Goal: Task Accomplishment & Management: Complete application form

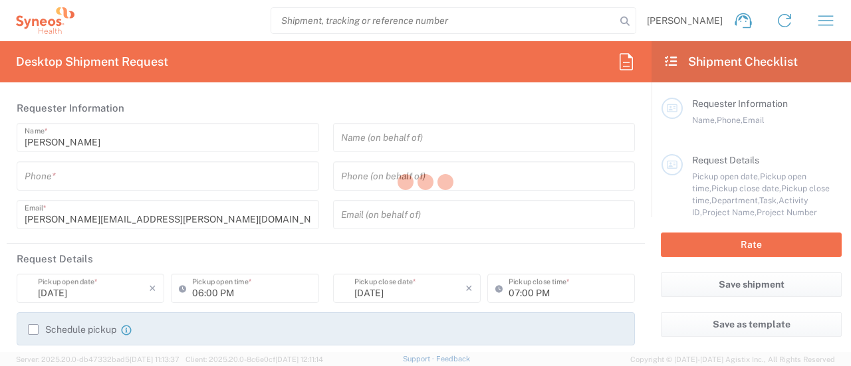
type input "[US_STATE]"
type input "[GEOGRAPHIC_DATA]"
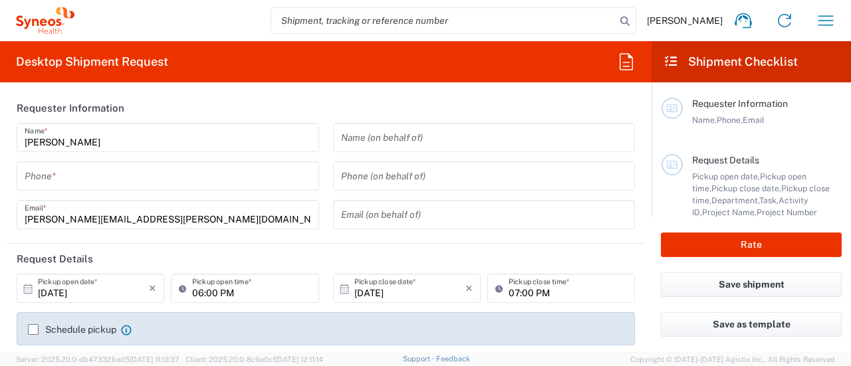
type input "Syneos Health, LLC-[GEOGRAPHIC_DATA] [GEOGRAPHIC_DATA] [GEOGRAPHIC_DATA]"
type input "3301"
click at [136, 158] on div "[PERSON_NAME] Name * Phone * [PERSON_NAME][EMAIL_ADDRESS][PERSON_NAME][DOMAIN_N…" at bounding box center [168, 181] width 317 height 116
click at [107, 178] on input "tel" at bounding box center [168, 176] width 287 height 23
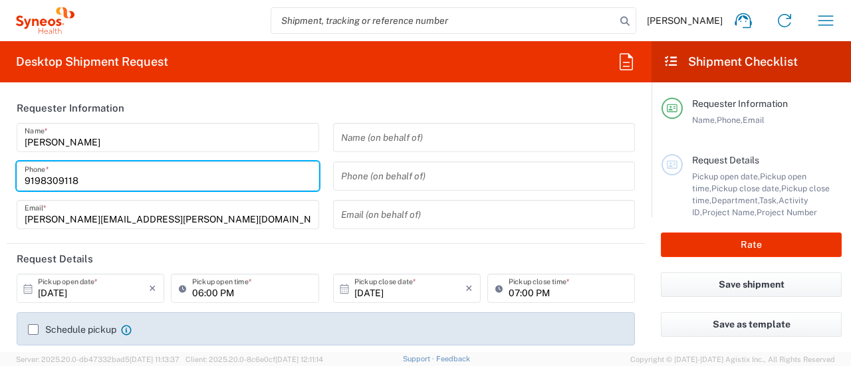
type input "9198309118"
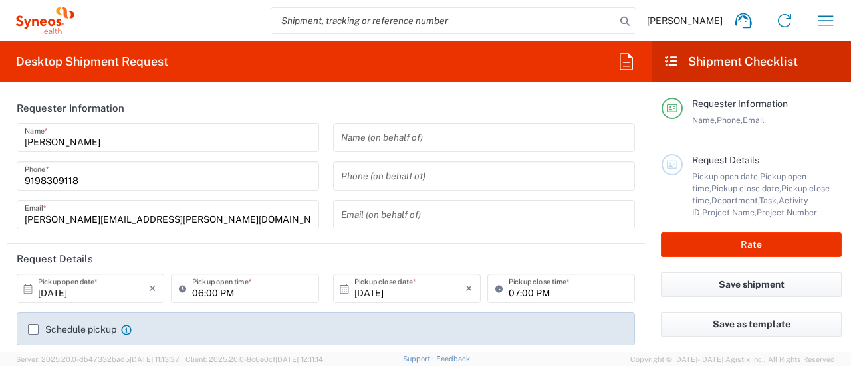
drag, startPoint x: 657, startPoint y: 126, endPoint x: 660, endPoint y: 152, distance: 25.4
click at [660, 152] on main "Requester Information Name, Phone, Email Request Details Pickup open date, Pick…" at bounding box center [752, 149] width 200 height 135
click at [658, 119] on main "Requester Information Name, Phone, Email Request Details Pickup open date, Pick…" at bounding box center [752, 149] width 200 height 135
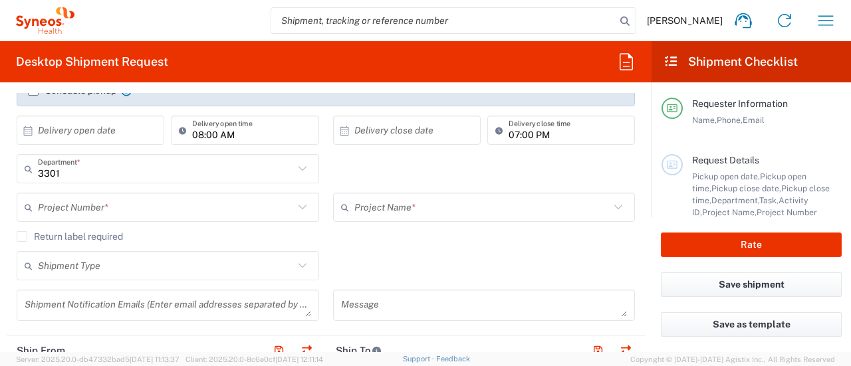
scroll to position [246, 0]
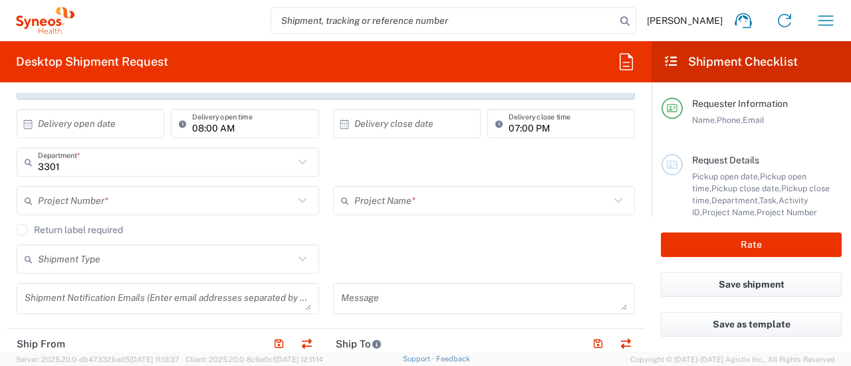
click at [121, 193] on input "text" at bounding box center [166, 201] width 256 height 23
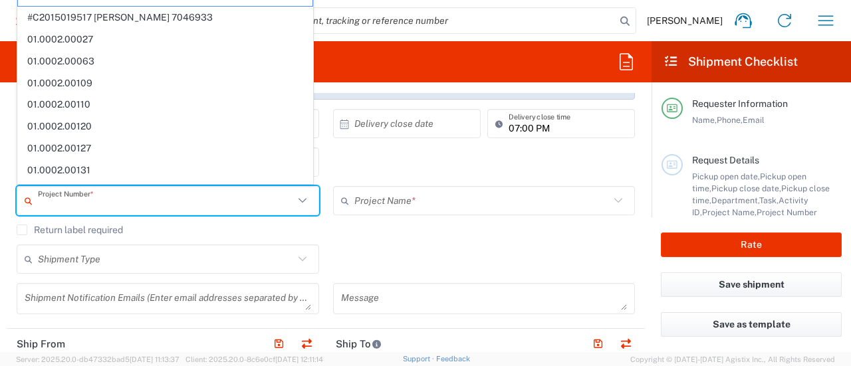
drag, startPoint x: 121, startPoint y: 193, endPoint x: 239, endPoint y: 253, distance: 133.0
click at [122, 193] on input "text" at bounding box center [166, 201] width 256 height 23
click at [275, 219] on div "Project Number * **6183 DEPARTMENTAL EXPENSE #C2015019517 [PERSON_NAME] 7046933…" at bounding box center [168, 205] width 317 height 39
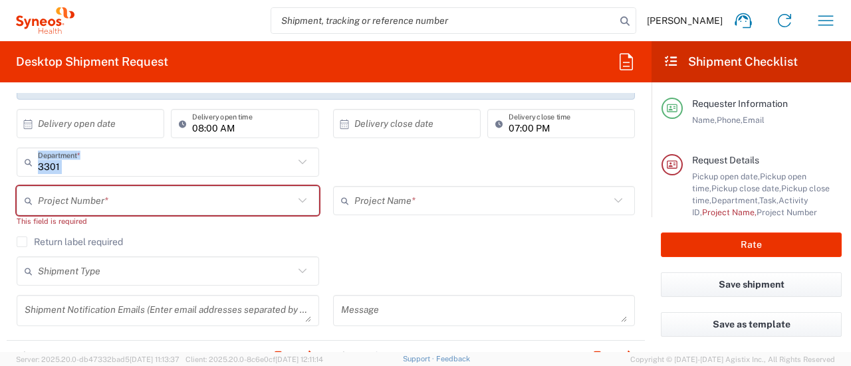
click at [265, 186] on agx-shipment-cost-centers-widget "3301 Department * 3301 3000 3100 3109 3110 3111 3112 3125 3130 3135 3136 3150 3…" at bounding box center [326, 192] width 633 height 89
click at [268, 195] on input "text" at bounding box center [166, 201] width 256 height 23
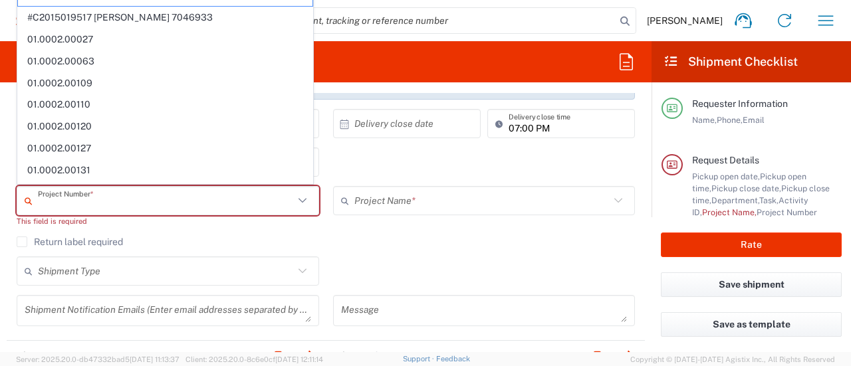
click at [268, 195] on input "text" at bounding box center [166, 201] width 256 height 23
click at [315, 239] on agx-checkbox-control "Return label required" at bounding box center [326, 242] width 619 height 11
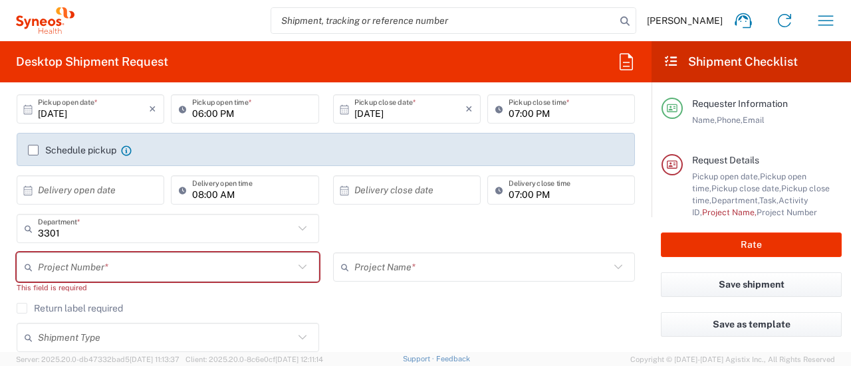
scroll to position [113, 0]
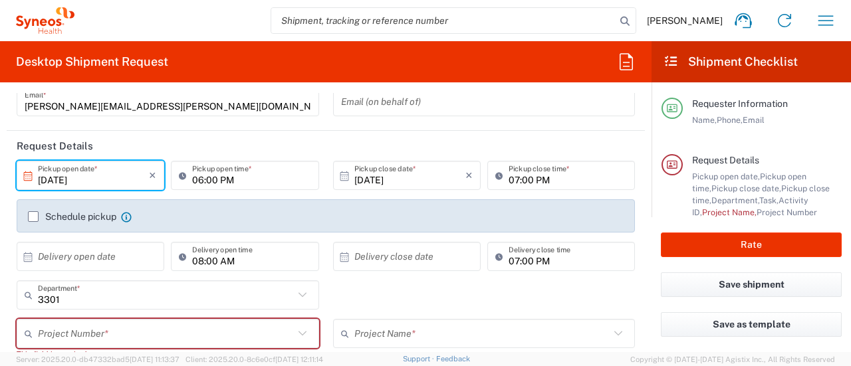
click at [83, 170] on input "[DATE]" at bounding box center [93, 175] width 111 height 23
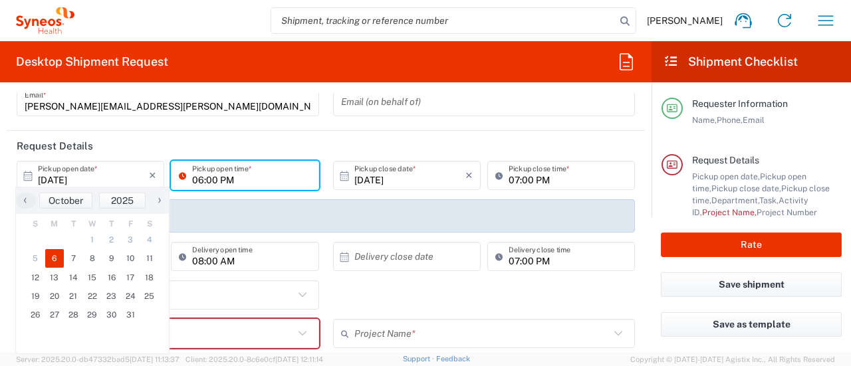
click at [237, 179] on input "06:00 PM" at bounding box center [251, 175] width 118 height 23
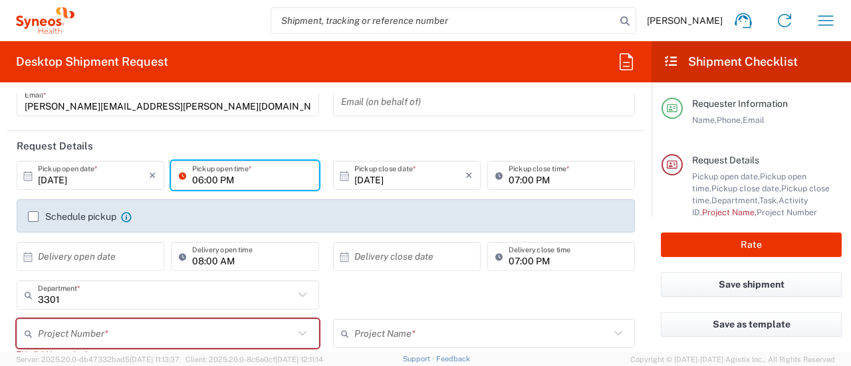
click at [237, 179] on input "06:00 PM" at bounding box center [251, 175] width 118 height 23
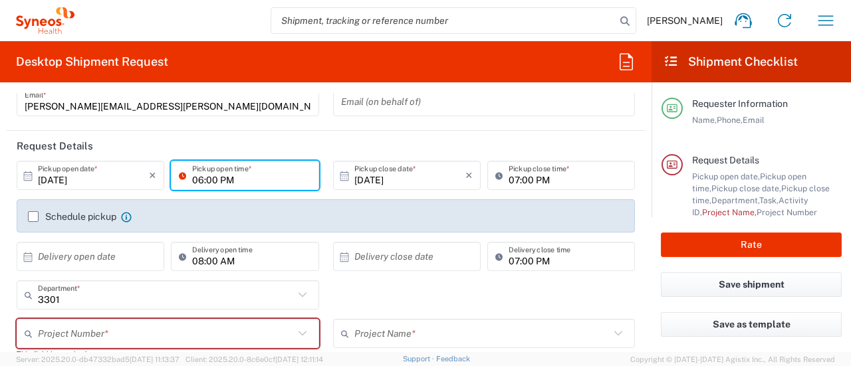
click at [237, 179] on input "06:00 PM" at bounding box center [251, 175] width 118 height 23
click at [196, 180] on input "06:00 PM" at bounding box center [251, 175] width 118 height 23
click at [222, 184] on input "11:00 PM" at bounding box center [251, 175] width 118 height 23
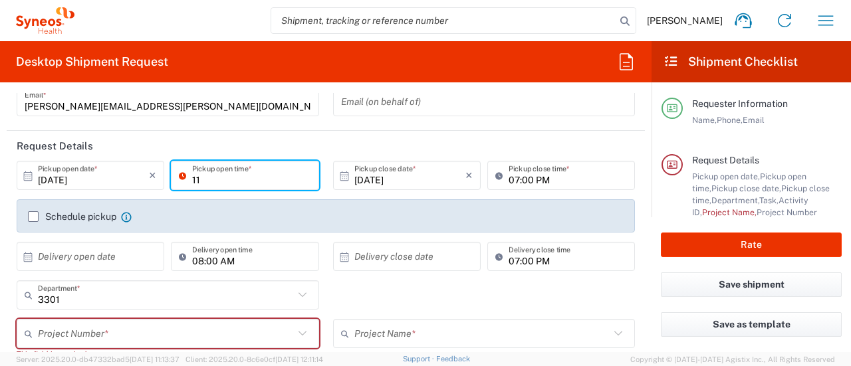
type input "1"
type input "1:00PM EST"
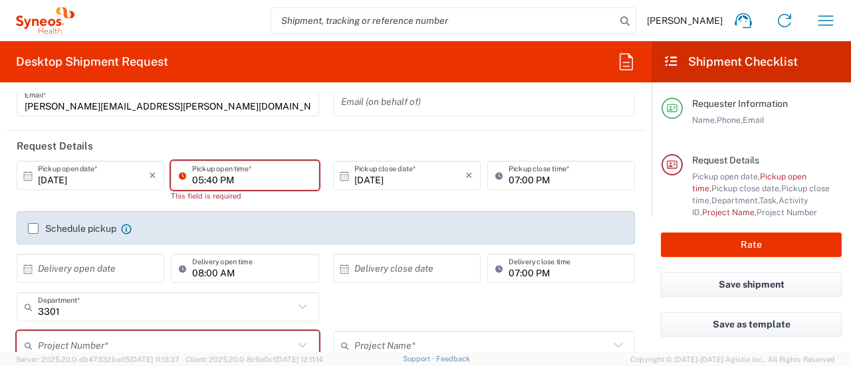
click at [233, 178] on input "05:40 PM" at bounding box center [251, 175] width 118 height 23
type input ":40 PM"
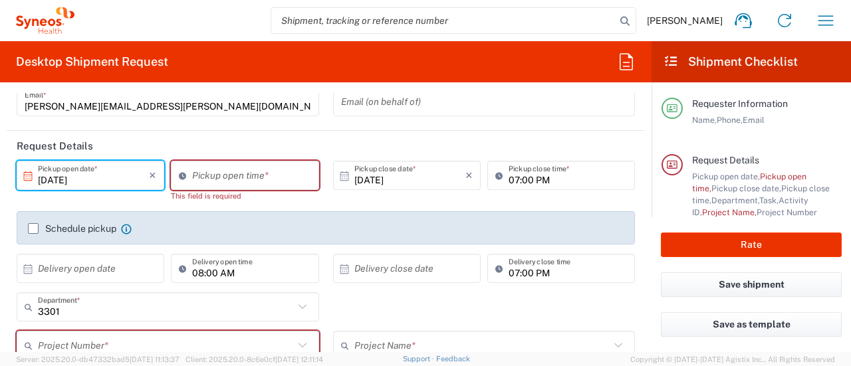
click at [55, 176] on input "[DATE]" at bounding box center [93, 175] width 111 height 23
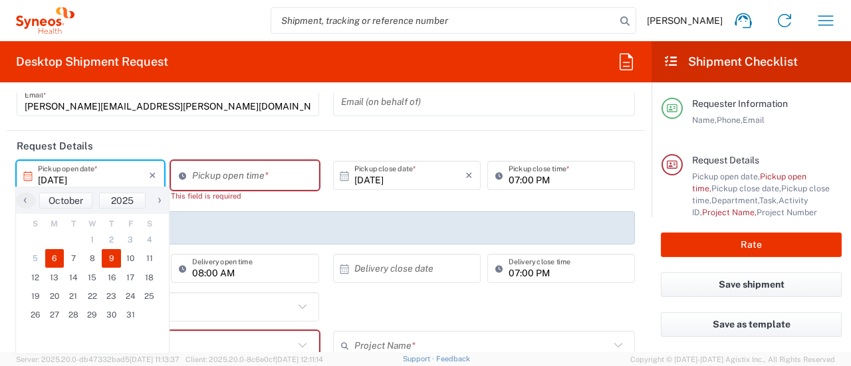
click at [111, 257] on span "9" at bounding box center [111, 258] width 19 height 19
type input "[DATE]"
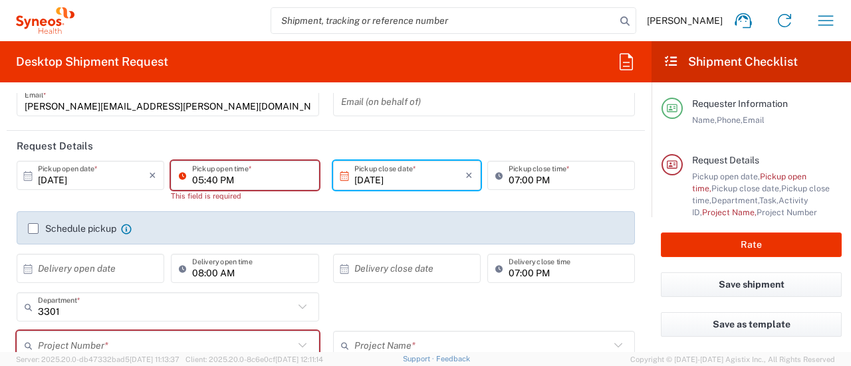
click at [231, 180] on input "05:40 PM" at bounding box center [251, 175] width 118 height 23
click at [230, 181] on input "8:40 PM" at bounding box center [251, 175] width 118 height 23
type input "8"
type input "9"
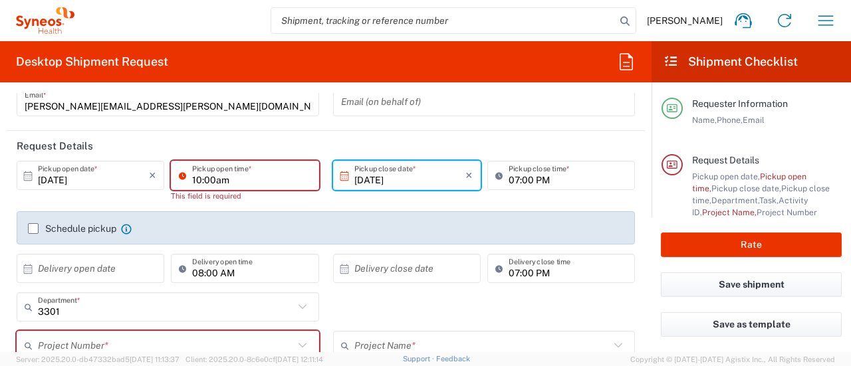
type input "10:00am"
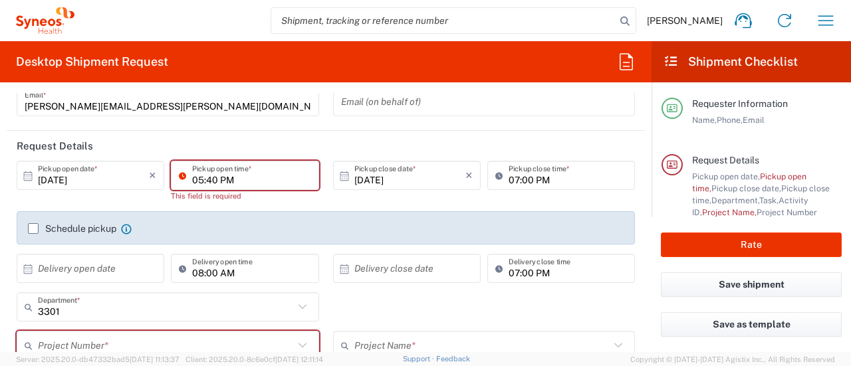
click at [230, 181] on input "05:40 PM" at bounding box center [251, 175] width 118 height 23
type input "10:00 AM"
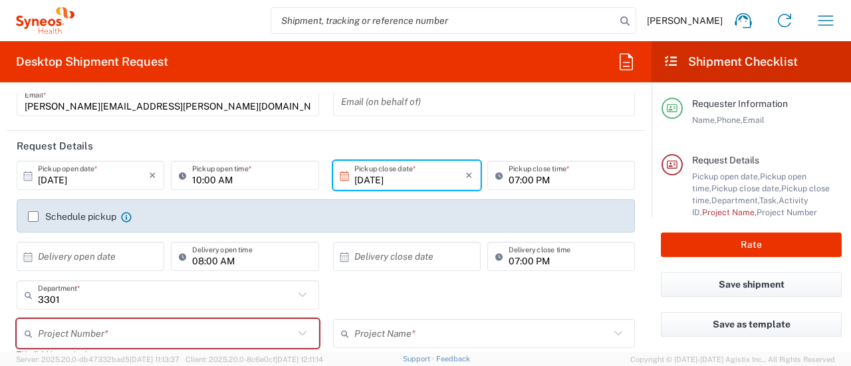
click at [513, 174] on input "07:00 PM" at bounding box center [568, 175] width 118 height 23
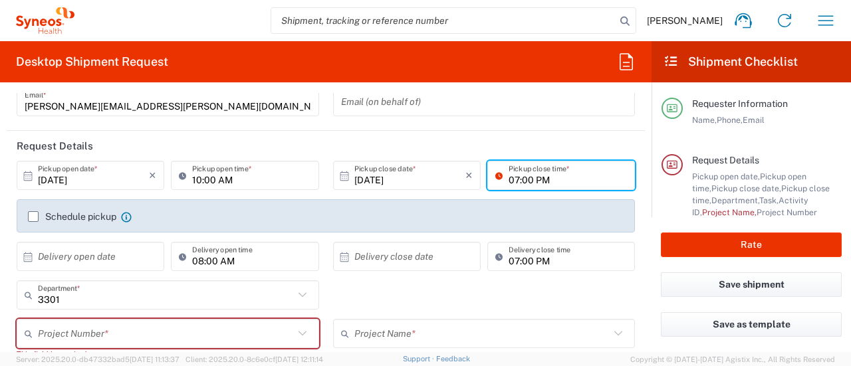
click at [533, 180] on input "07:00 PM" at bounding box center [568, 175] width 118 height 23
type input "05:00 PM"
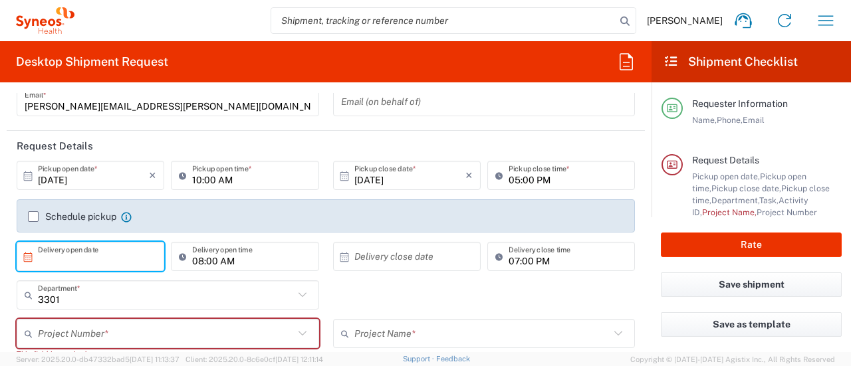
click at [134, 262] on input "text" at bounding box center [93, 256] width 111 height 23
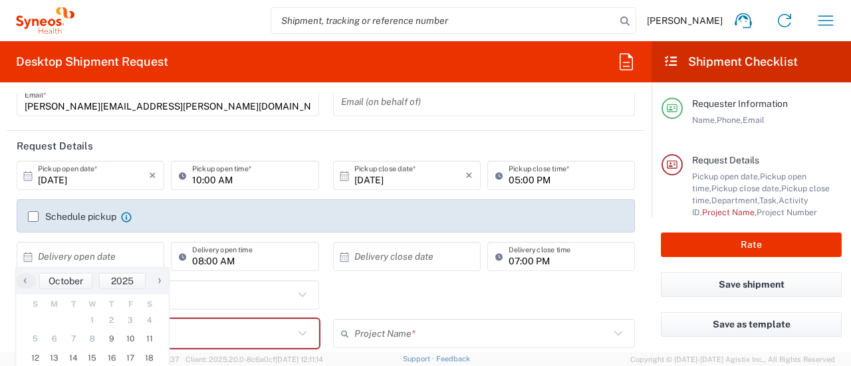
click at [0, 219] on form "Requester Information [PERSON_NAME] Name * [PHONE_NUMBER] Phone * [PERSON_NAME]…" at bounding box center [326, 222] width 652 height 259
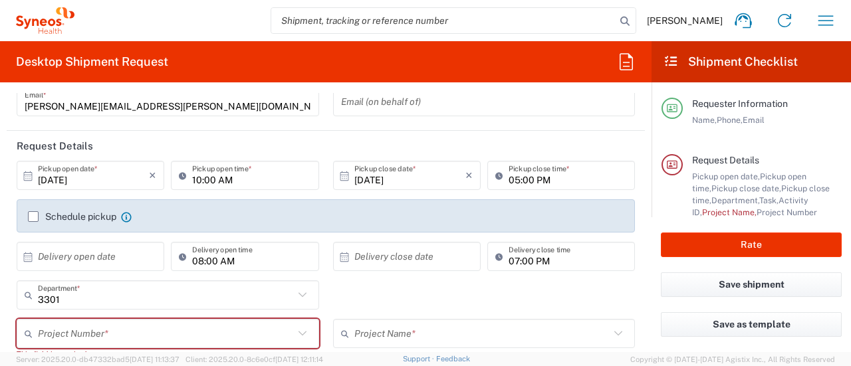
click at [126, 215] on icon at bounding box center [126, 217] width 11 height 11
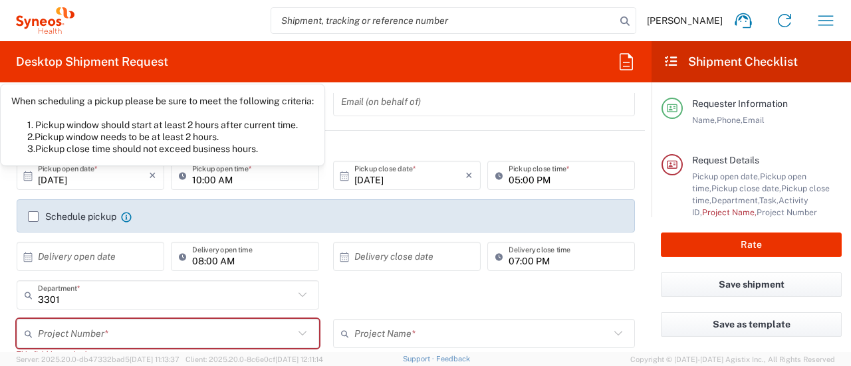
scroll to position [180, 0]
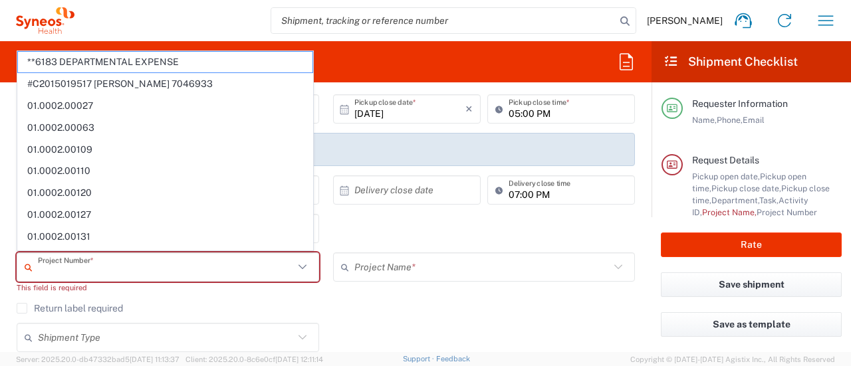
click at [102, 271] on input "text" at bounding box center [166, 267] width 256 height 23
click at [410, 279] on div "Project Name *" at bounding box center [484, 267] width 303 height 29
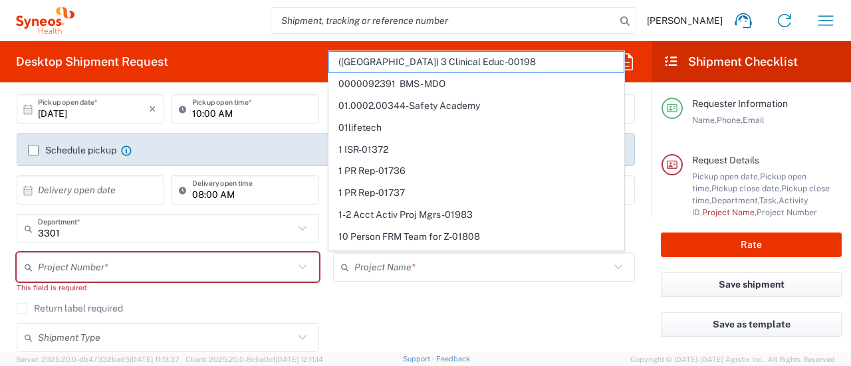
click at [390, 295] on div "Project Name * ([GEOGRAPHIC_DATA]) 3 Clinical Educ-00198 0000092391 BMS - MDO 0…" at bounding box center [484, 278] width 317 height 51
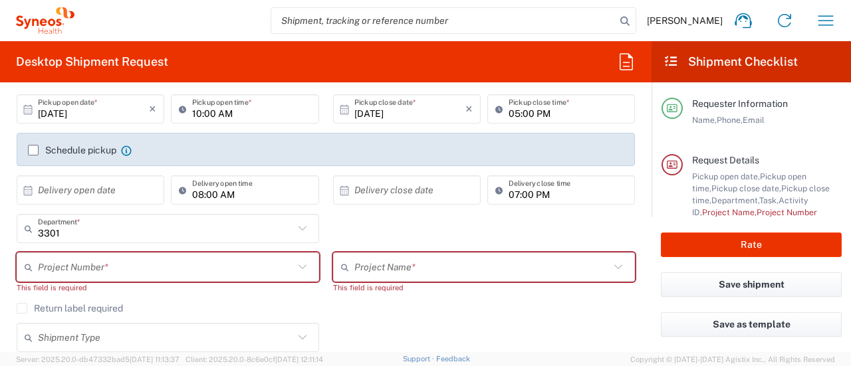
scroll to position [246, 0]
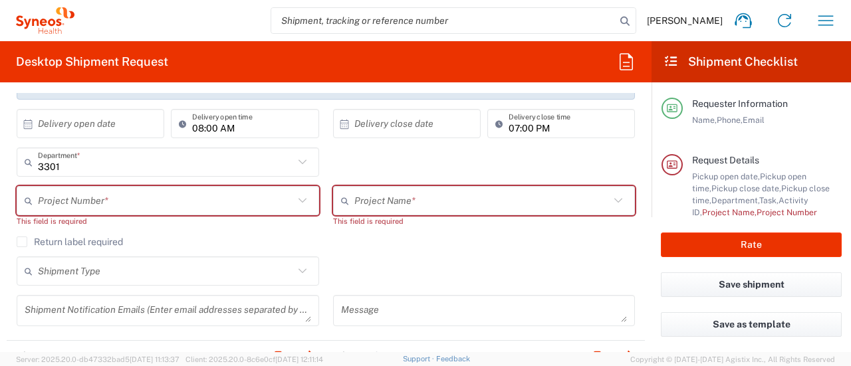
click at [19, 241] on label "Return label required" at bounding box center [70, 242] width 106 height 11
click at [22, 242] on input "Return label required" at bounding box center [22, 242] width 0 height 0
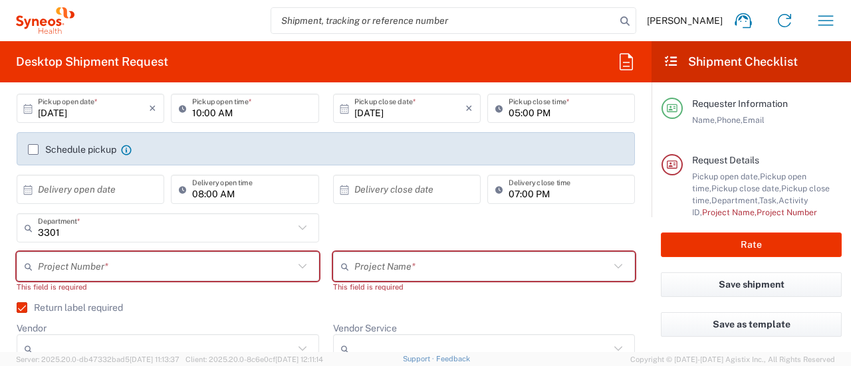
scroll to position [180, 0]
click at [93, 265] on input "text" at bounding box center [166, 267] width 256 height 23
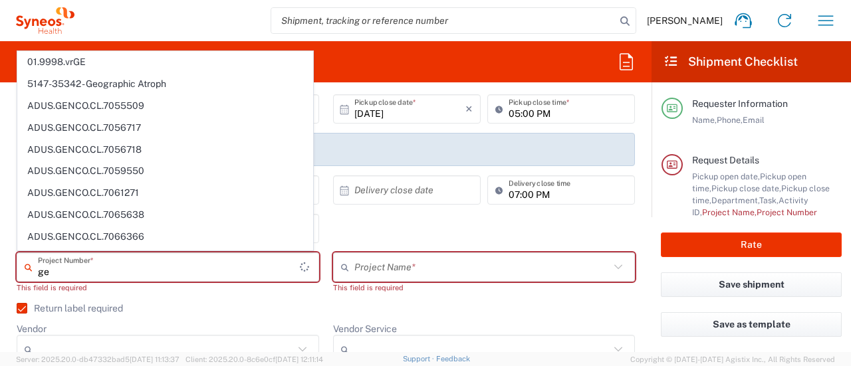
type input "g"
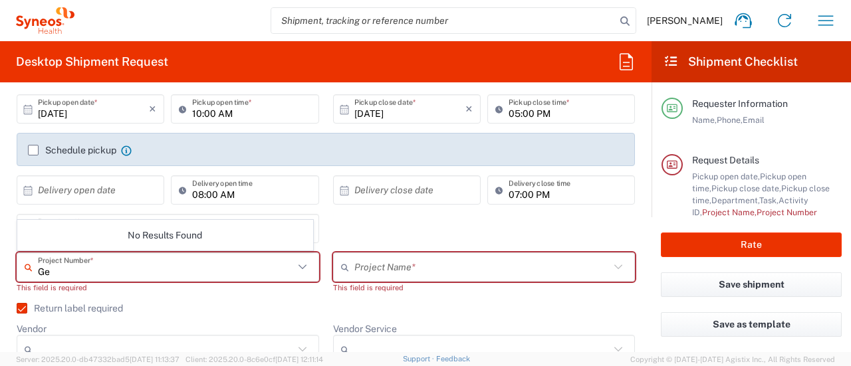
type input "G"
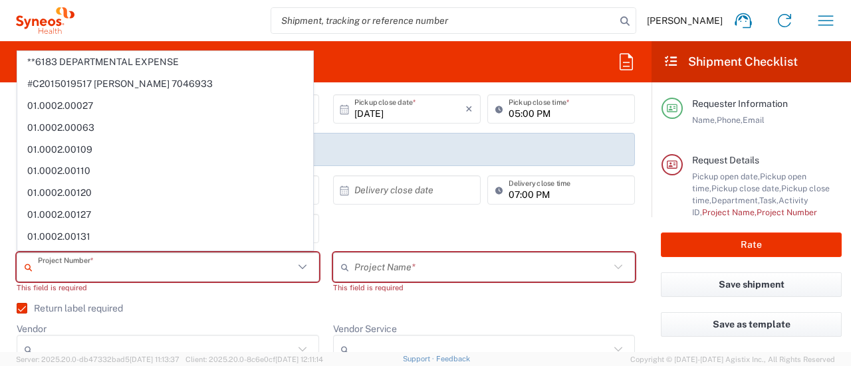
click at [184, 309] on agx-checkbox-control "Return label required" at bounding box center [326, 308] width 619 height 11
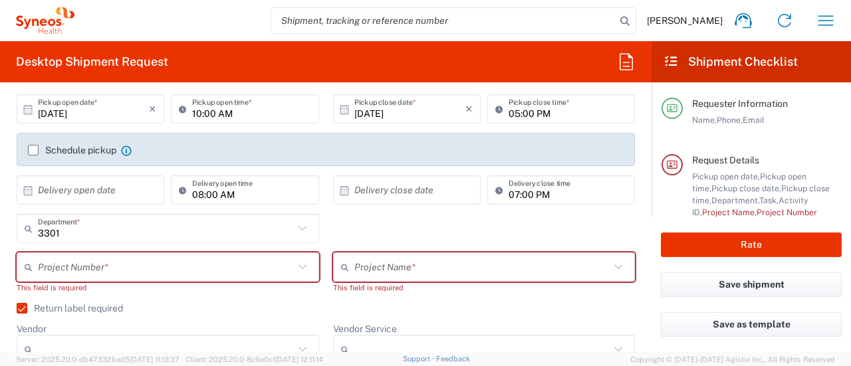
click at [82, 265] on input "text" at bounding box center [166, 267] width 256 height 23
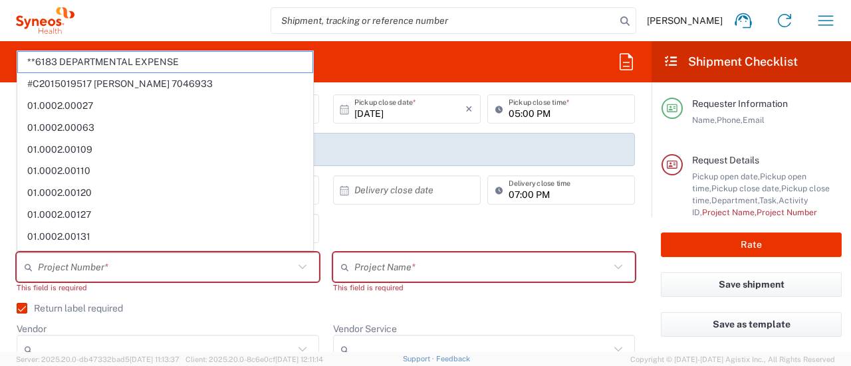
click at [410, 207] on div "× Delivery close date Cancel Apply" at bounding box center [407, 195] width 154 height 39
click at [191, 260] on input "text" at bounding box center [166, 267] width 256 height 23
click at [190, 296] on div "Project Number * **6183 DEPARTMENTAL EXPENSE #C2015019517 [PERSON_NAME] 7046933…" at bounding box center [168, 278] width 317 height 51
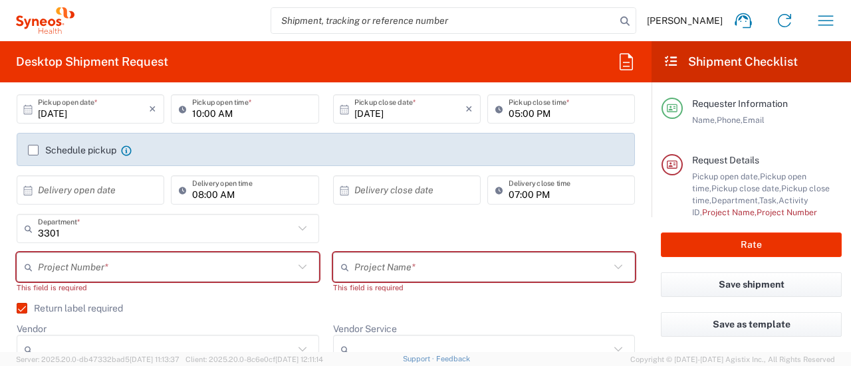
scroll to position [313, 0]
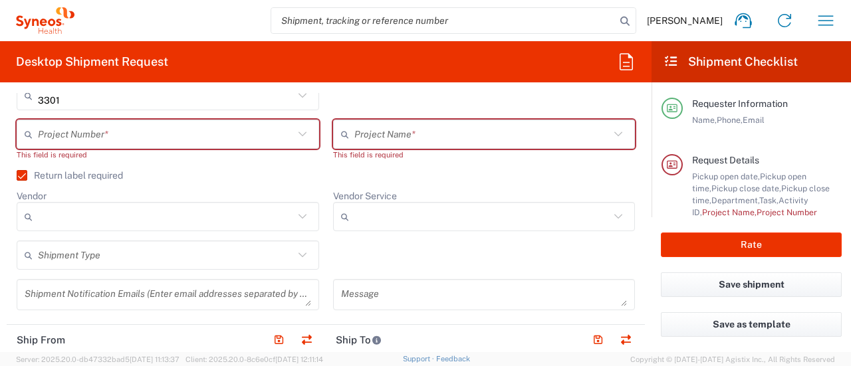
click at [209, 258] on input "text" at bounding box center [166, 255] width 256 height 23
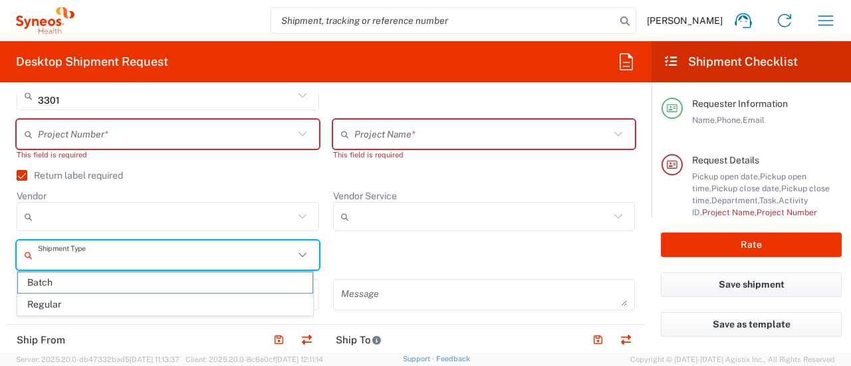
click at [294, 223] on icon at bounding box center [302, 216] width 17 height 17
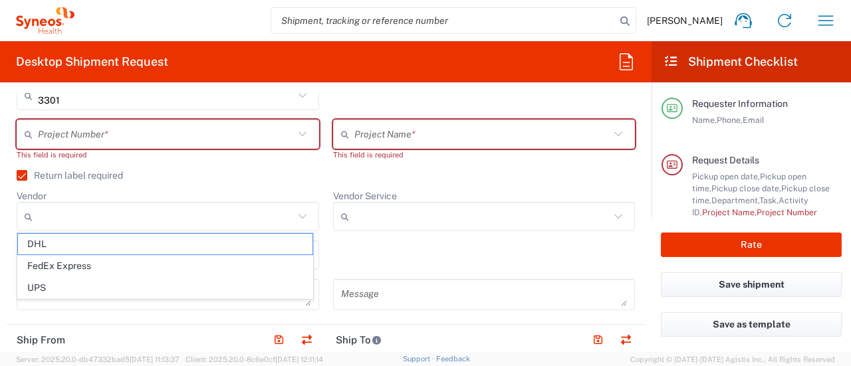
click at [295, 214] on icon at bounding box center [302, 216] width 17 height 17
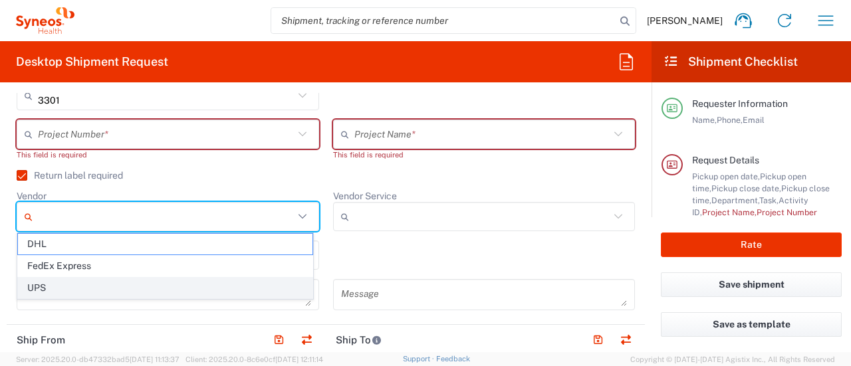
click at [282, 281] on span "UPS" at bounding box center [165, 288] width 295 height 21
type input "UPS"
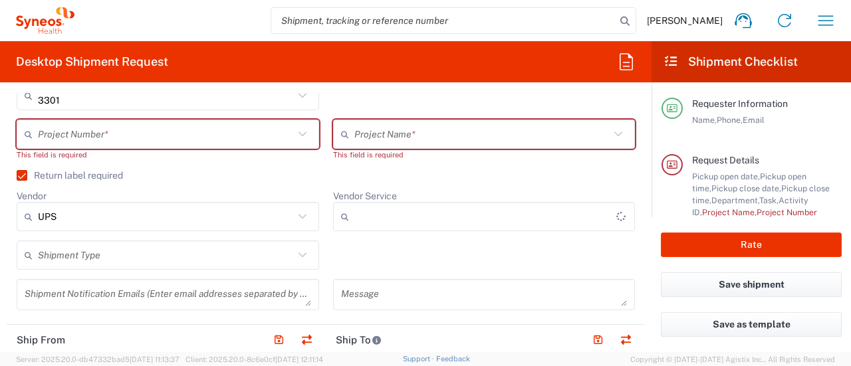
click at [311, 249] on div "Shipment Type" at bounding box center [168, 255] width 303 height 29
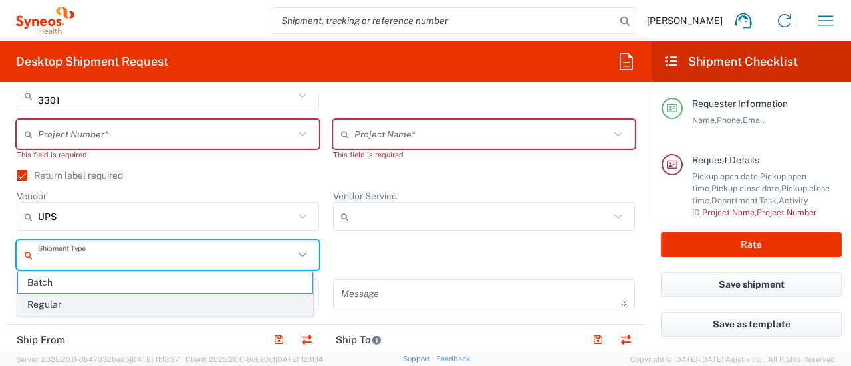
click at [275, 300] on span "Regular" at bounding box center [165, 305] width 295 height 21
type input "Regular"
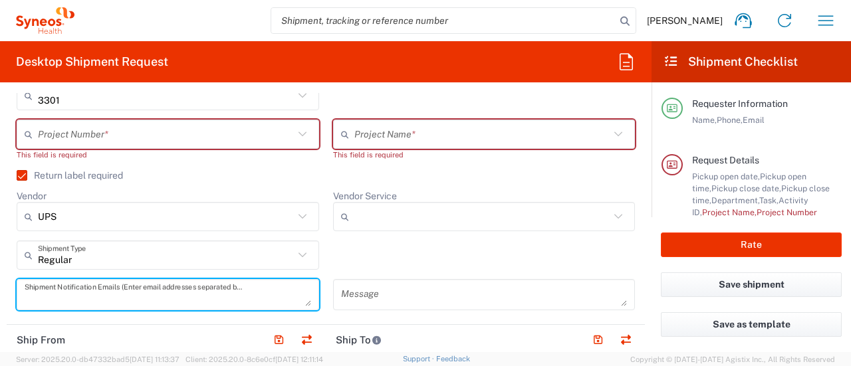
click at [284, 288] on textarea at bounding box center [168, 294] width 287 height 23
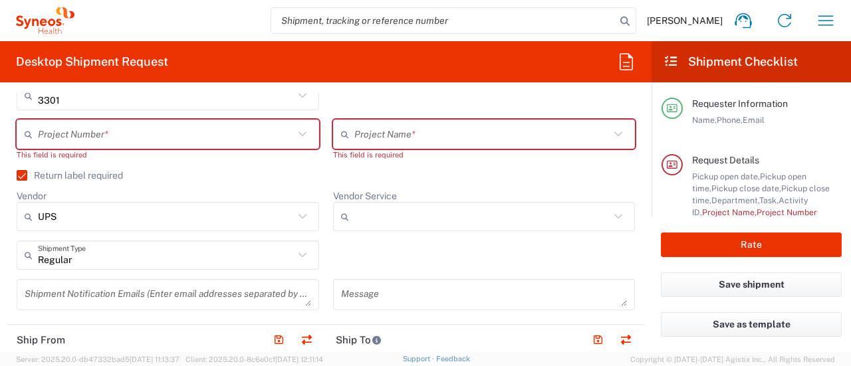
drag, startPoint x: 502, startPoint y: 198, endPoint x: 593, endPoint y: 215, distance: 92.0
click at [503, 200] on agx-dropdown-control "Vendor Service Ground Next Day Air" at bounding box center [484, 210] width 303 height 41
click at [612, 215] on icon at bounding box center [618, 216] width 17 height 17
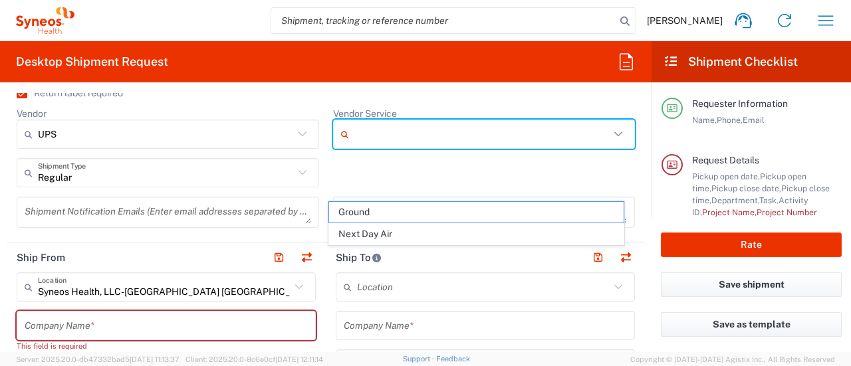
scroll to position [512, 0]
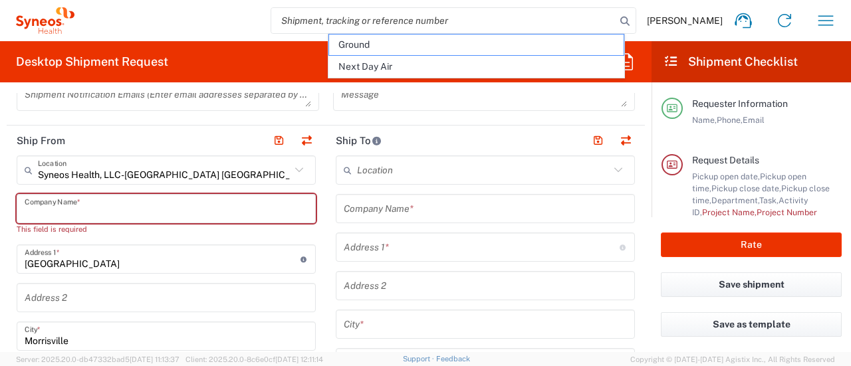
click at [216, 215] on input "text" at bounding box center [166, 209] width 283 height 23
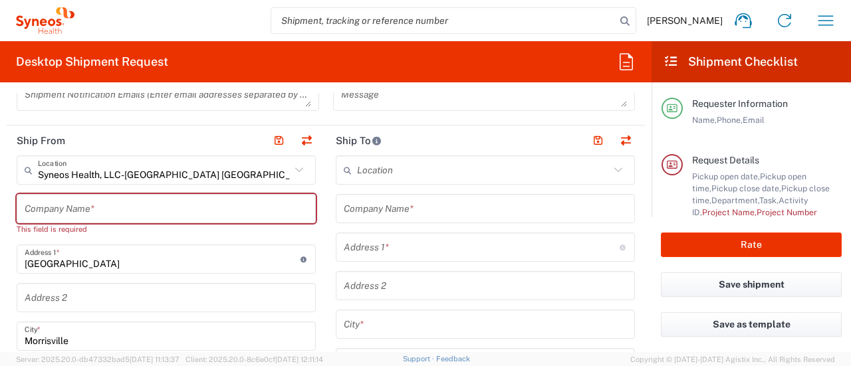
click at [176, 212] on input "text" at bounding box center [166, 209] width 283 height 23
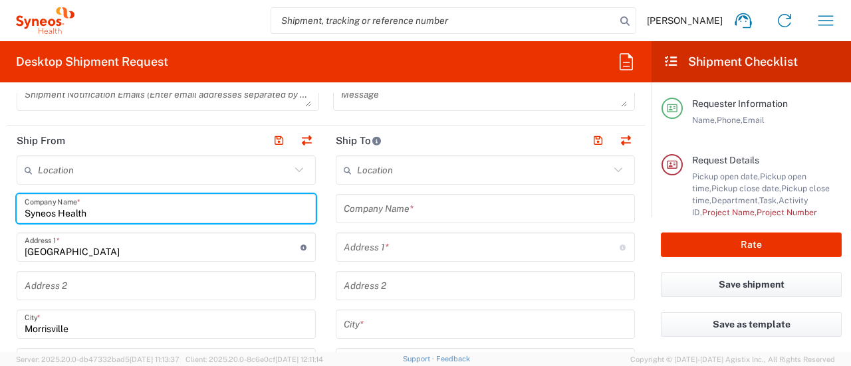
type input "Syneos Health"
click at [427, 164] on input "text" at bounding box center [483, 170] width 253 height 23
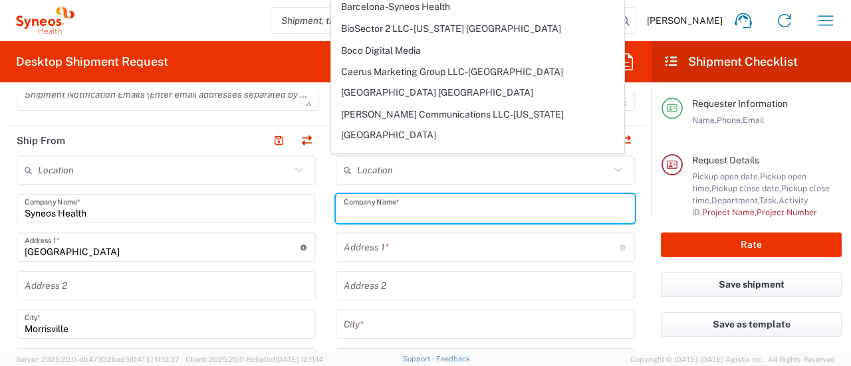
click at [415, 206] on input "text" at bounding box center [485, 209] width 283 height 23
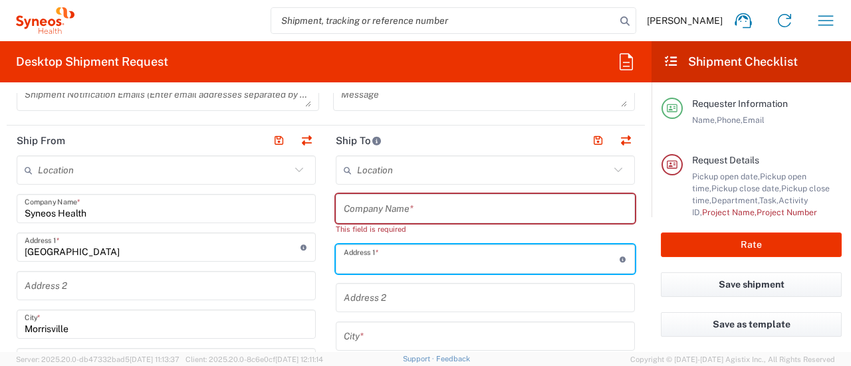
click at [400, 251] on input "text" at bounding box center [482, 259] width 276 height 23
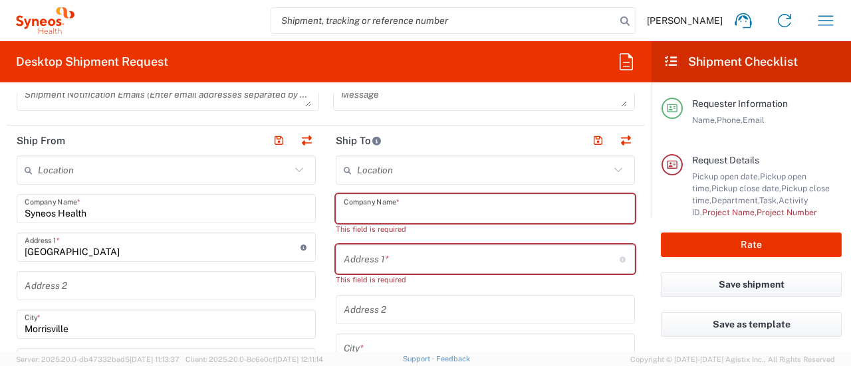
click at [398, 206] on input "text" at bounding box center [485, 209] width 283 height 23
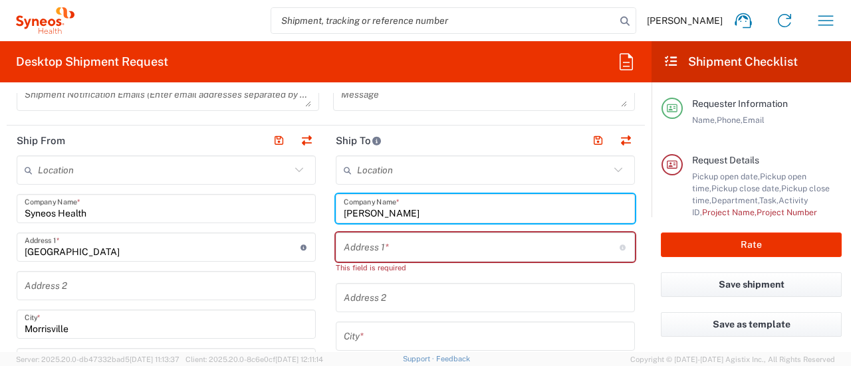
type input "[PERSON_NAME]"
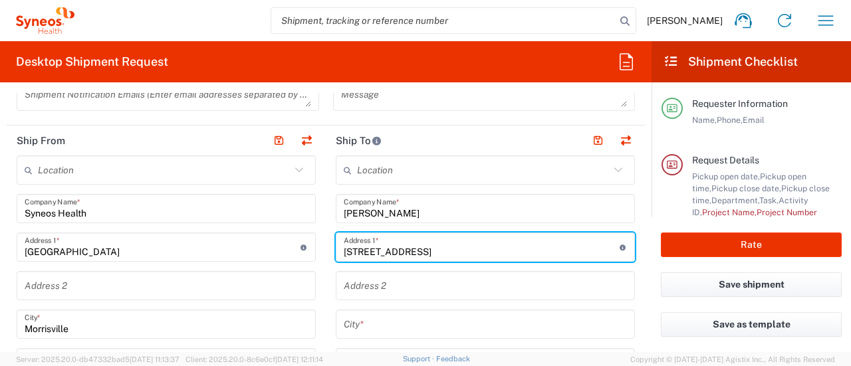
type input "[STREET_ADDRESS]"
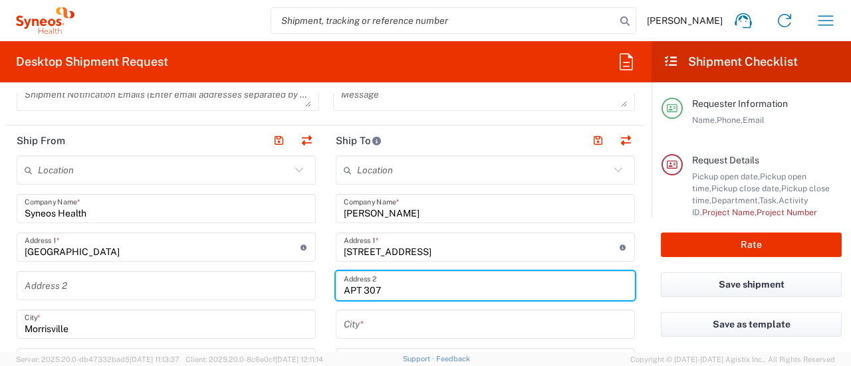
type input "APT 307"
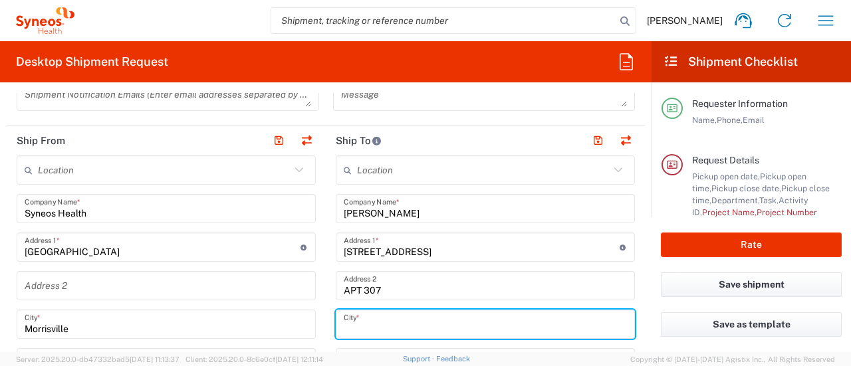
click at [386, 313] on input "text" at bounding box center [485, 324] width 283 height 23
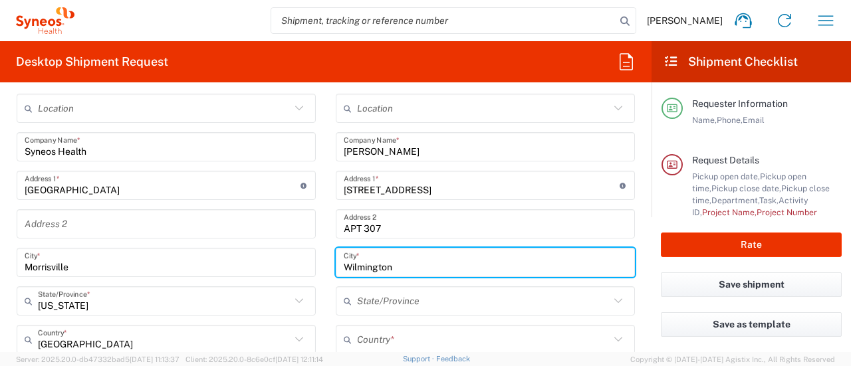
scroll to position [645, 0]
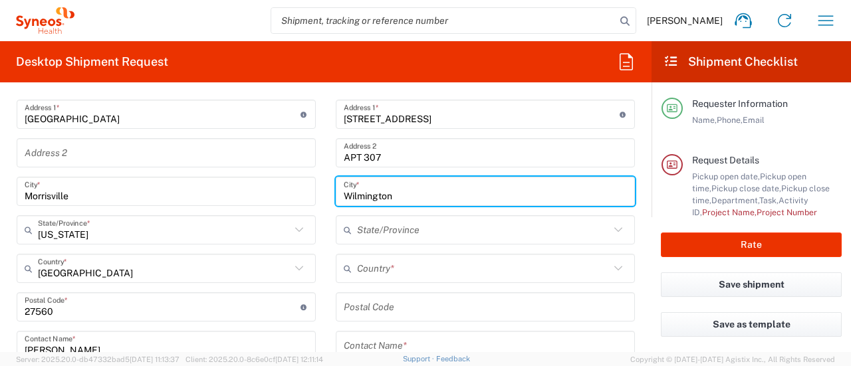
type input "Wilmington"
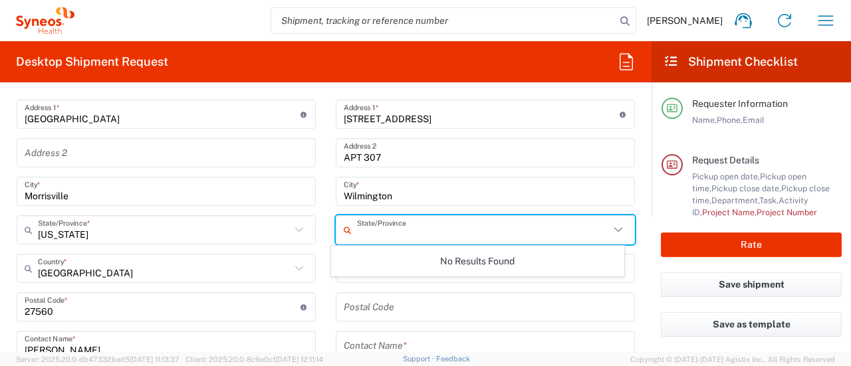
click at [388, 231] on input "text" at bounding box center [483, 230] width 253 height 23
type input "[US_STATE]"
click at [480, 265] on div "No Results Found" at bounding box center [477, 261] width 293 height 31
click at [465, 237] on input "[US_STATE]" at bounding box center [483, 230] width 253 height 23
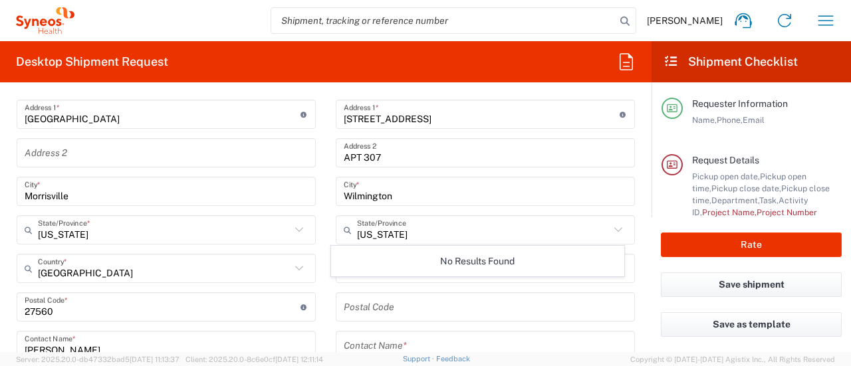
drag, startPoint x: 432, startPoint y: 202, endPoint x: 422, endPoint y: 195, distance: 12.5
click at [422, 196] on div "[GEOGRAPHIC_DATA] *" at bounding box center [485, 191] width 299 height 29
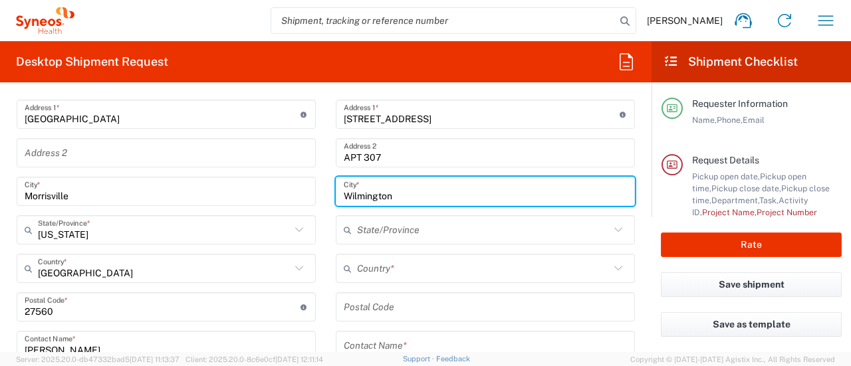
click at [422, 195] on input "Wilmington" at bounding box center [485, 191] width 283 height 23
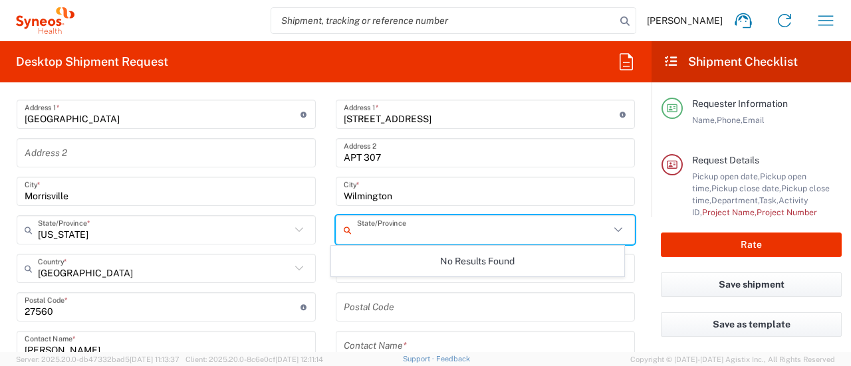
click at [420, 223] on input "text" at bounding box center [483, 230] width 253 height 23
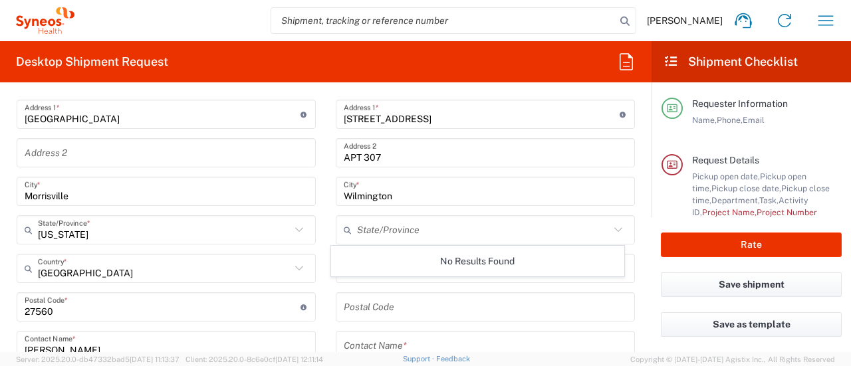
click at [610, 227] on icon at bounding box center [618, 229] width 17 height 17
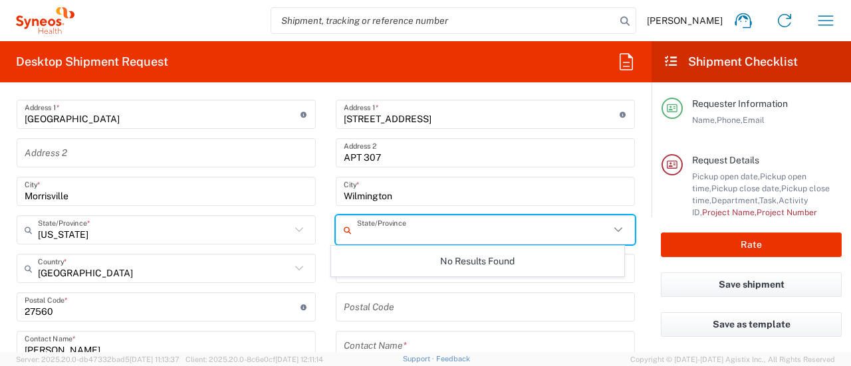
click at [610, 227] on icon at bounding box center [618, 229] width 17 height 17
drag, startPoint x: 518, startPoint y: 229, endPoint x: 503, endPoint y: 216, distance: 20.3
click at [517, 229] on input "text" at bounding box center [483, 230] width 253 height 23
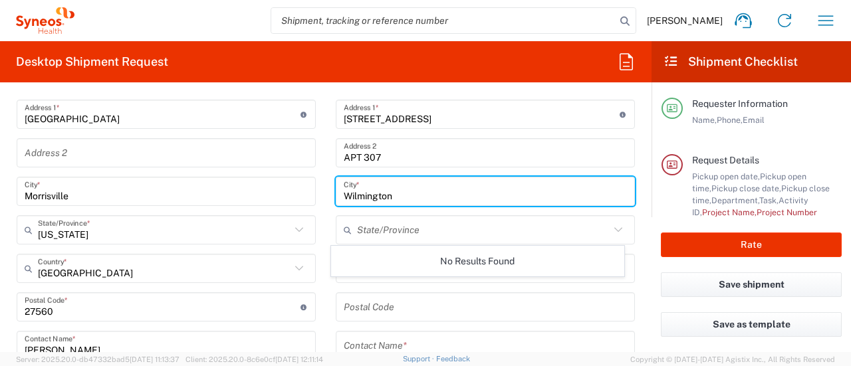
click at [483, 194] on input "Wilmington" at bounding box center [485, 191] width 283 height 23
drag, startPoint x: 483, startPoint y: 194, endPoint x: 131, endPoint y: 186, distance: 351.9
click at [124, 184] on div "Ship From Location [PERSON_NAME] LLC-[GEOGRAPHIC_DATA] [GEOGRAPHIC_DATA] [GEOGR…" at bounding box center [326, 296] width 639 height 606
type input "Wilmington"
click at [394, 238] on input "text" at bounding box center [483, 230] width 253 height 23
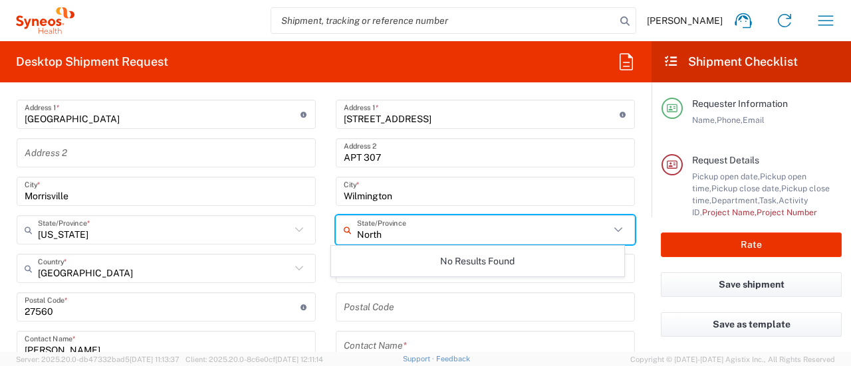
type input "North"
click at [344, 227] on icon at bounding box center [350, 229] width 13 height 21
click at [610, 230] on icon at bounding box center [618, 229] width 17 height 17
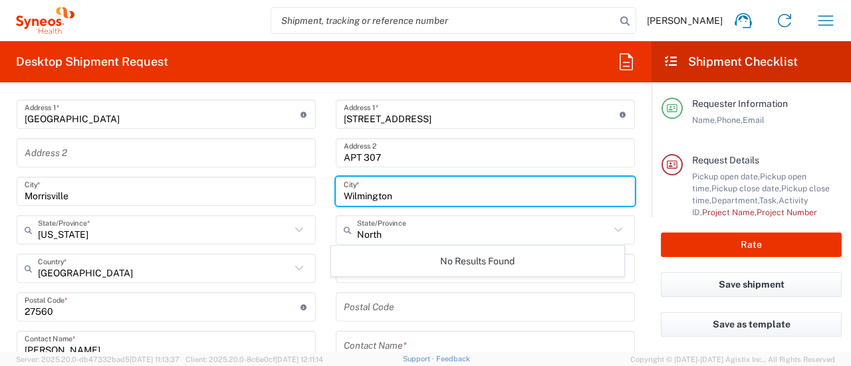
click at [485, 199] on input "Wilmington" at bounding box center [485, 191] width 283 height 23
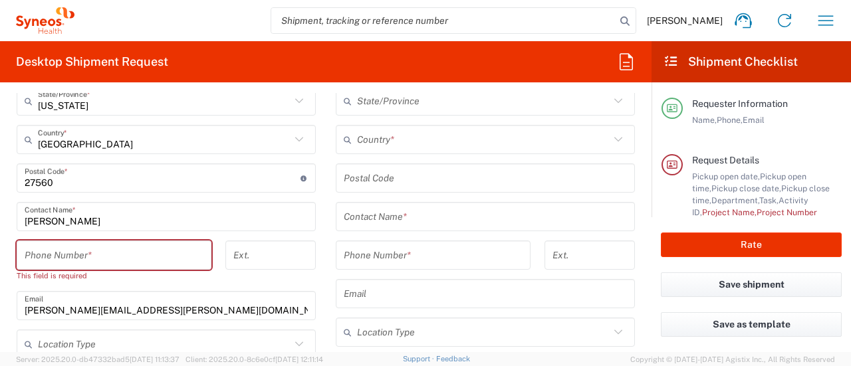
scroll to position [778, 0]
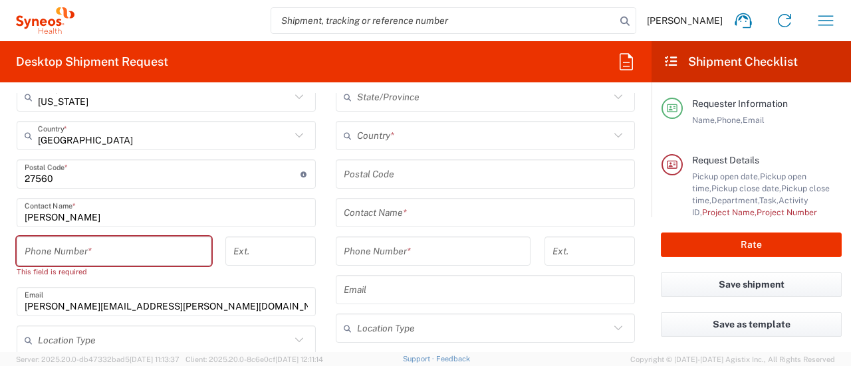
click at [396, 136] on input "text" at bounding box center [483, 135] width 253 height 23
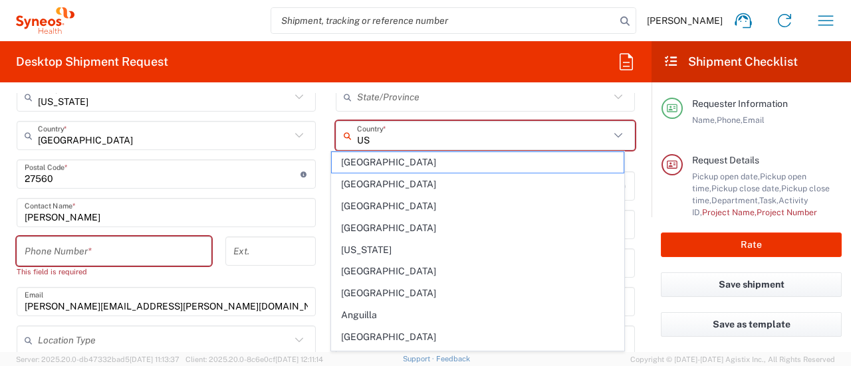
type input "[GEOGRAPHIC_DATA]"
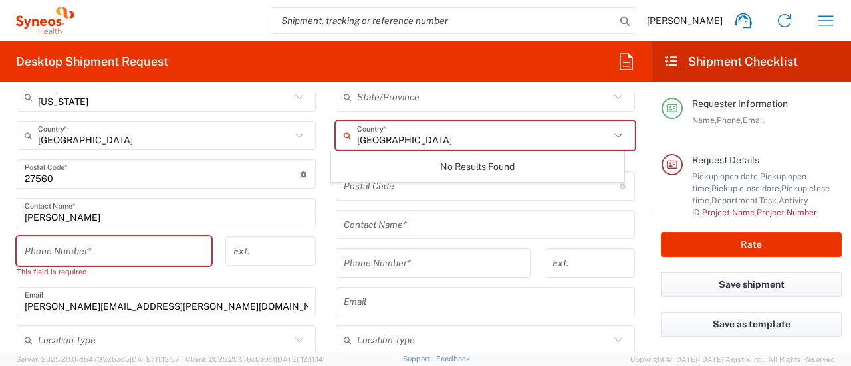
drag, startPoint x: 469, startPoint y: 133, endPoint x: 296, endPoint y: 152, distance: 174.0
click at [294, 154] on div "Ship From Location [PERSON_NAME] LLC-[GEOGRAPHIC_DATA] [GEOGRAPHIC_DATA] [GEOGR…" at bounding box center [326, 163] width 639 height 606
click at [540, 198] on div "Postal Code Enter Postal Code here" at bounding box center [485, 186] width 299 height 29
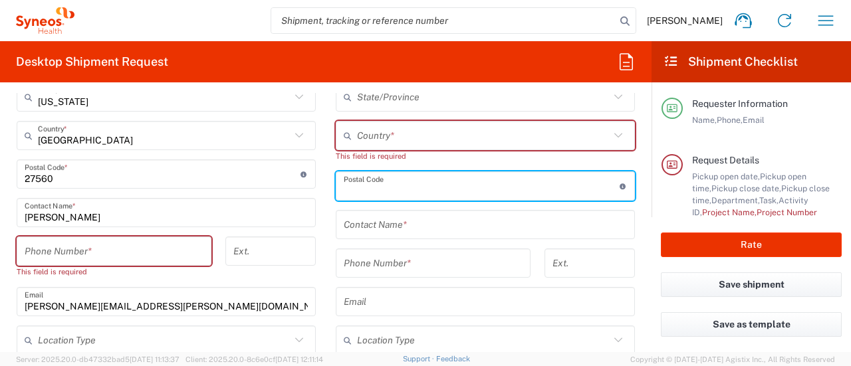
click at [539, 126] on input "text" at bounding box center [483, 135] width 253 height 23
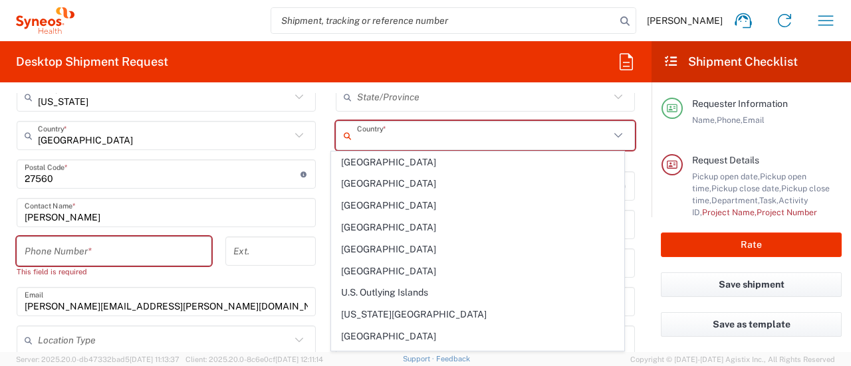
scroll to position [4937, 0]
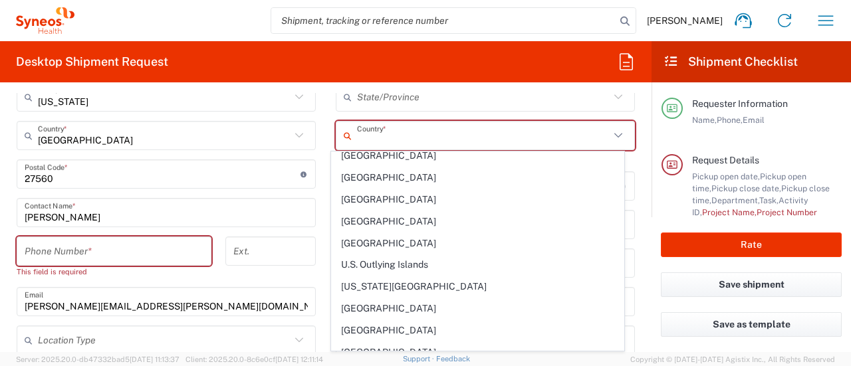
type input "[GEOGRAPHIC_DATA]"
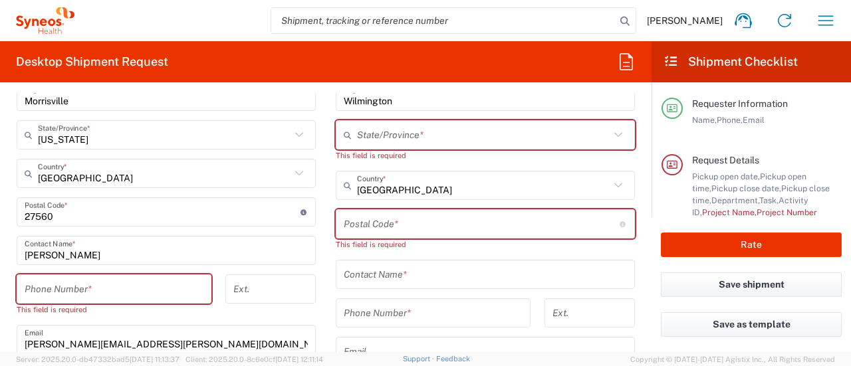
scroll to position [712, 0]
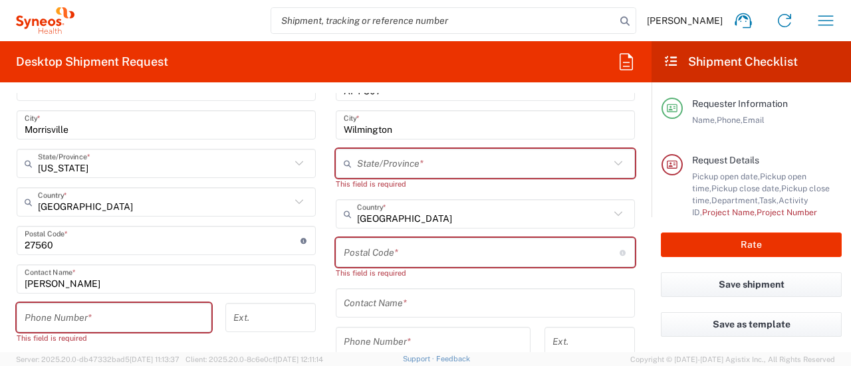
click at [427, 168] on input "text" at bounding box center [483, 163] width 253 height 23
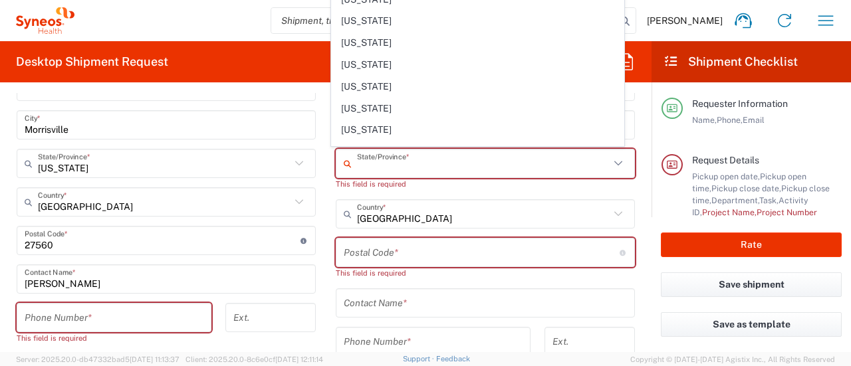
scroll to position [665, 0]
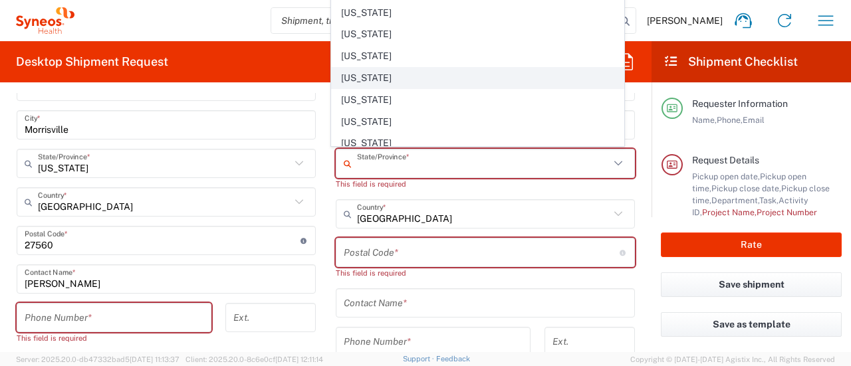
click at [390, 68] on span "[US_STATE]" at bounding box center [477, 78] width 291 height 21
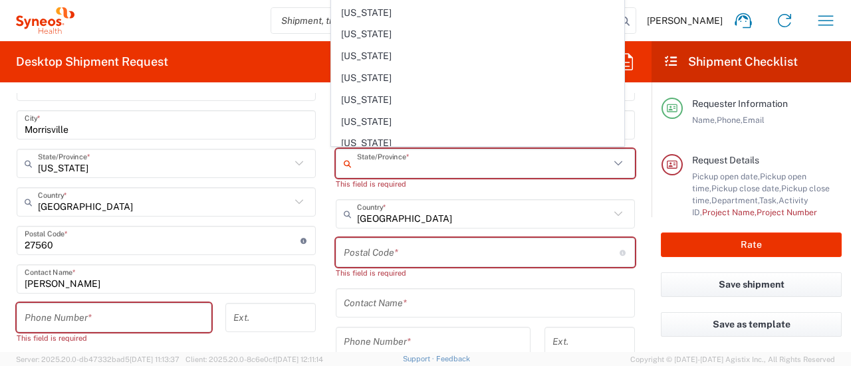
type input "[US_STATE]"
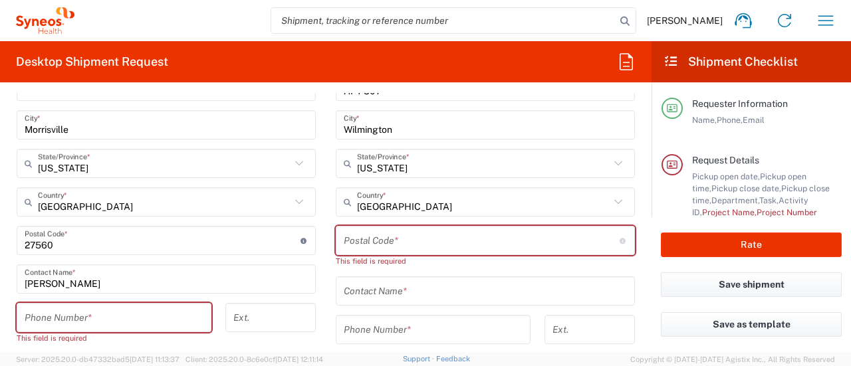
click at [398, 242] on input "undefined" at bounding box center [482, 240] width 276 height 23
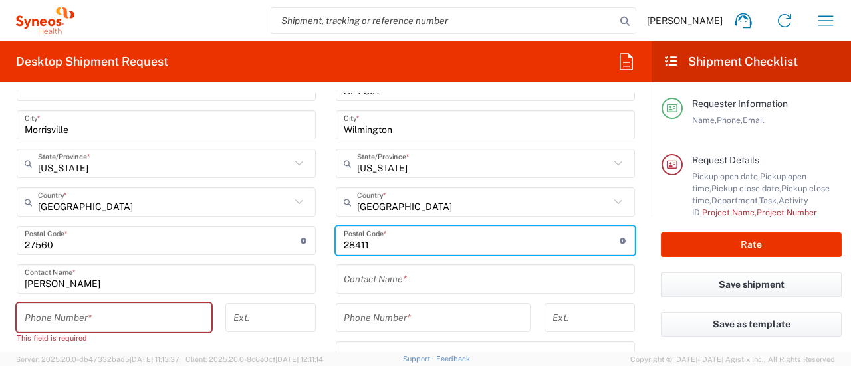
type input "28411"
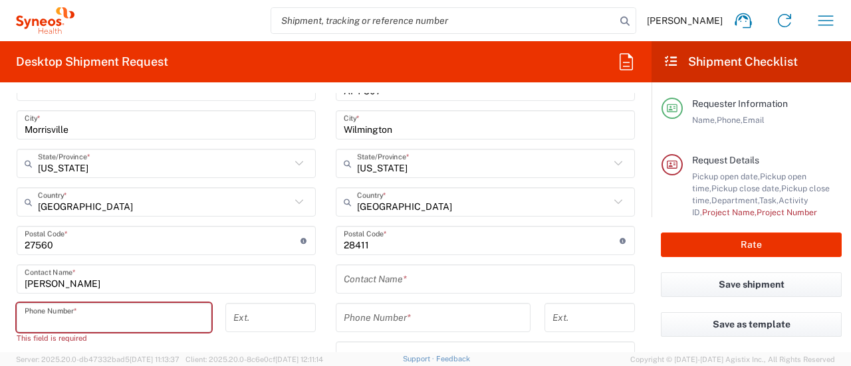
click at [69, 307] on input "tel" at bounding box center [114, 318] width 179 height 23
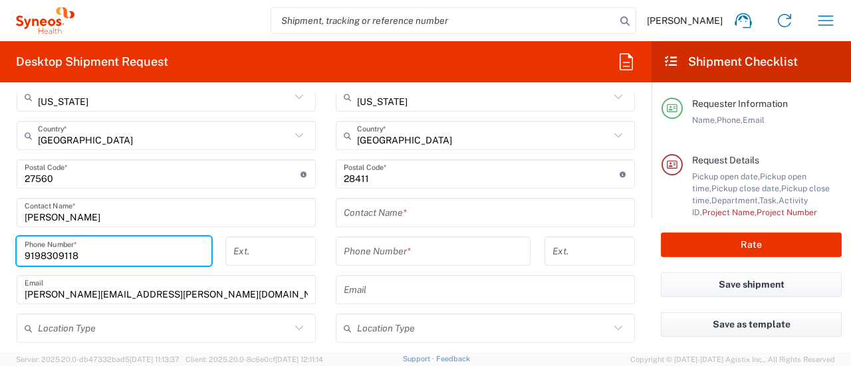
scroll to position [845, 0]
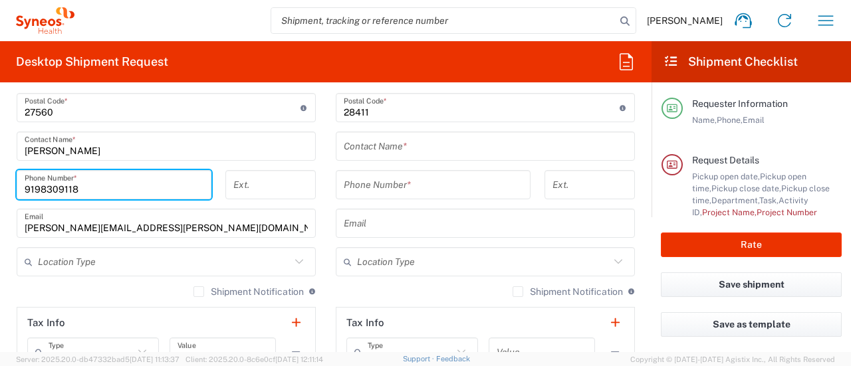
type input "9198309118"
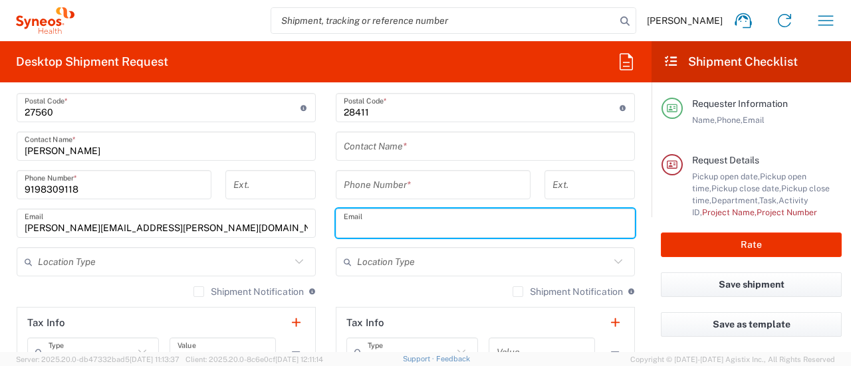
click at [401, 228] on input "text" at bounding box center [485, 223] width 283 height 23
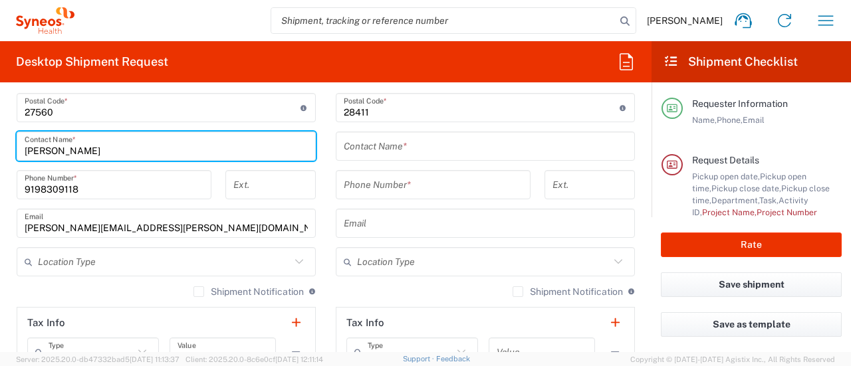
drag, startPoint x: 270, startPoint y: 144, endPoint x: 17, endPoint y: 152, distance: 252.9
click at [17, 152] on div "[PERSON_NAME] Contact Name *" at bounding box center [166, 146] width 299 height 29
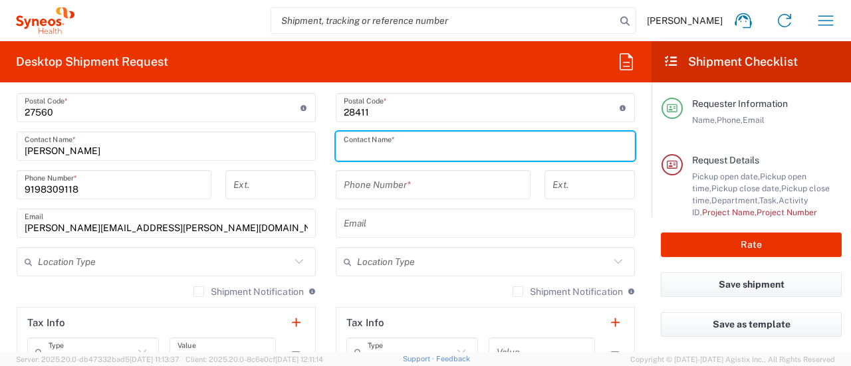
click at [465, 140] on input "text" at bounding box center [485, 146] width 283 height 23
paste input "[PERSON_NAME]"
type input "[PERSON_NAME]"
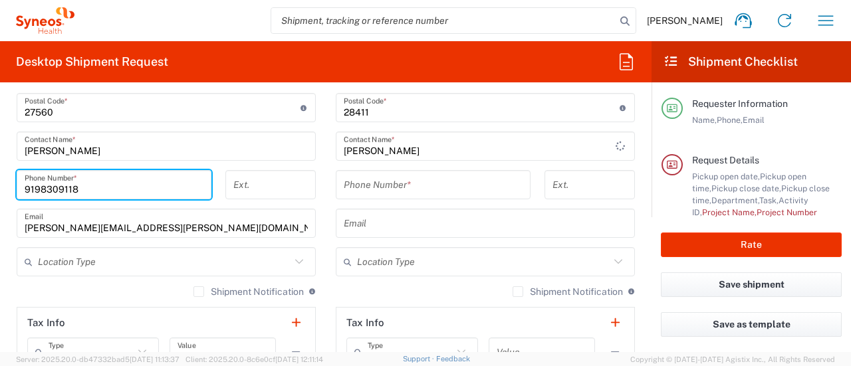
drag, startPoint x: 112, startPoint y: 184, endPoint x: 129, endPoint y: 188, distance: 17.7
click at [0, 190] on form "Requester Information [PERSON_NAME] Name * [PHONE_NUMBER] Phone * [PERSON_NAME]…" at bounding box center [326, 222] width 652 height 259
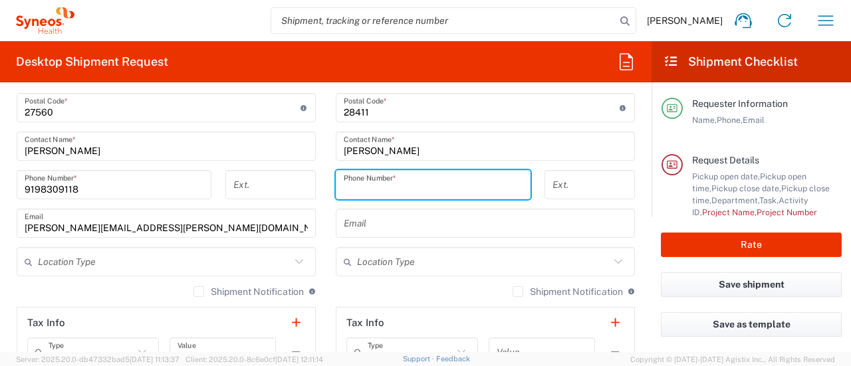
click at [486, 183] on input "tel" at bounding box center [433, 185] width 179 height 23
paste input "9198309118"
type input "9198309118"
click at [431, 235] on div "Email" at bounding box center [485, 223] width 299 height 29
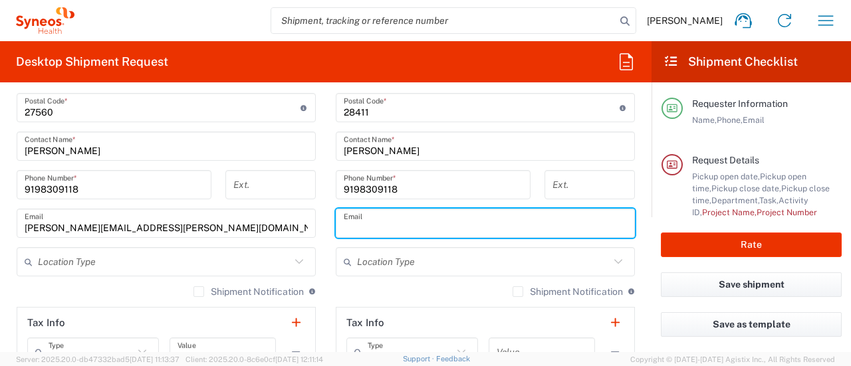
click at [430, 225] on input "text" at bounding box center [485, 223] width 283 height 23
type input "[EMAIL_ADDRESS][DOMAIN_NAME]"
click at [494, 257] on input "text" at bounding box center [483, 262] width 253 height 23
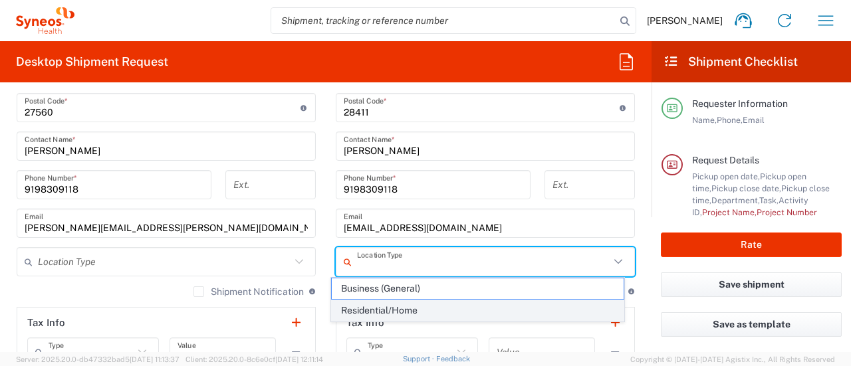
click at [479, 306] on span "Residential/Home" at bounding box center [477, 311] width 291 height 21
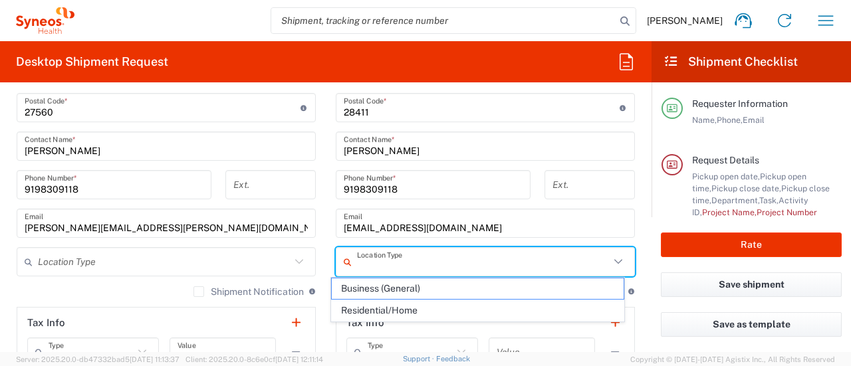
type input "Residential/Home"
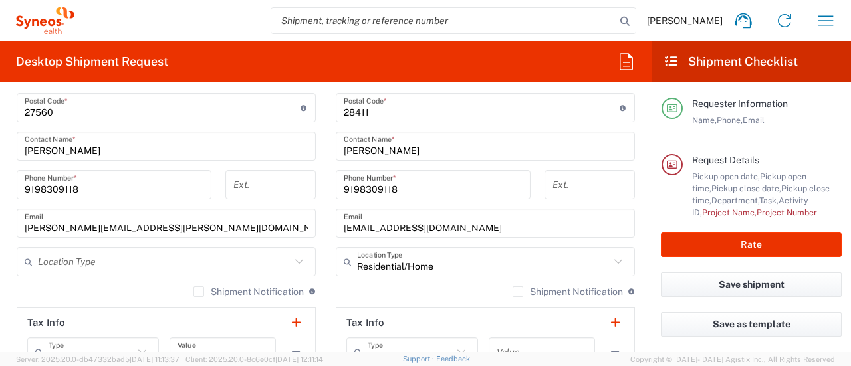
click at [214, 267] on input "text" at bounding box center [164, 262] width 253 height 23
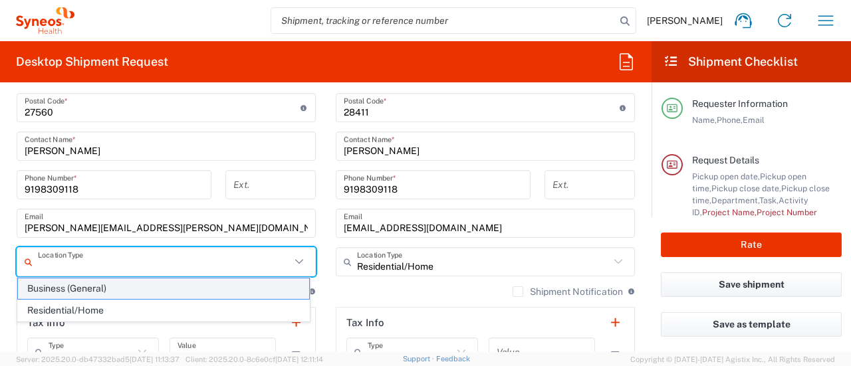
click at [213, 293] on span "Business (General)" at bounding box center [163, 289] width 291 height 21
type input "Business (General)"
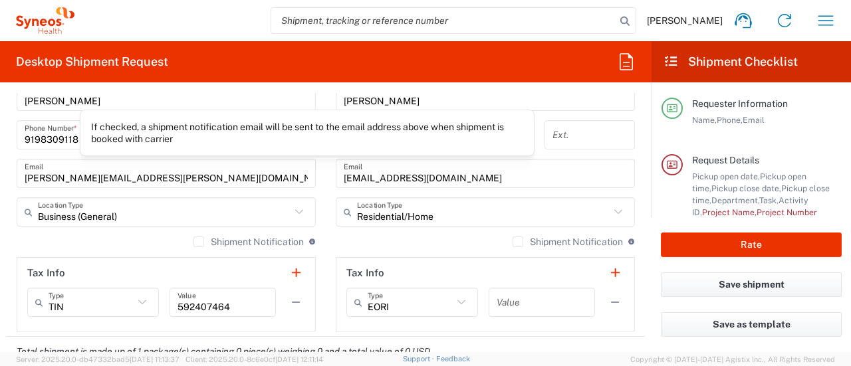
scroll to position [978, 0]
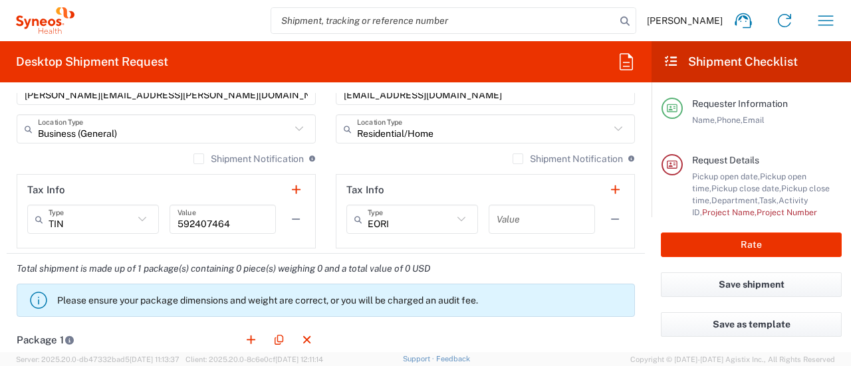
click at [198, 153] on div "Shipment Notification If checked, a shipment notification email will be sent to…" at bounding box center [255, 159] width 122 height 12
click at [194, 158] on label "Shipment Notification" at bounding box center [249, 159] width 110 height 11
click at [199, 159] on input "Shipment Notification" at bounding box center [199, 159] width 0 height 0
click at [500, 159] on div "Shipment Notification If checked, a shipment notification email will be sent to…" at bounding box center [485, 163] width 299 height 21
click at [513, 160] on label "Shipment Notification" at bounding box center [568, 159] width 110 height 11
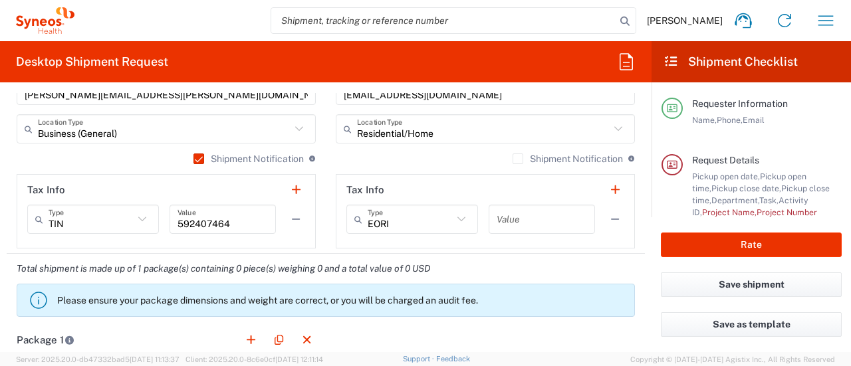
click at [518, 159] on input "Shipment Notification" at bounding box center [518, 159] width 0 height 0
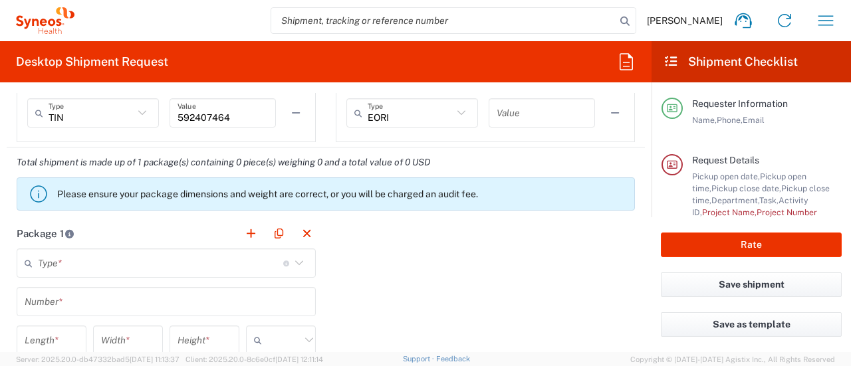
scroll to position [1111, 0]
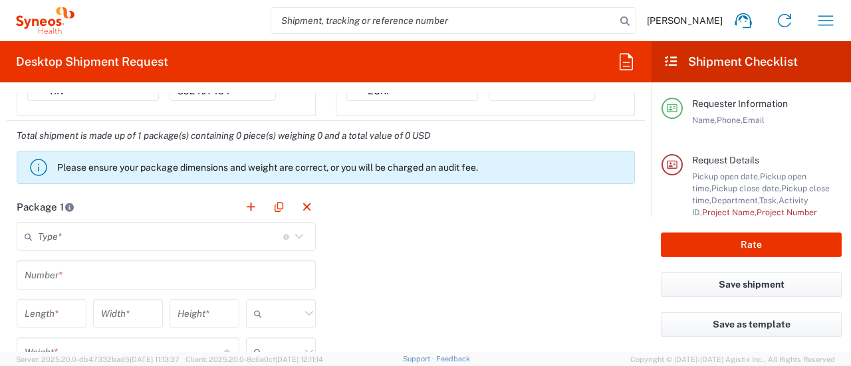
click at [164, 232] on input "text" at bounding box center [160, 236] width 245 height 23
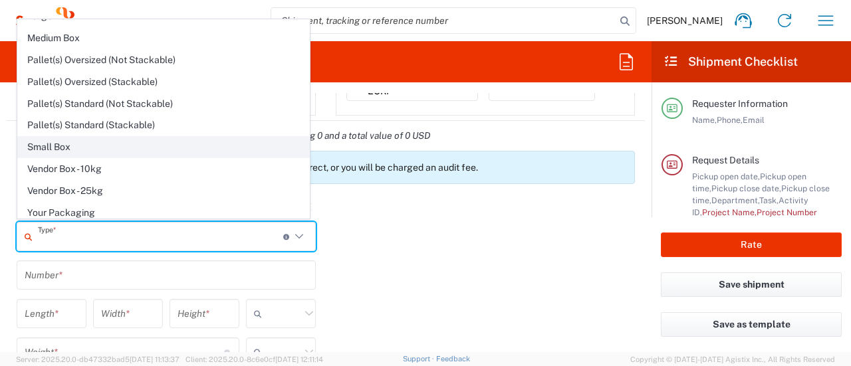
scroll to position [0, 0]
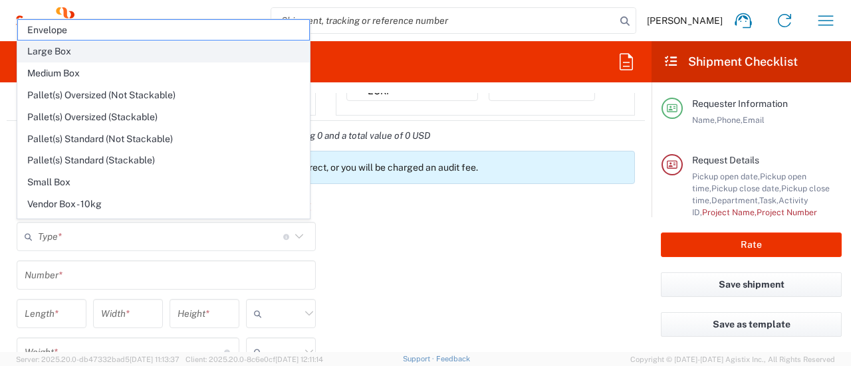
click at [154, 49] on span "Large Box" at bounding box center [163, 51] width 291 height 21
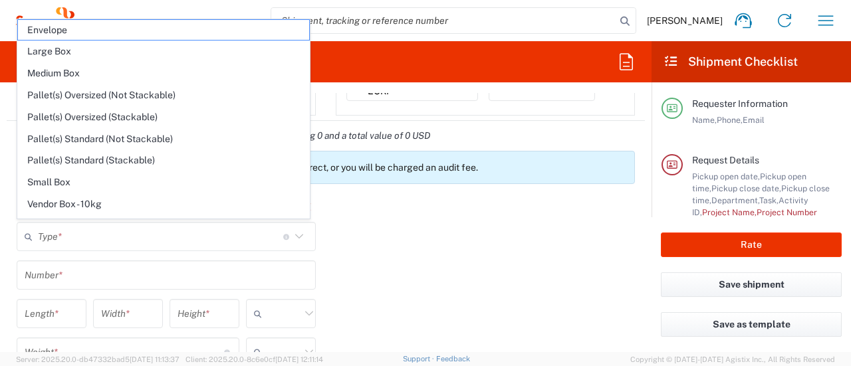
type input "Large Box"
type input "17.5"
type input "12.5"
type input "3"
type input "in"
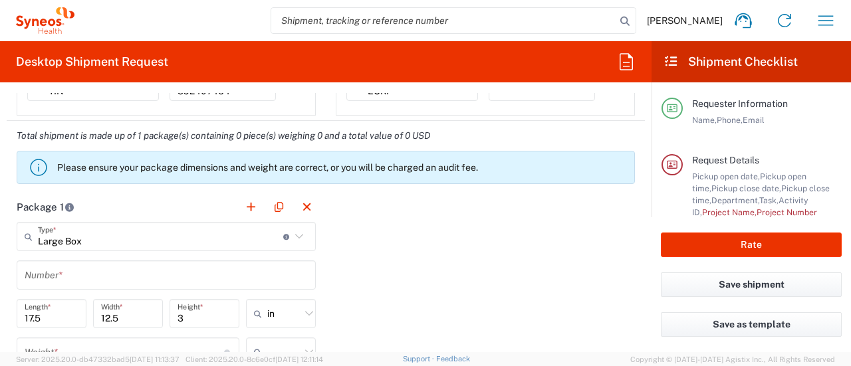
click at [113, 273] on input "text" at bounding box center [166, 275] width 283 height 23
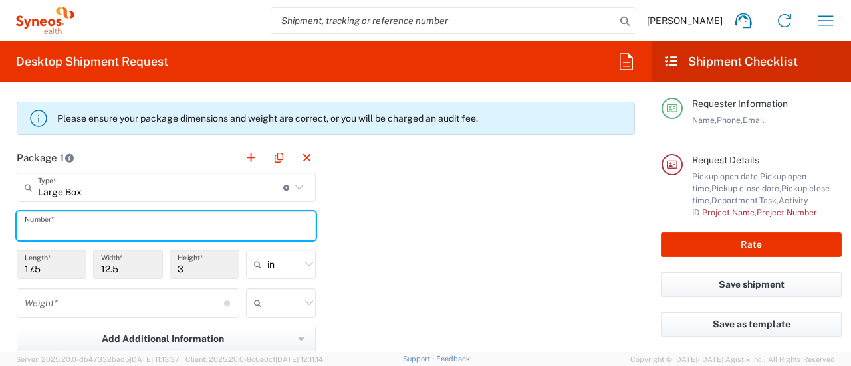
scroll to position [1177, 0]
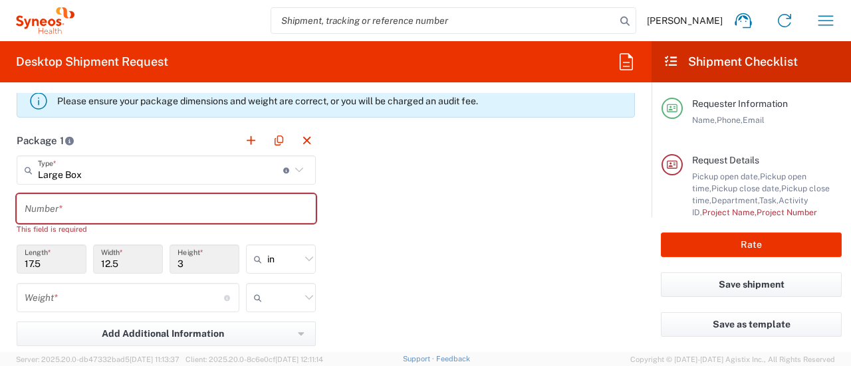
click at [64, 198] on input "text" at bounding box center [166, 209] width 283 height 23
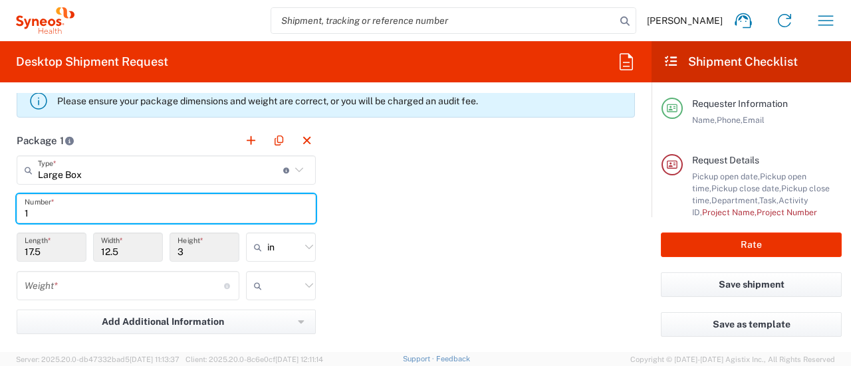
type input "1"
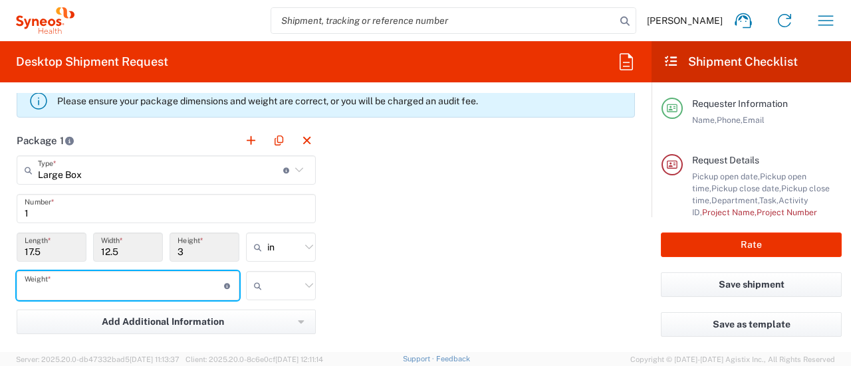
click at [106, 283] on input "number" at bounding box center [125, 286] width 200 height 23
type input "3"
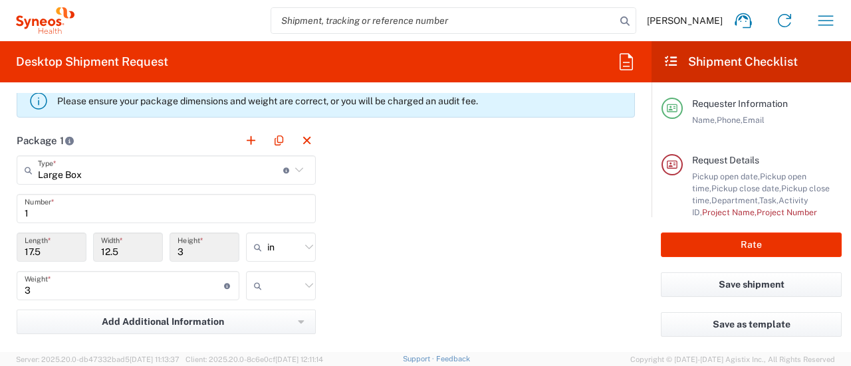
click at [531, 293] on div "Package 1 Large Box Type * Material used to package goods Envelope Large Box Me…" at bounding box center [326, 272] width 639 height 292
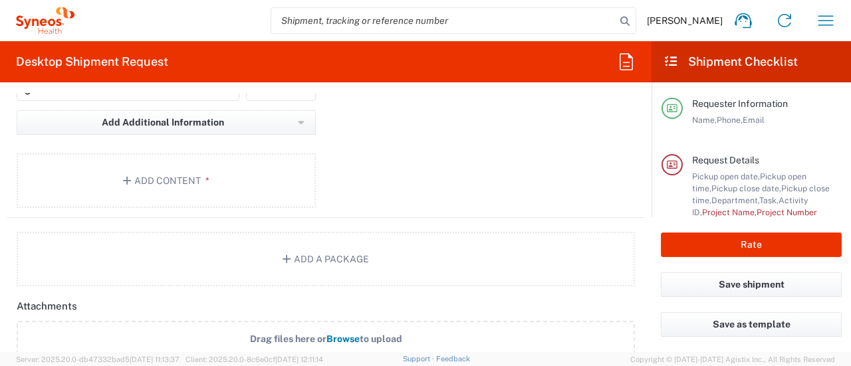
scroll to position [1244, 0]
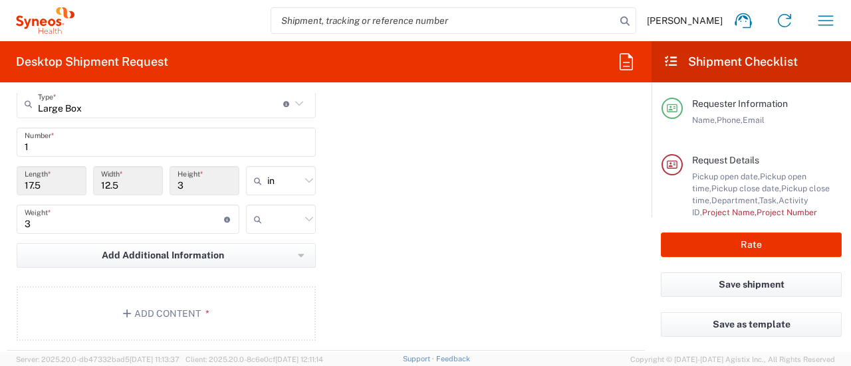
click at [125, 210] on input "3" at bounding box center [125, 219] width 200 height 23
click at [196, 316] on button "Add Content *" at bounding box center [166, 314] width 299 height 55
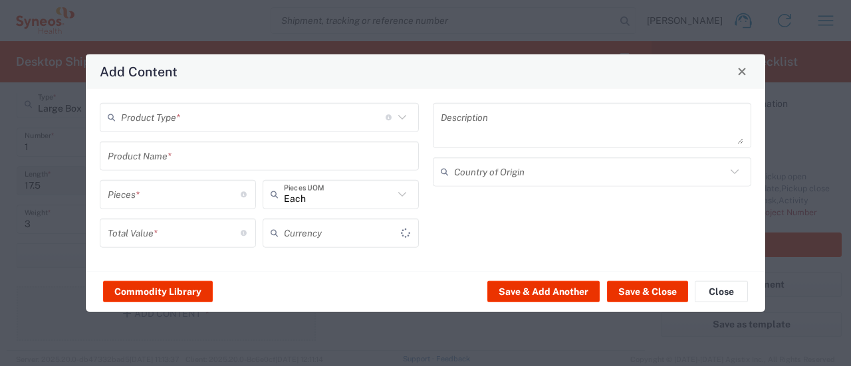
type input "US Dollar"
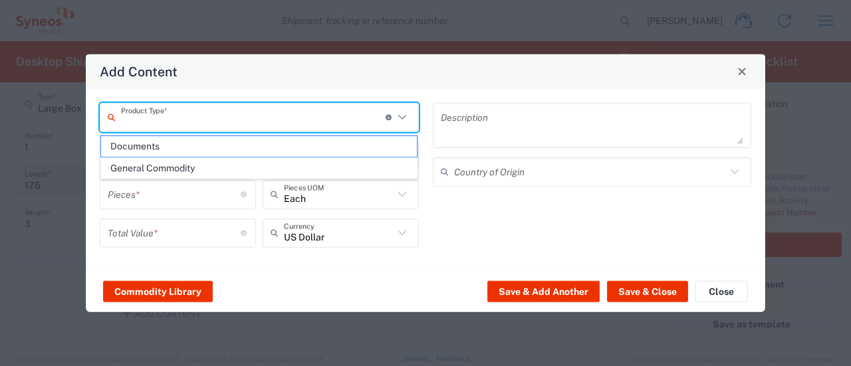
click at [230, 119] on input "text" at bounding box center [253, 117] width 265 height 23
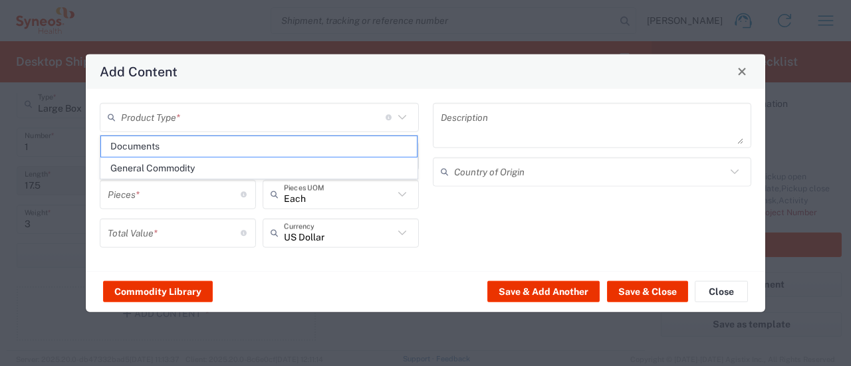
click at [481, 104] on div "Description" at bounding box center [592, 124] width 319 height 45
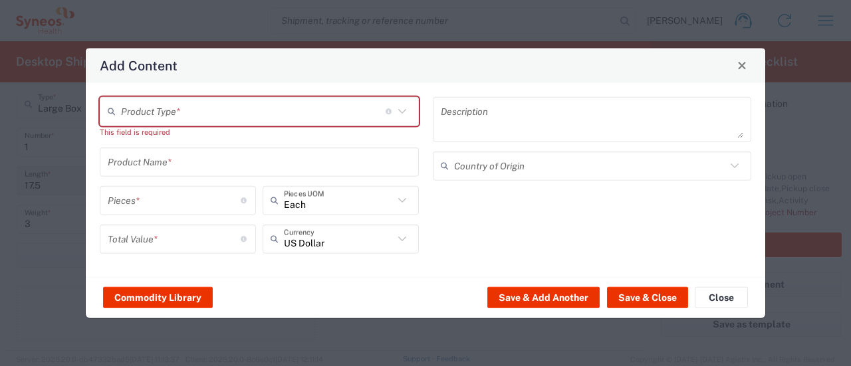
click at [300, 116] on input "text" at bounding box center [253, 111] width 265 height 23
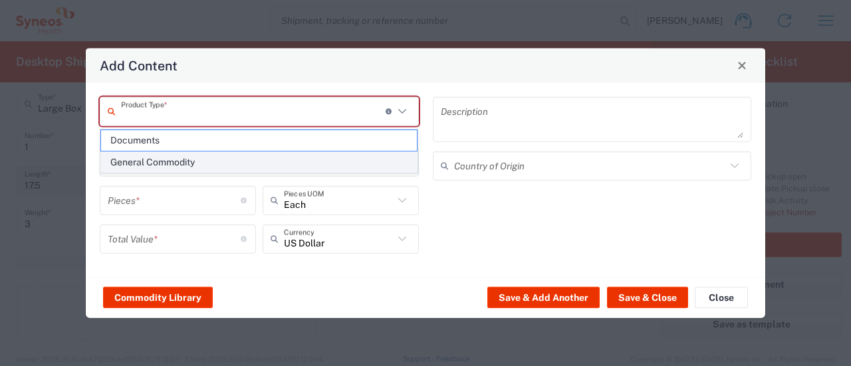
click at [242, 164] on span "General Commodity" at bounding box center [259, 162] width 317 height 21
type input "General Commodity"
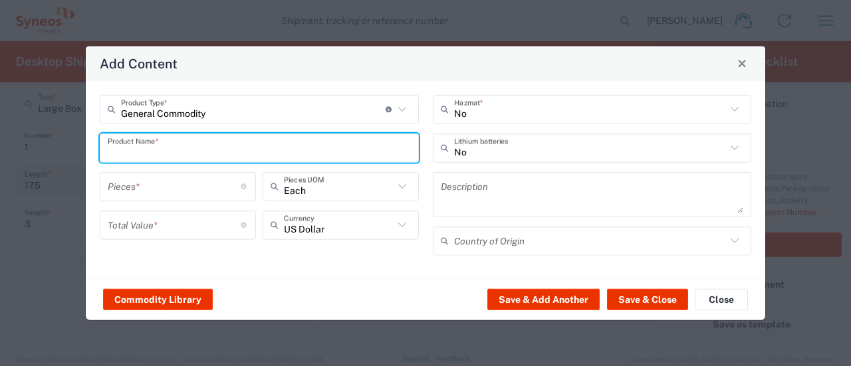
click at [175, 156] on input "text" at bounding box center [259, 147] width 303 height 23
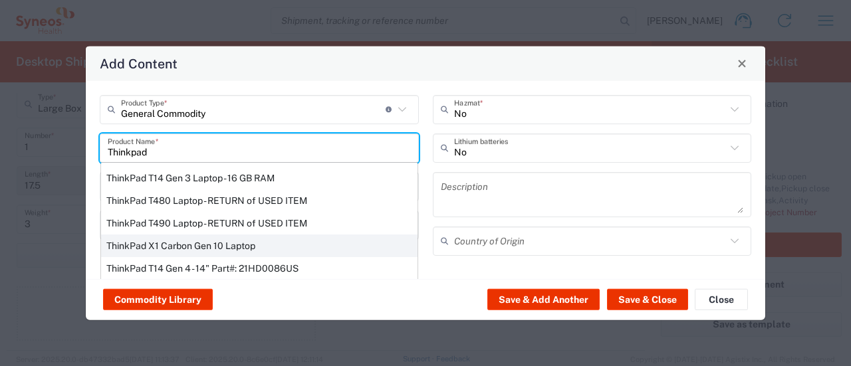
scroll to position [70, 0]
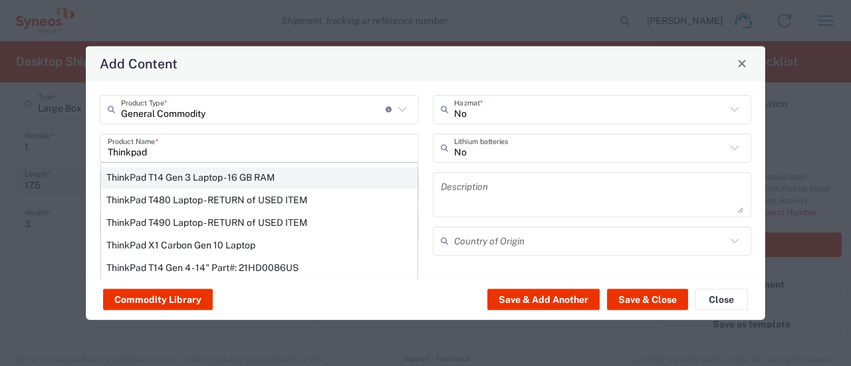
click at [267, 178] on div "ThinkPad T14 Gen 3 Laptop - 16 GB RAM" at bounding box center [259, 177] width 317 height 23
type input "ThinkPad T14 Gen 3 Laptop - 16 GB RAM"
type input "1"
type textarea "Intel Core i7-1265U vProÂ® Processor - 14" - 16 GB RAM - 512 GB SSD"
type input "[GEOGRAPHIC_DATA]"
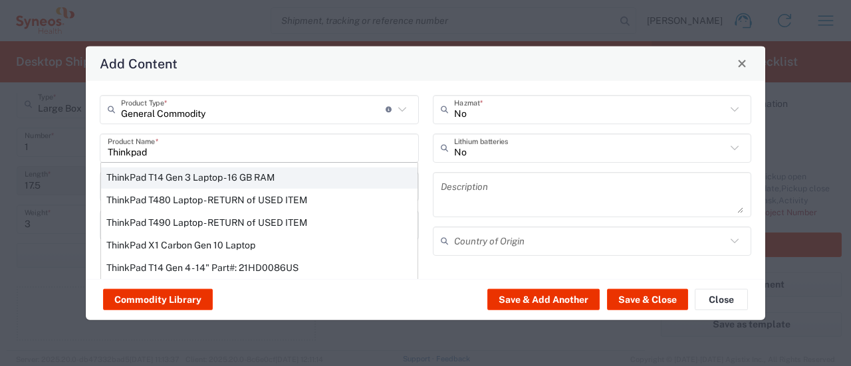
type input "Yes"
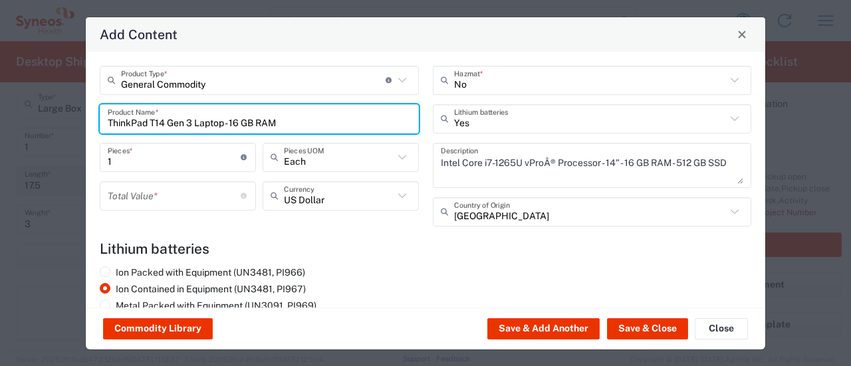
click at [206, 204] on input "number" at bounding box center [174, 195] width 133 height 23
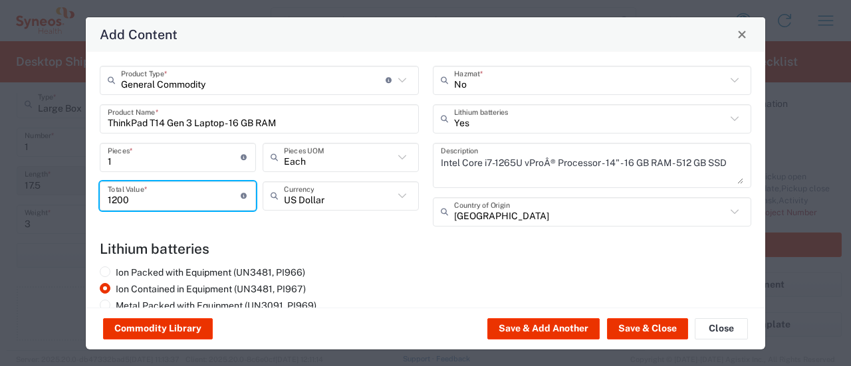
type input "1200"
click at [572, 333] on button "Save & Add Another" at bounding box center [544, 329] width 112 height 21
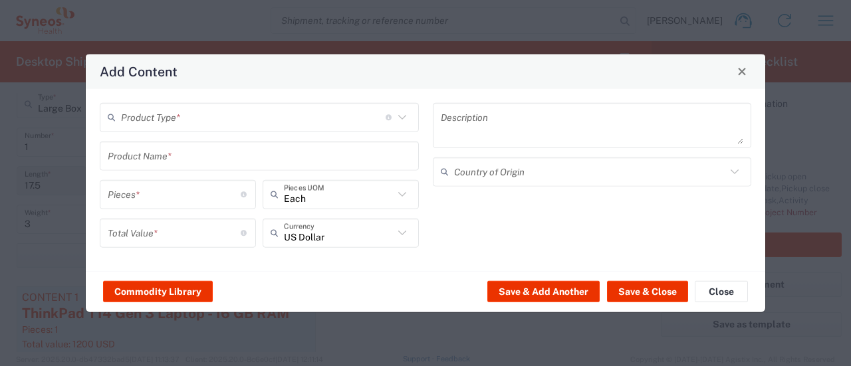
click at [311, 128] on input "text" at bounding box center [253, 117] width 265 height 23
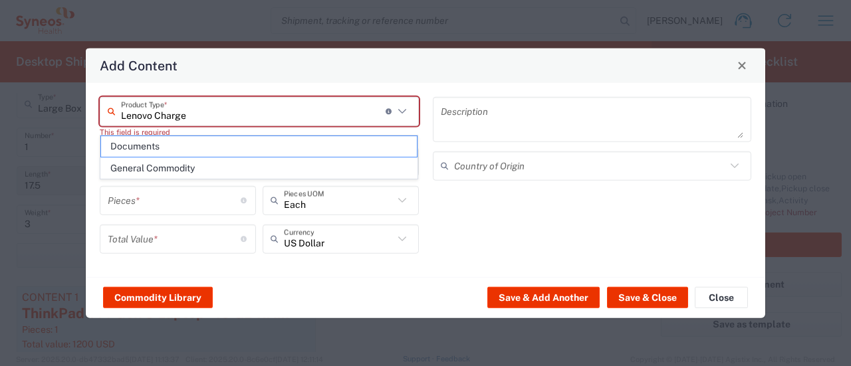
type input "Lenovo Charger"
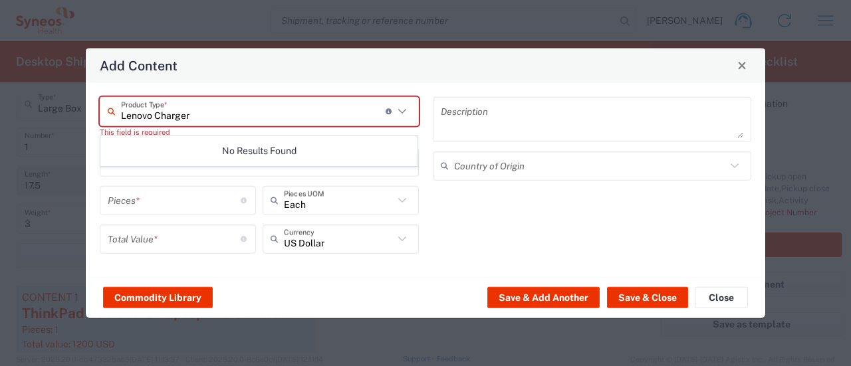
drag, startPoint x: 227, startPoint y: 110, endPoint x: 78, endPoint y: 140, distance: 151.8
click at [78, 140] on div "Add Content Lenovo Charger Product Type * Document: Paper document generated in…" at bounding box center [425, 183] width 851 height 366
type input "Charger"
drag, startPoint x: 235, startPoint y: 110, endPoint x: 37, endPoint y: 119, distance: 198.4
click at [37, 119] on div "Add Content Charger Product Type * Document: Paper document generated internall…" at bounding box center [425, 183] width 851 height 366
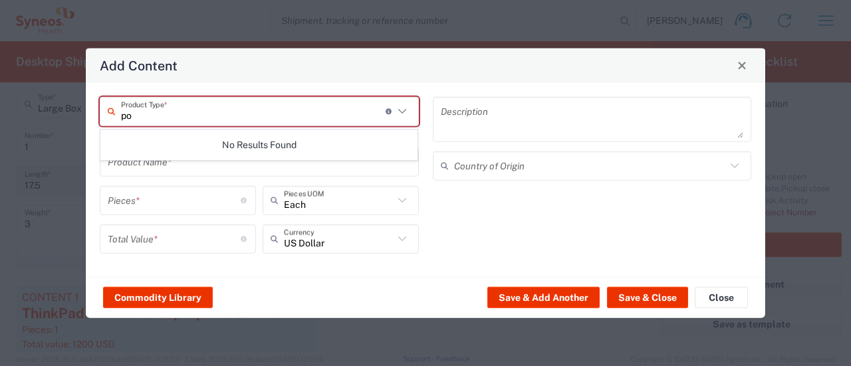
type input "p"
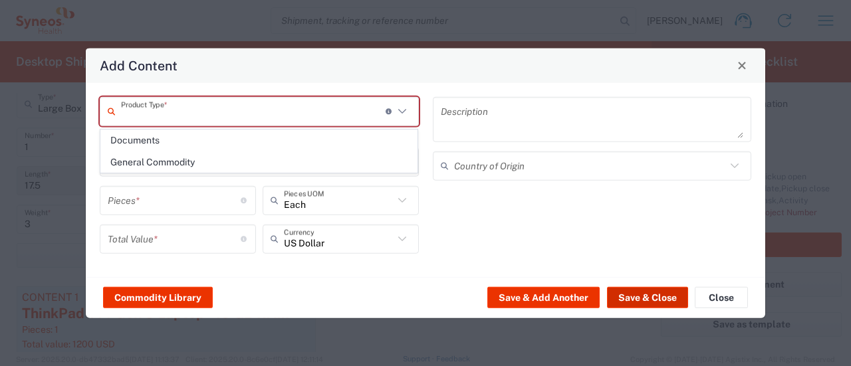
click at [666, 291] on button "Save & Close" at bounding box center [647, 297] width 81 height 21
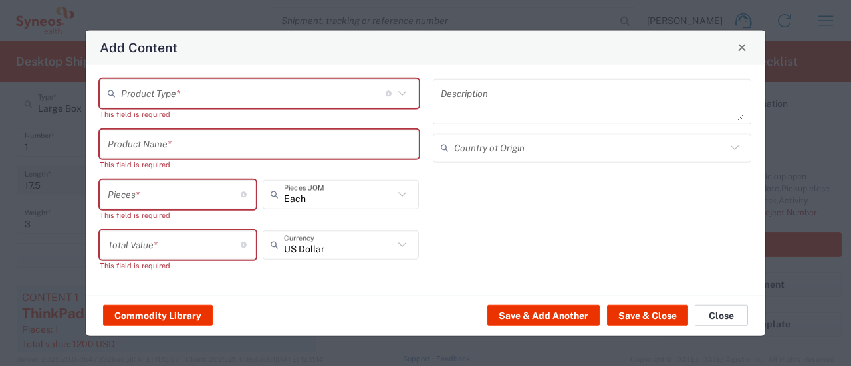
click at [712, 313] on button "Close" at bounding box center [721, 315] width 53 height 21
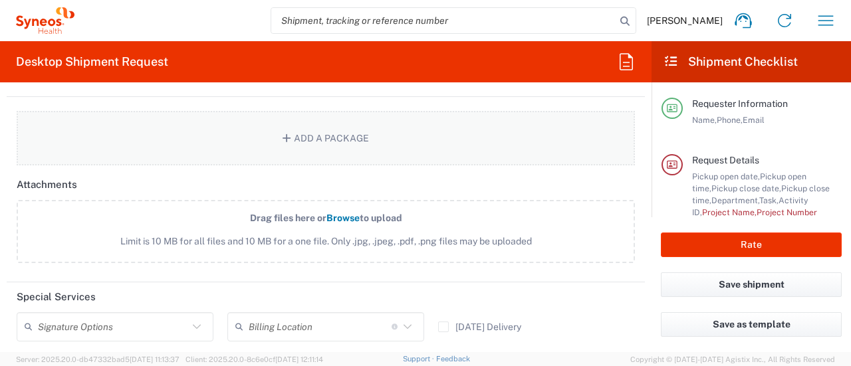
scroll to position [1443, 0]
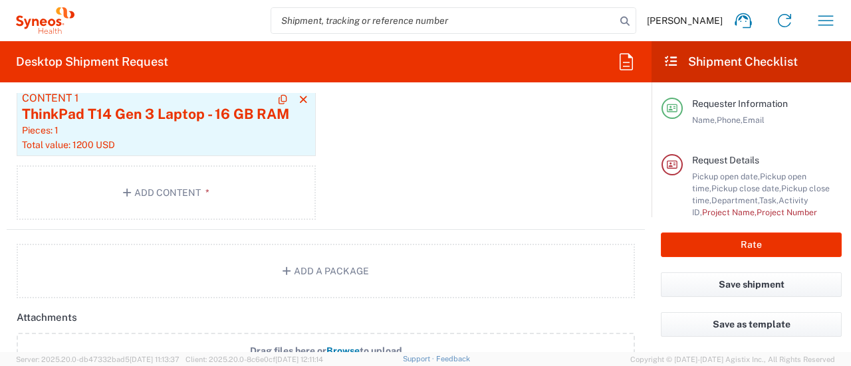
click at [124, 139] on div "Total value: 1200 USD" at bounding box center [166, 145] width 289 height 12
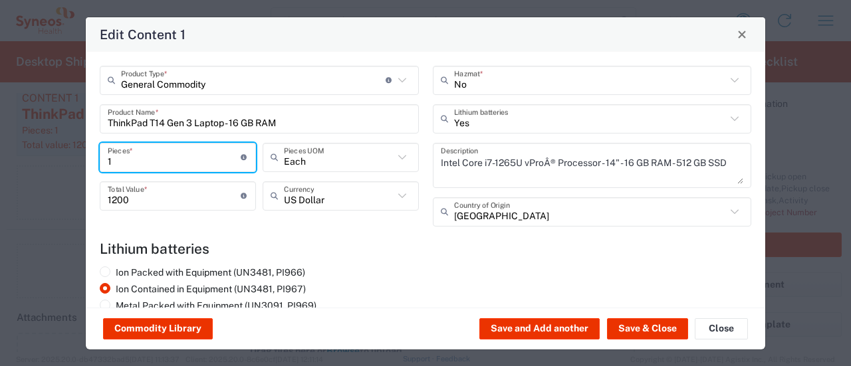
drag, startPoint x: 189, startPoint y: 159, endPoint x: 0, endPoint y: 159, distance: 188.9
click at [0, 159] on div "Edit Content 1 General Commodity Product Type * Document: Paper document genera…" at bounding box center [425, 183] width 851 height 366
type input "2"
type input "2400"
type input "2"
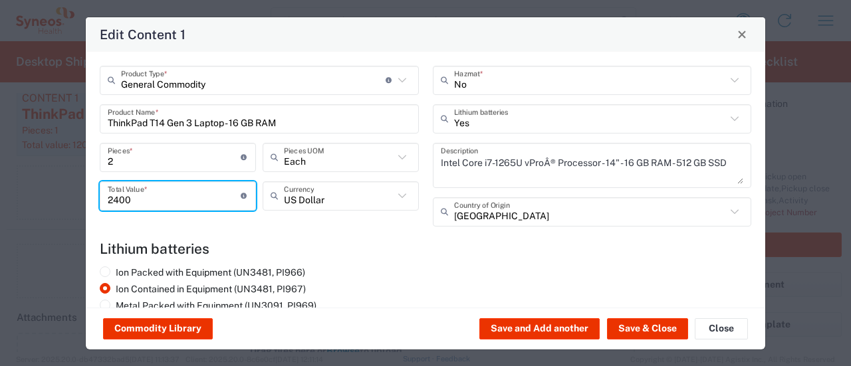
drag, startPoint x: 154, startPoint y: 204, endPoint x: 73, endPoint y: 206, distance: 81.2
click at [73, 206] on div "Edit Content 1 General Commodity Product Type * Document: Paper document genera…" at bounding box center [425, 183] width 851 height 366
type input "1250"
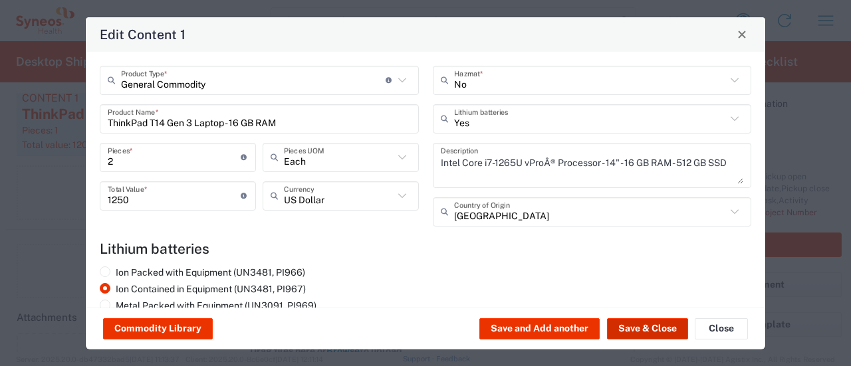
click at [672, 321] on button "Save & Close" at bounding box center [647, 329] width 81 height 21
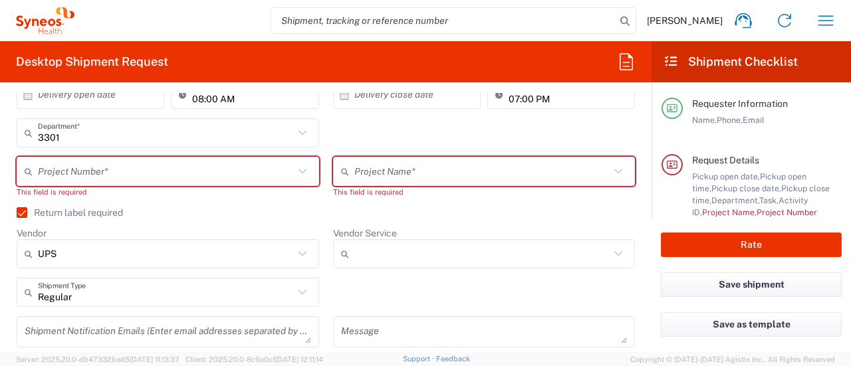
scroll to position [283, 0]
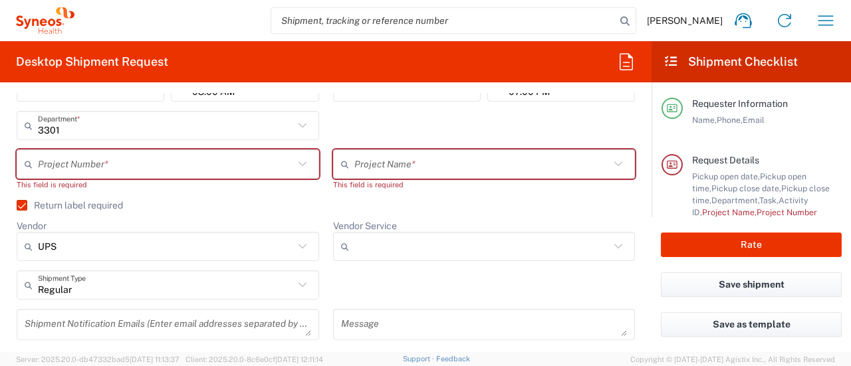
click at [41, 164] on input "text" at bounding box center [166, 164] width 256 height 23
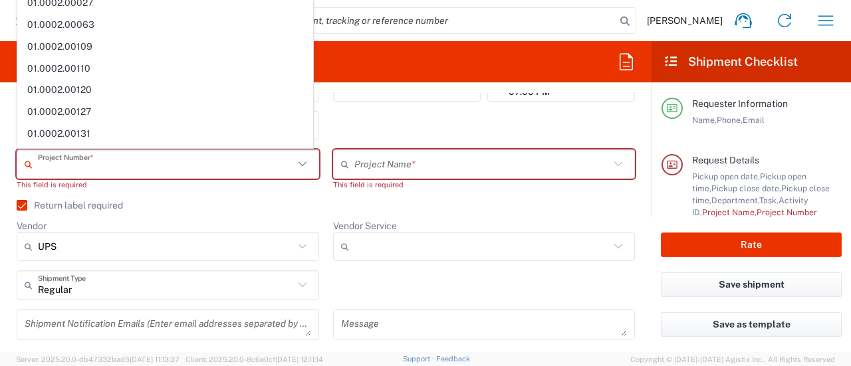
click at [41, 164] on input "text" at bounding box center [166, 164] width 256 height 23
click at [153, 192] on div "Project Number * **6183 DEPARTMENTAL EXPENSE #C2015019517 [PERSON_NAME] 7046933…" at bounding box center [168, 175] width 317 height 51
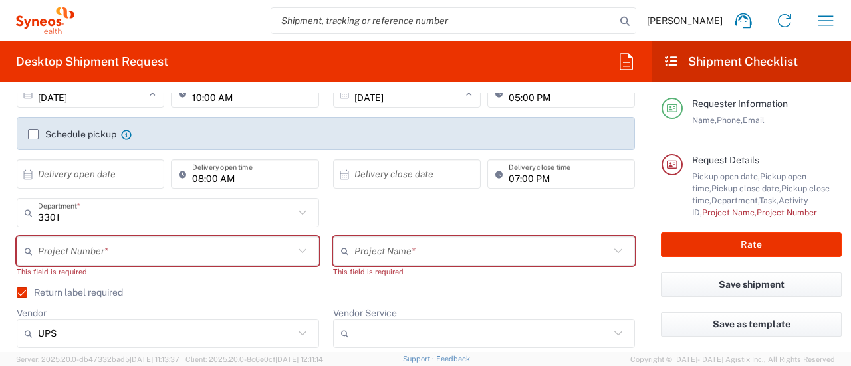
scroll to position [216, 0]
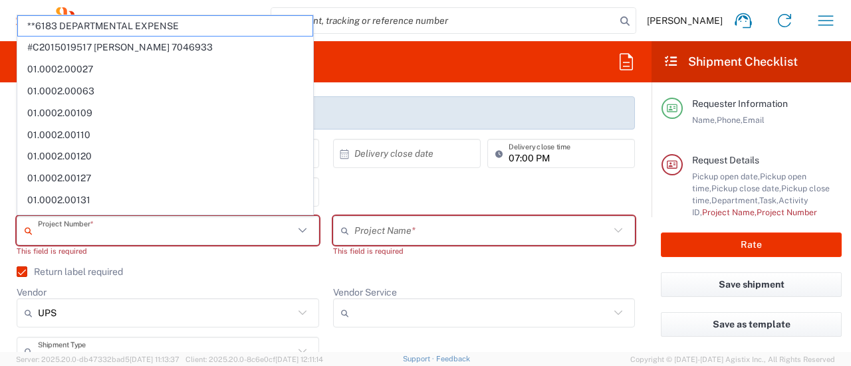
click at [126, 236] on input "text" at bounding box center [166, 230] width 256 height 23
click at [102, 257] on div "Project Number * **6183 DEPARTMENTAL EXPENSE #C2015019517 [PERSON_NAME] 7046933…" at bounding box center [168, 241] width 317 height 51
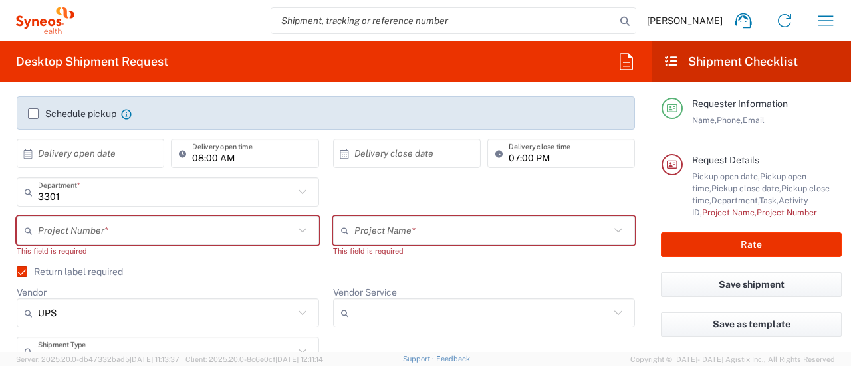
drag, startPoint x: 157, startPoint y: 207, endPoint x: 155, endPoint y: 228, distance: 21.4
click at [158, 208] on div "3301 Department * 3301 3000 3100 3109 3110 3111 3112 3125 3130 3135 3136 3150 3…" at bounding box center [168, 197] width 317 height 39
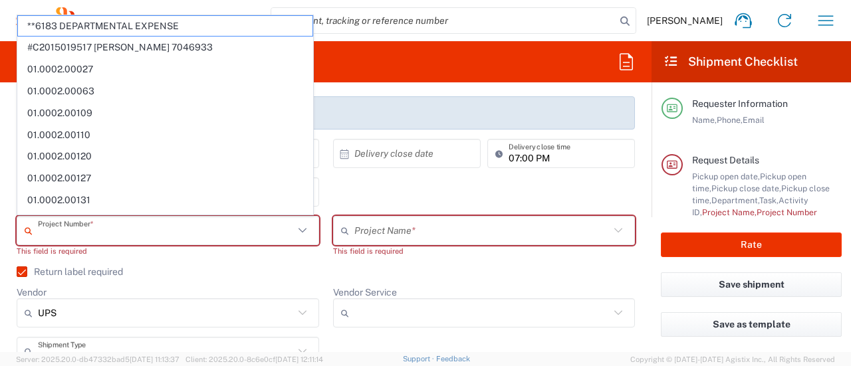
click at [155, 228] on input "text" at bounding box center [166, 230] width 256 height 23
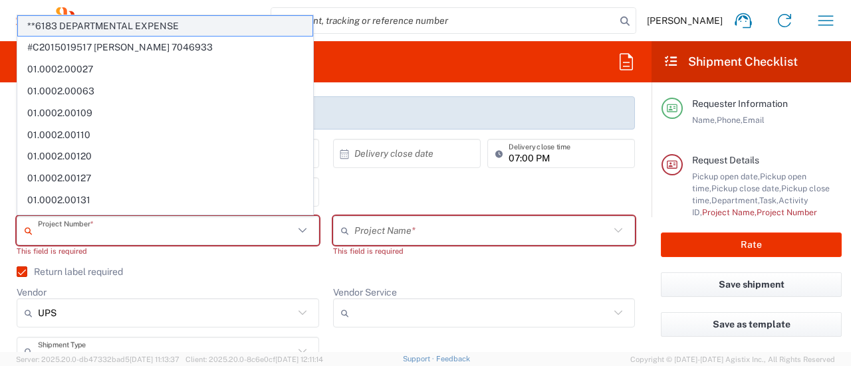
click at [181, 34] on span "**6183 DEPARTMENTAL EXPENSE" at bounding box center [165, 26] width 295 height 21
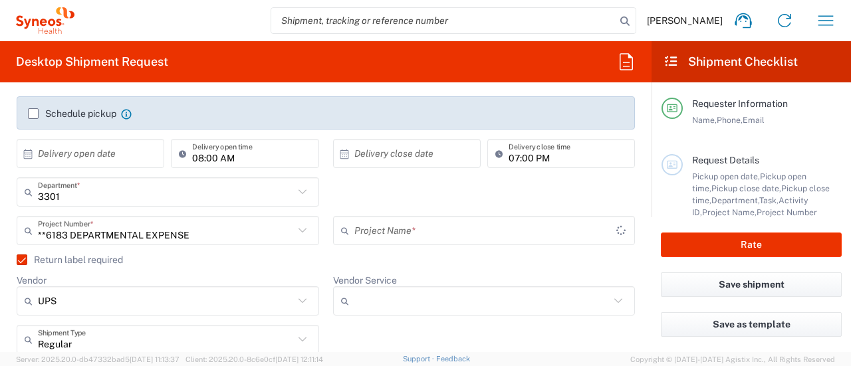
click at [439, 235] on input "text" at bounding box center [486, 230] width 262 height 23
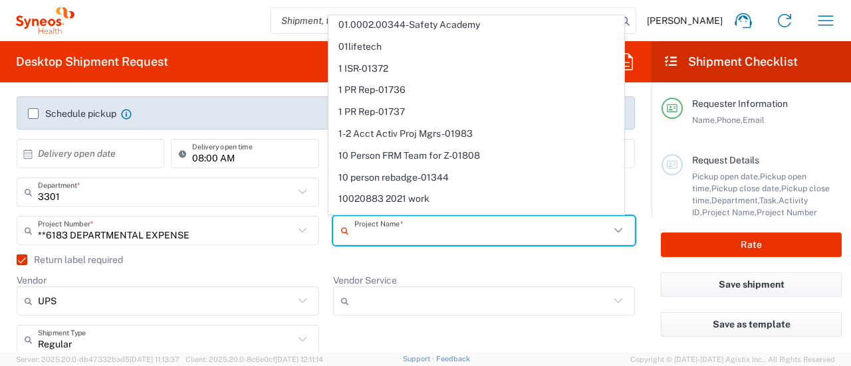
scroll to position [0, 0]
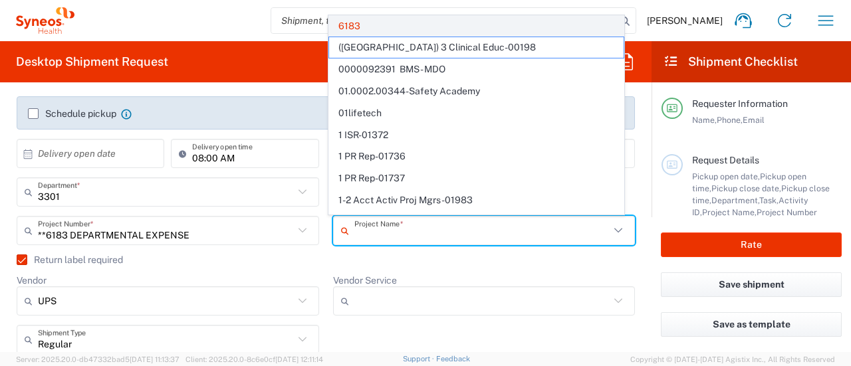
click at [404, 21] on span "6183" at bounding box center [476, 26] width 295 height 21
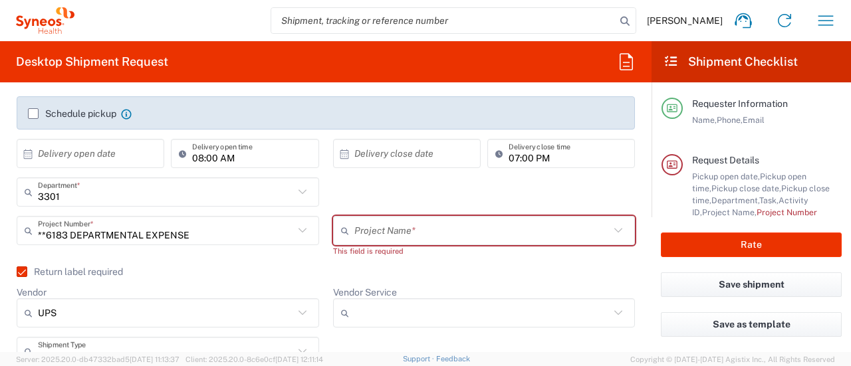
click at [397, 240] on input "text" at bounding box center [483, 230] width 256 height 23
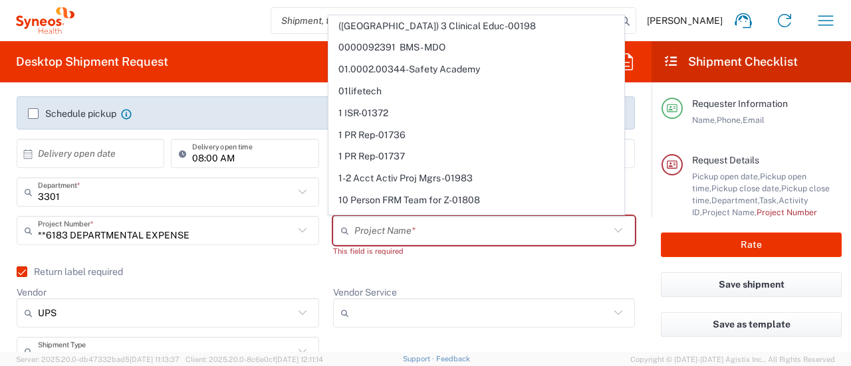
drag, startPoint x: 639, startPoint y: 15, endPoint x: 555, endPoint y: 143, distance: 153.1
click at [555, 143] on agx-forms-host "[PERSON_NAME] Home Shipment estimator Shipment tracking Desktop shipment reques…" at bounding box center [425, 183] width 851 height 366
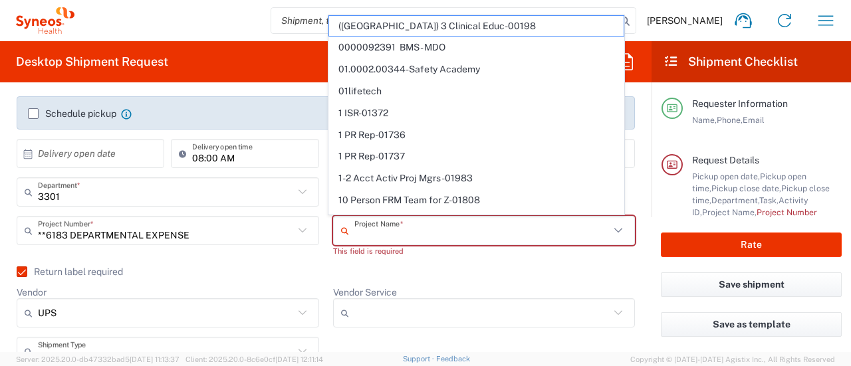
click at [471, 219] on input "text" at bounding box center [483, 230] width 256 height 23
click at [536, 256] on div "This field is required" at bounding box center [484, 251] width 303 height 12
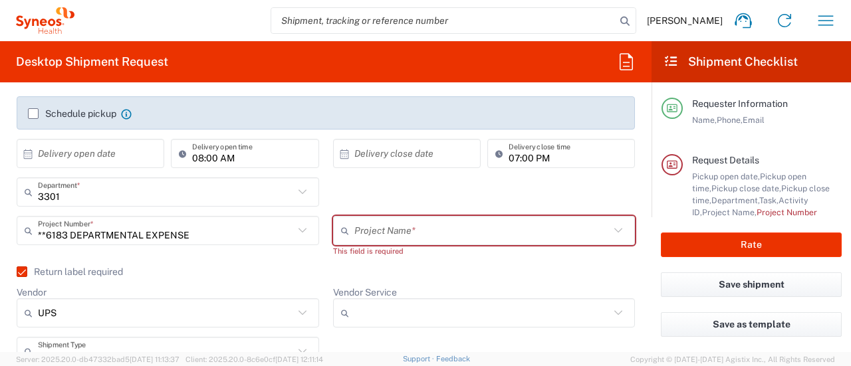
click at [398, 227] on input "text" at bounding box center [483, 230] width 256 height 23
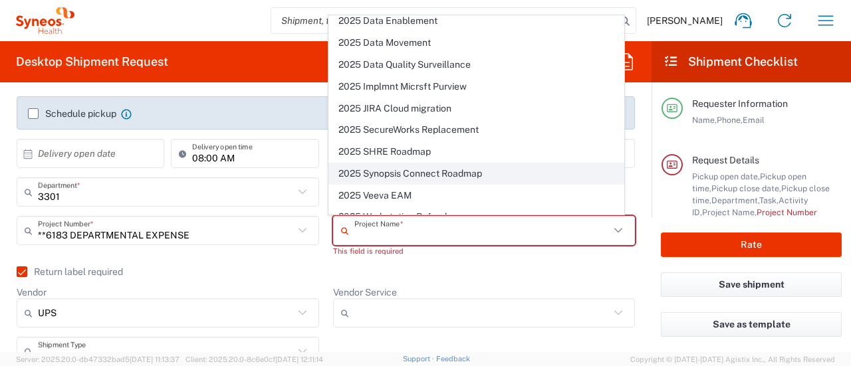
scroll to position [4124, 0]
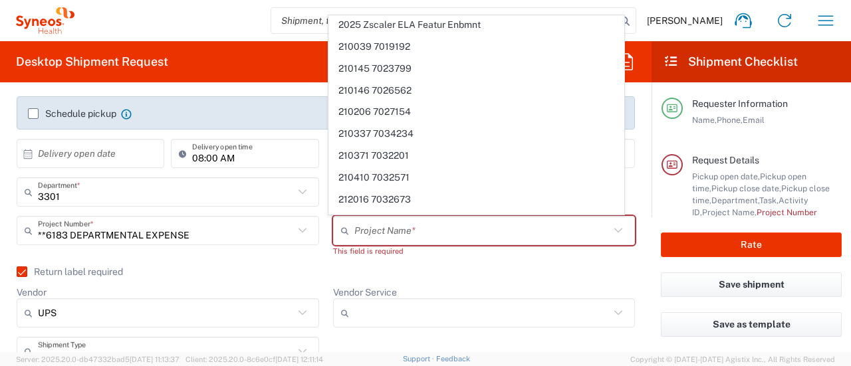
drag, startPoint x: 428, startPoint y: 264, endPoint x: 428, endPoint y: 253, distance: 11.3
click at [428, 259] on div "Project Name * ([GEOGRAPHIC_DATA]) 3 Clinical Educ-00198 0000092391 BMS - MDO 0…" at bounding box center [484, 241] width 317 height 51
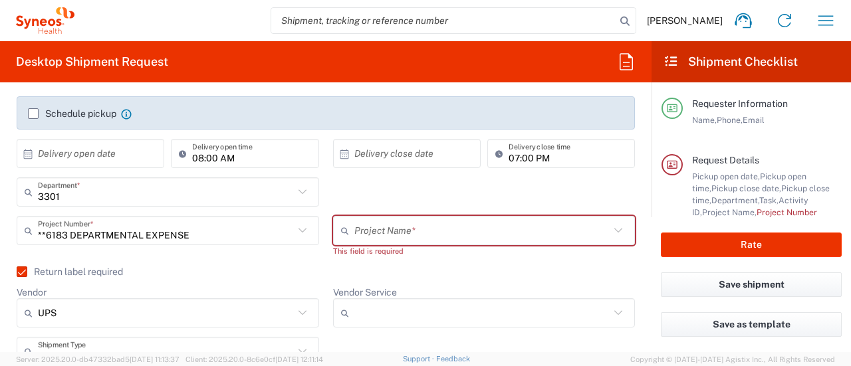
drag, startPoint x: 377, startPoint y: 253, endPoint x: 376, endPoint y: 235, distance: 18.6
click at [377, 251] on div "This field is required" at bounding box center [484, 251] width 303 height 12
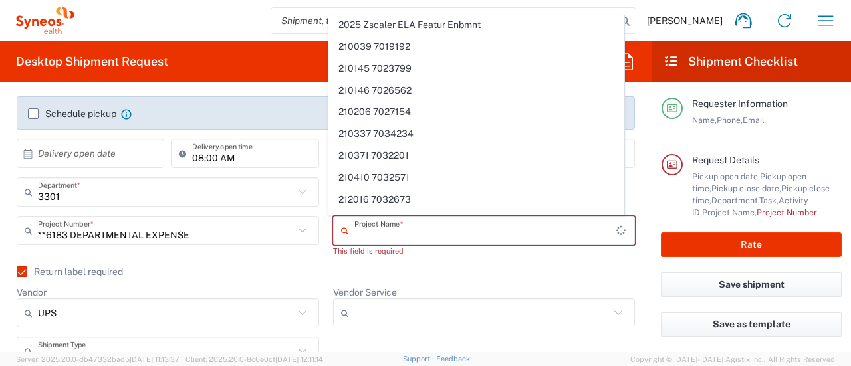
click at [376, 230] on input "text" at bounding box center [486, 230] width 262 height 23
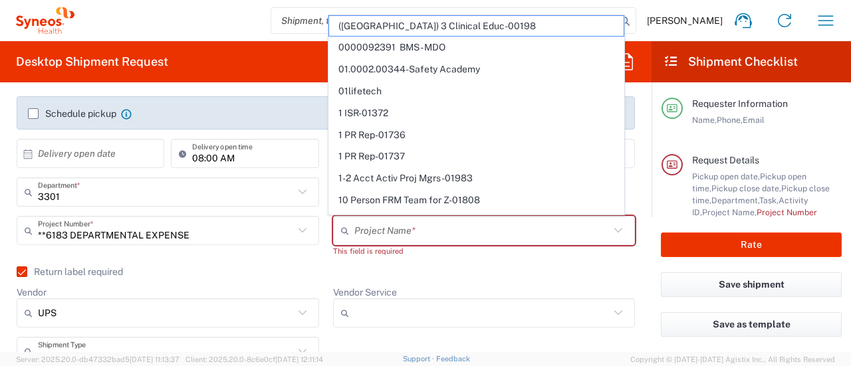
click at [124, 277] on div "Return label required" at bounding box center [326, 277] width 619 height 20
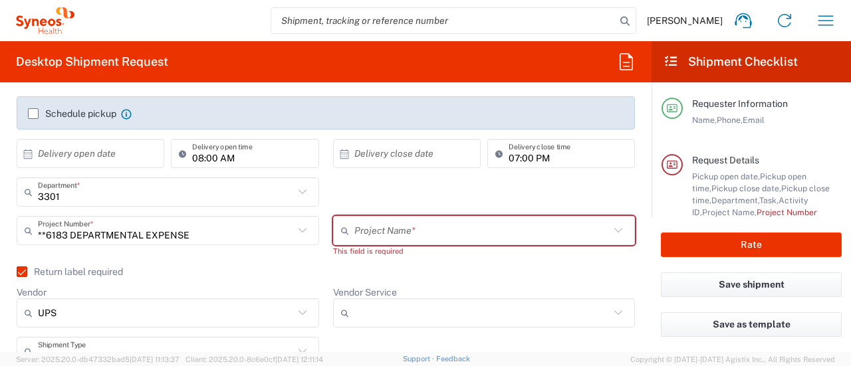
drag, startPoint x: 124, startPoint y: 279, endPoint x: 192, endPoint y: 273, distance: 67.4
click at [169, 281] on div "Return label required" at bounding box center [326, 277] width 619 height 20
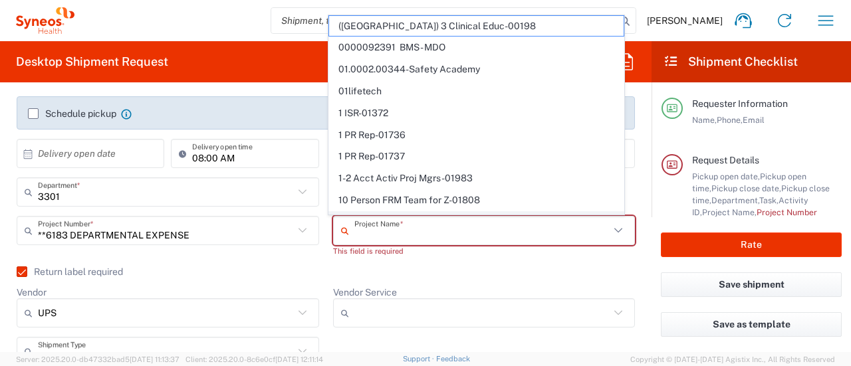
drag, startPoint x: 396, startPoint y: 240, endPoint x: 378, endPoint y: 214, distance: 32.1
click at [395, 239] on input "text" at bounding box center [483, 230] width 256 height 23
type input "**6183 DEPARTMENTAL EXPENSE"
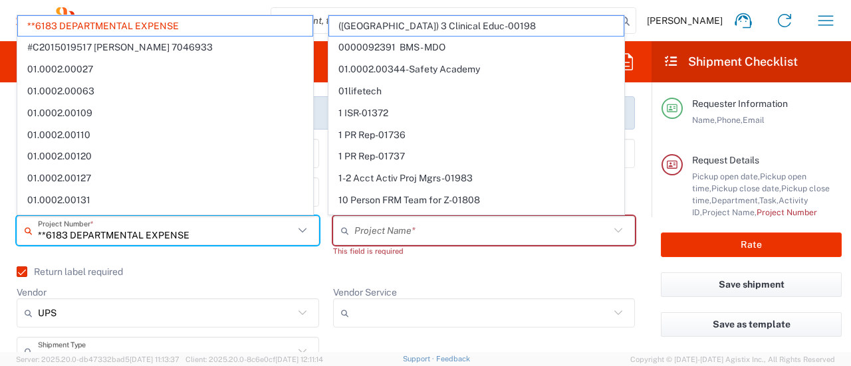
click at [67, 231] on input "**6183 DEPARTMENTAL EXPENSE" at bounding box center [166, 230] width 256 height 23
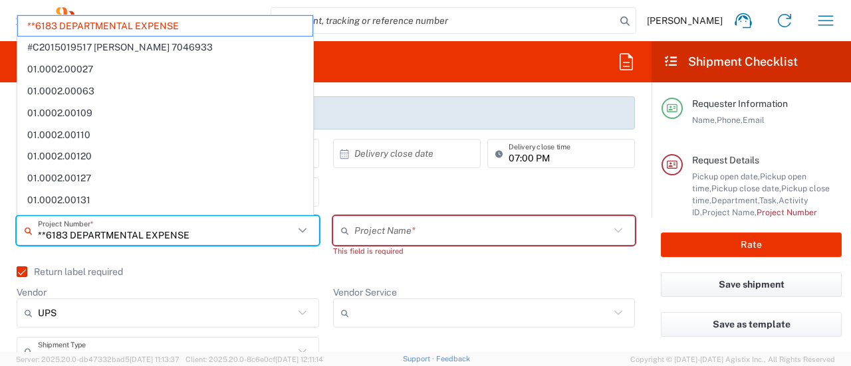
drag, startPoint x: 68, startPoint y: 233, endPoint x: 45, endPoint y: 235, distance: 23.4
click at [45, 235] on input "**6183 DEPARTMENTAL EXPENSE" at bounding box center [166, 230] width 256 height 23
click at [372, 220] on input "text" at bounding box center [483, 230] width 256 height 23
paste input "6183"
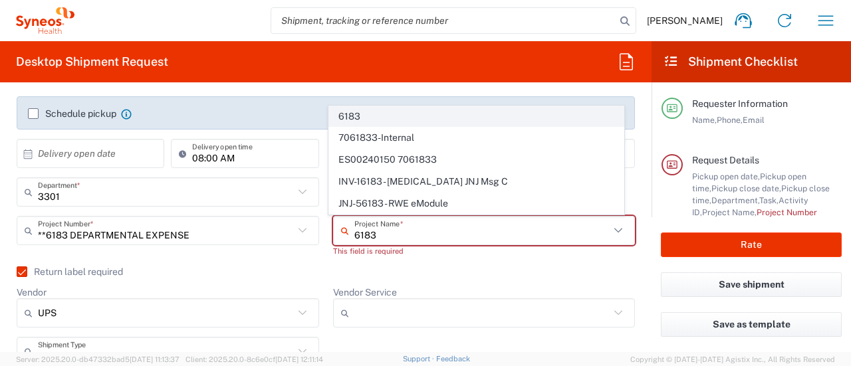
click at [379, 123] on span "6183" at bounding box center [476, 116] width 295 height 21
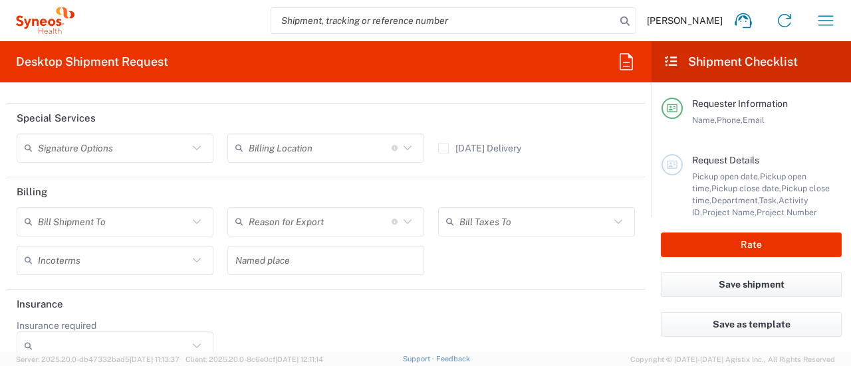
scroll to position [1761, 0]
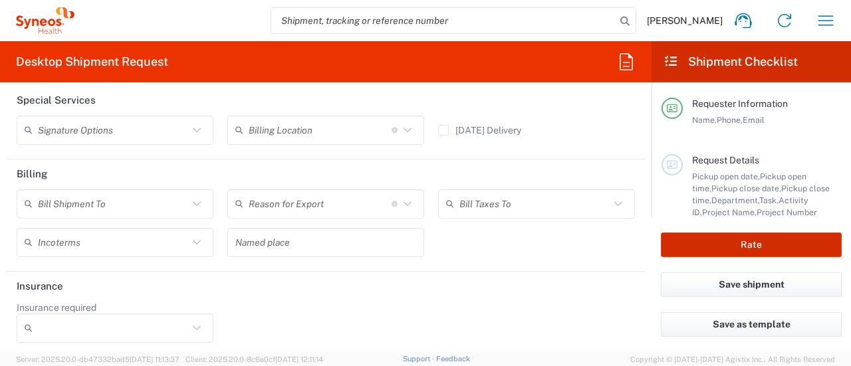
click at [716, 241] on button "Rate" at bounding box center [751, 245] width 181 height 25
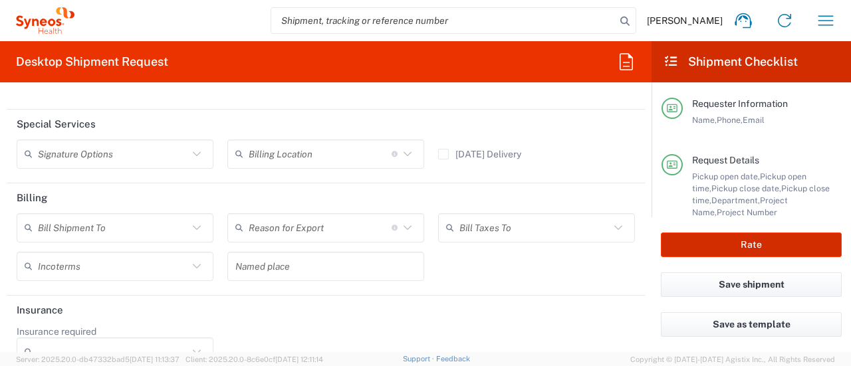
scroll to position [1785, 0]
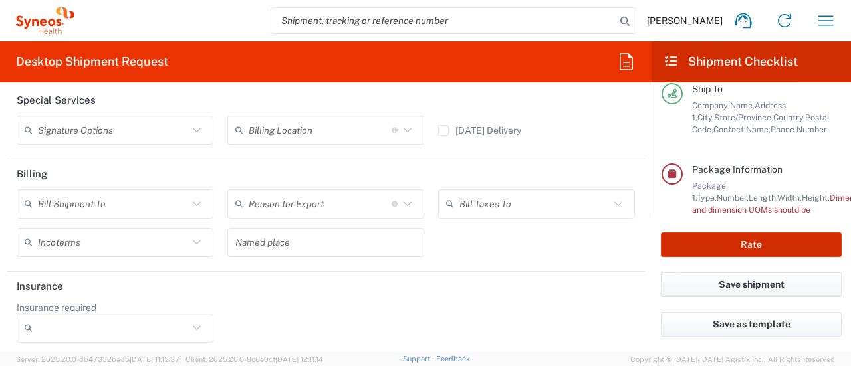
type input "6183"
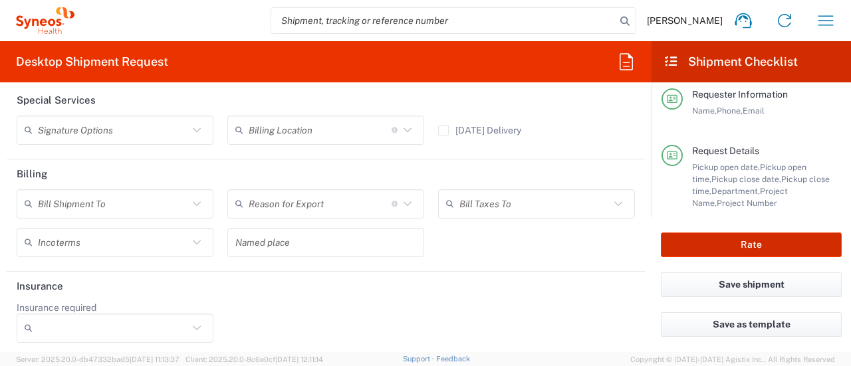
scroll to position [0, 0]
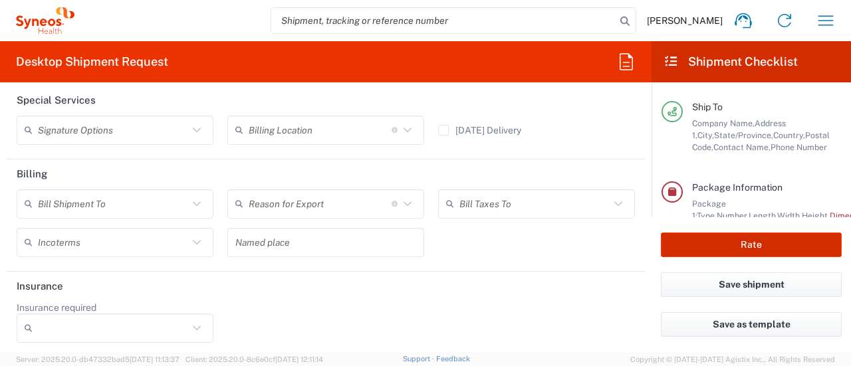
click at [744, 243] on button "Rate" at bounding box center [751, 245] width 181 height 25
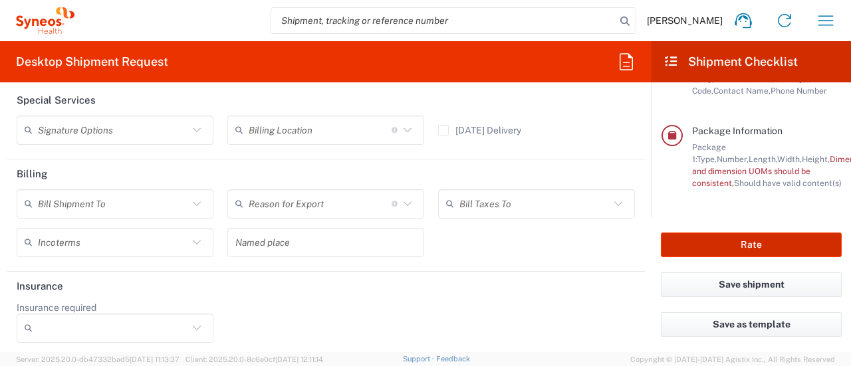
scroll to position [293, 0]
click at [748, 245] on button "Rate" at bounding box center [751, 245] width 181 height 25
click at [757, 243] on button "Rate" at bounding box center [751, 245] width 181 height 25
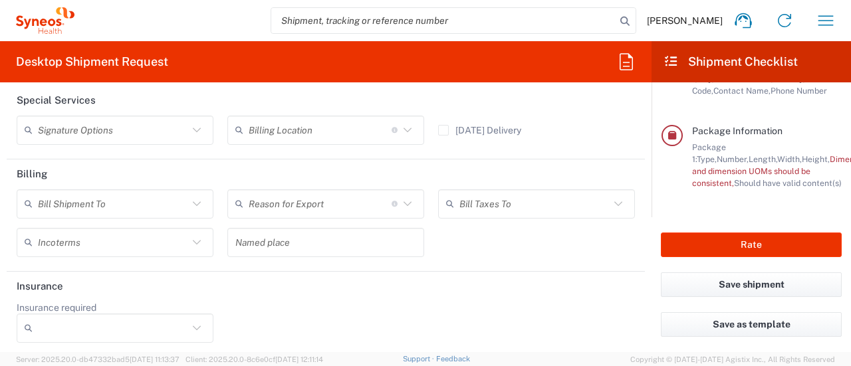
click at [802, 154] on span "Height," at bounding box center [816, 159] width 28 height 10
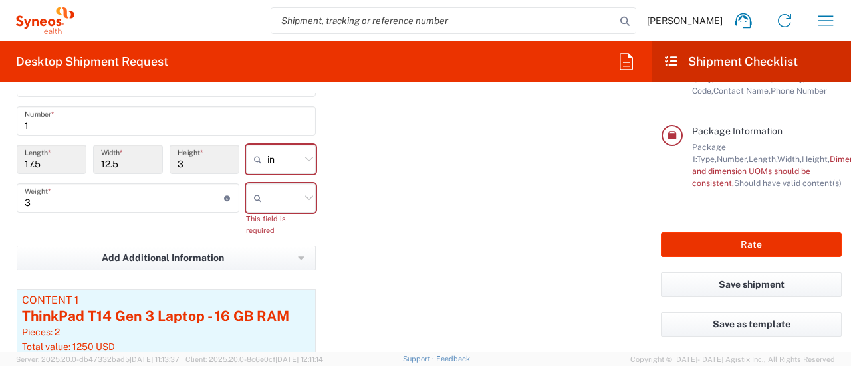
scroll to position [1253, 0]
click at [267, 205] on input "text" at bounding box center [283, 198] width 33 height 21
click at [275, 244] on span "lbs" at bounding box center [276, 245] width 66 height 21
type input "lbs"
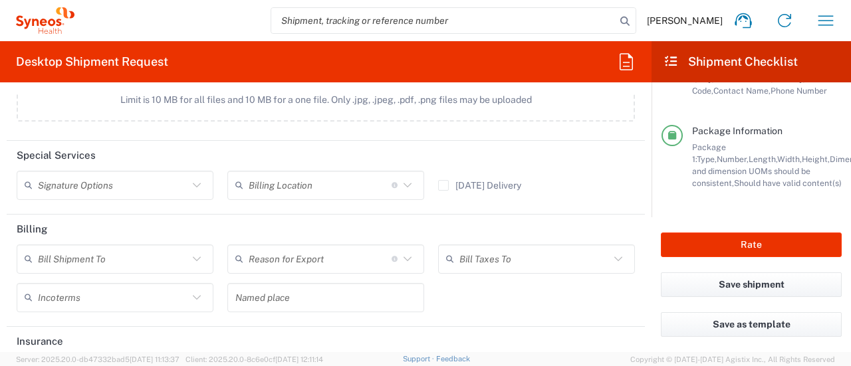
scroll to position [1761, 0]
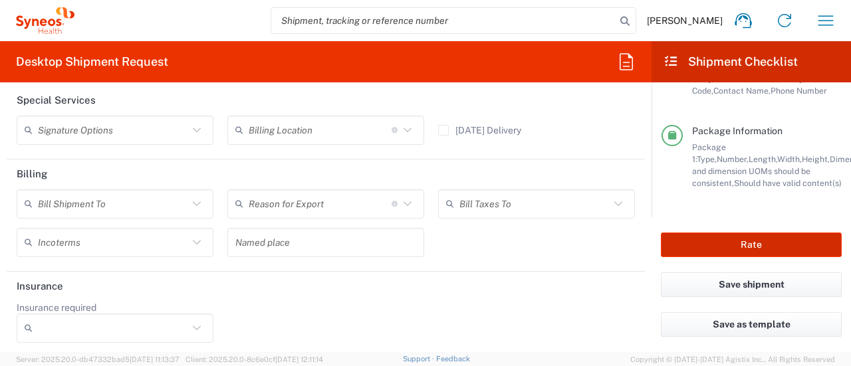
click at [729, 251] on button "Rate" at bounding box center [751, 245] width 181 height 25
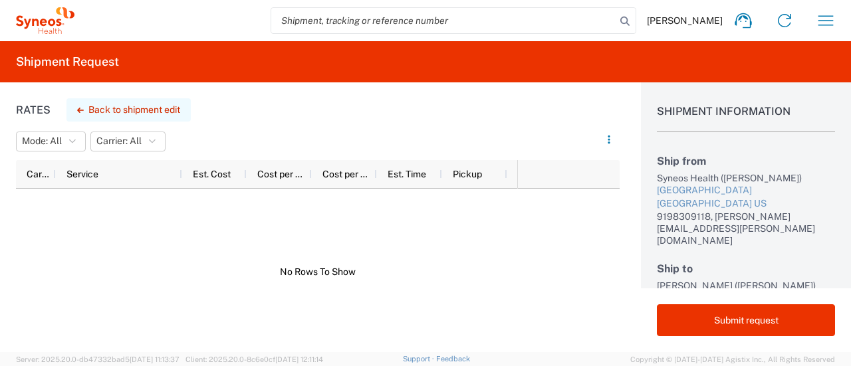
click at [81, 106] on svg-icon "button" at bounding box center [80, 110] width 7 height 9
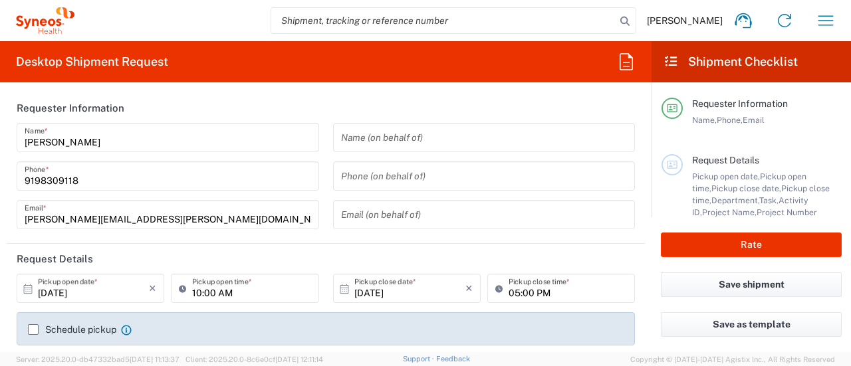
type input "**6183 DEPARTMENTAL EXPENSE"
type input "6183"
type input "[US_STATE]"
type input "Large Box"
type input "3301"
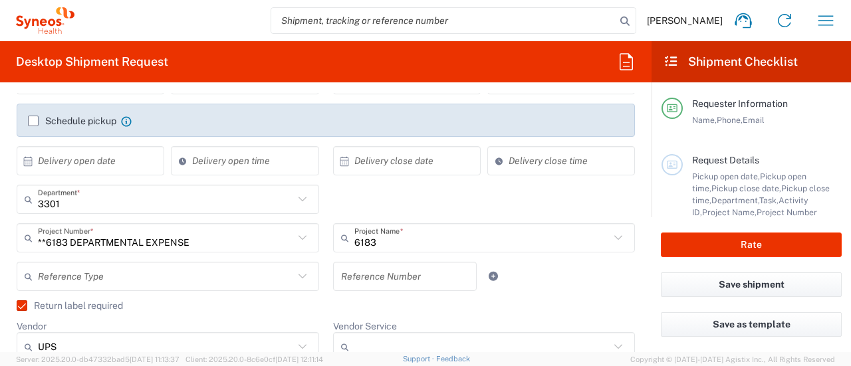
scroll to position [266, 0]
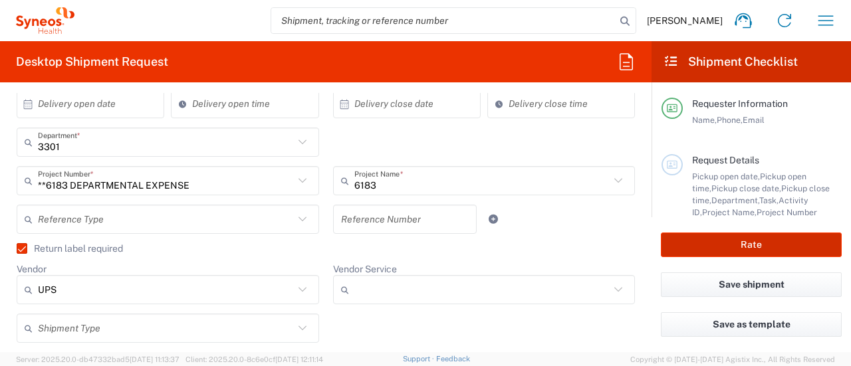
click at [757, 236] on button "Rate" at bounding box center [751, 245] width 181 height 25
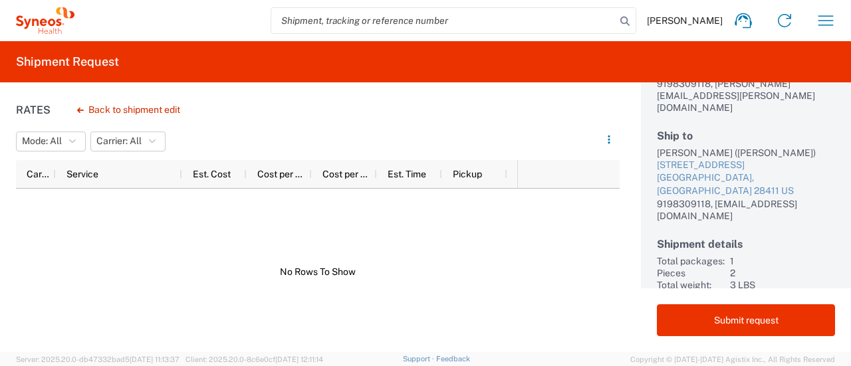
scroll to position [158, 0]
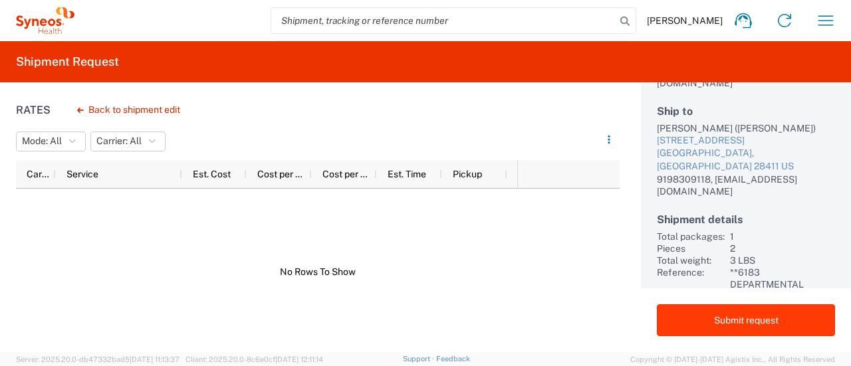
click at [748, 317] on button "Submit request" at bounding box center [746, 321] width 178 height 32
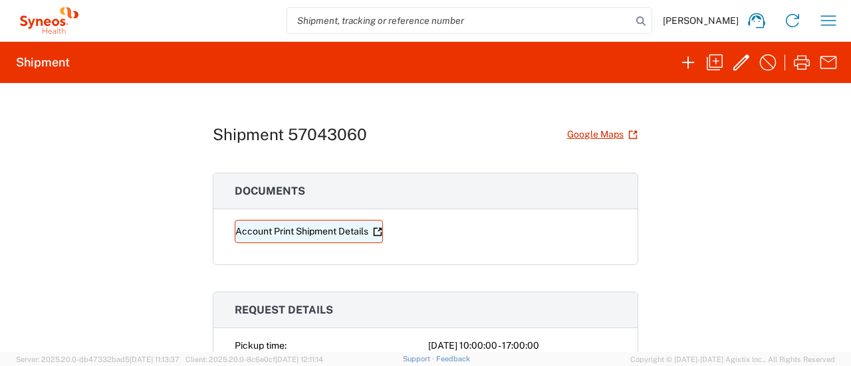
click at [362, 228] on link "Account Print Shipment Details" at bounding box center [309, 231] width 148 height 23
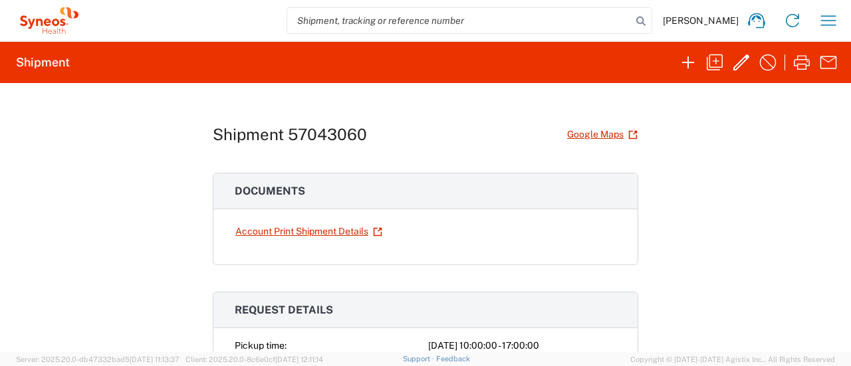
click at [44, 65] on h2 "Shipment" at bounding box center [43, 63] width 54 height 16
click at [35, 20] on icon at bounding box center [31, 24] width 7 height 10
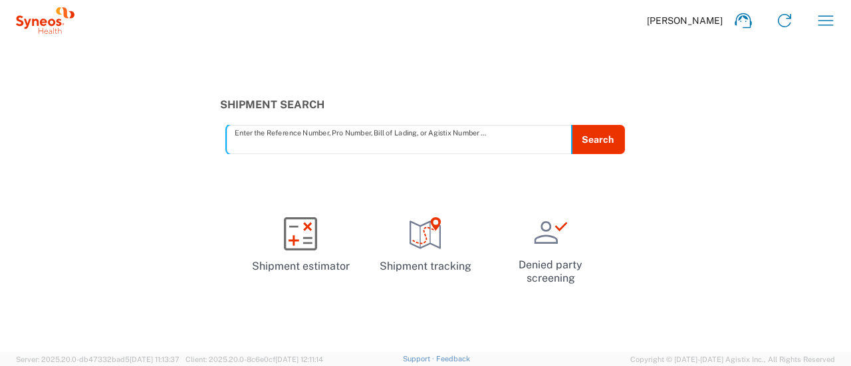
click at [706, 15] on span "[PERSON_NAME]" at bounding box center [685, 21] width 76 height 12
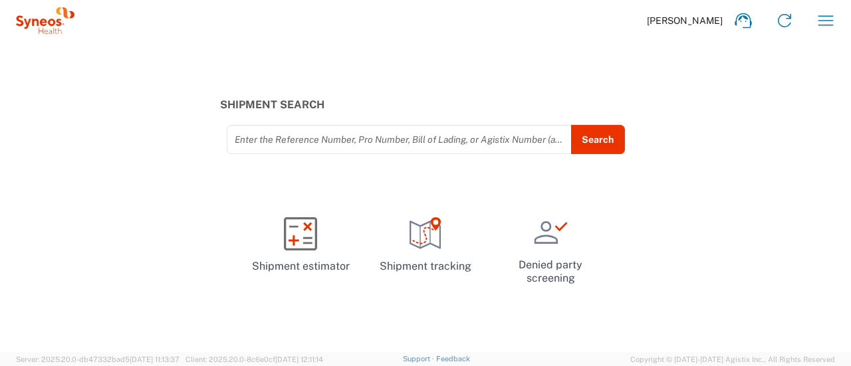
drag, startPoint x: 705, startPoint y: 18, endPoint x: 740, endPoint y: 16, distance: 34.6
click at [706, 18] on span "[PERSON_NAME]" at bounding box center [685, 21] width 76 height 12
drag, startPoint x: 807, startPoint y: 11, endPoint x: 819, endPoint y: 17, distance: 12.8
click at [808, 11] on div "[PERSON_NAME] Home Shipment estimator Shipment tracking Desktop shipment reques…" at bounding box center [460, 21] width 772 height 32
click at [819, 18] on icon "button" at bounding box center [825, 20] width 21 height 21
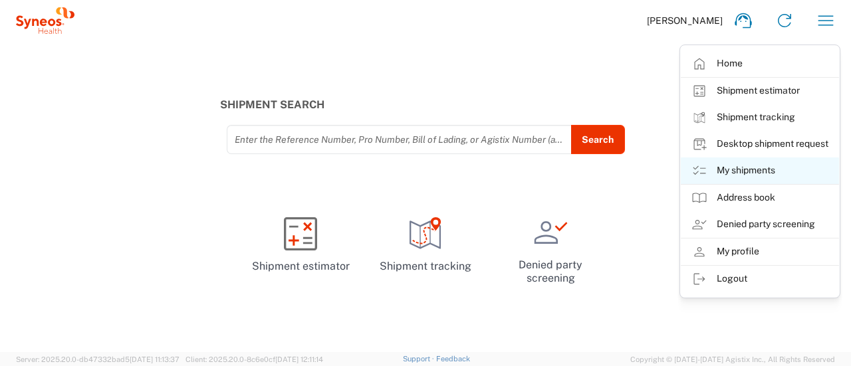
click at [764, 168] on link "My shipments" at bounding box center [760, 171] width 158 height 27
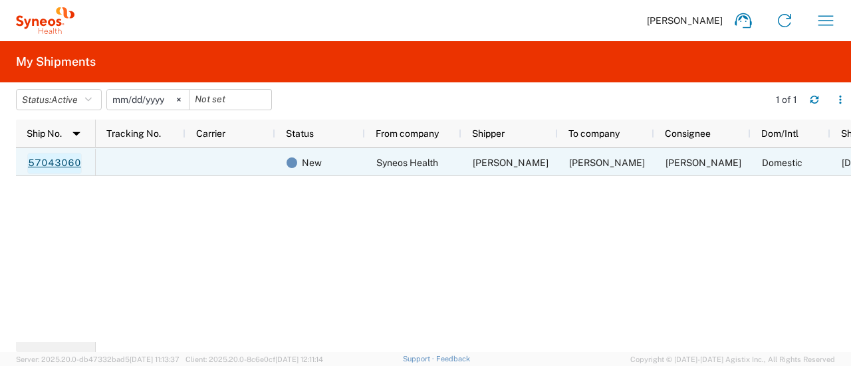
click at [50, 159] on link "57043060" at bounding box center [54, 163] width 55 height 21
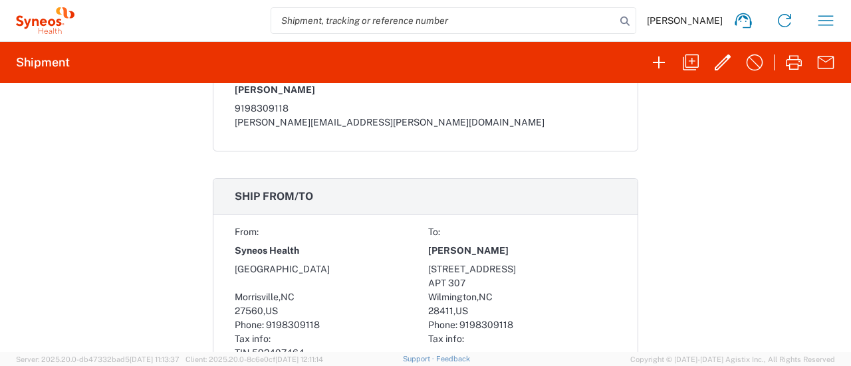
scroll to position [599, 0]
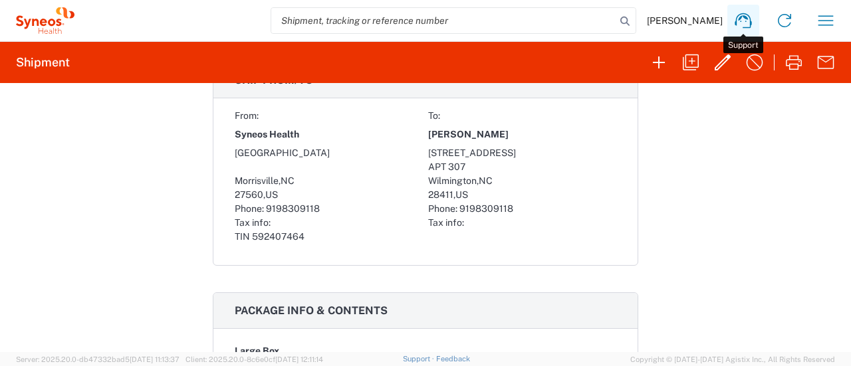
click at [731, 22] on link at bounding box center [744, 21] width 32 height 32
click at [810, 23] on div "[PERSON_NAME] Home Shipment estimator Shipment tracking Desktop shipment reques…" at bounding box center [460, 21] width 772 height 32
click at [811, 23] on button "button" at bounding box center [826, 21] width 32 height 32
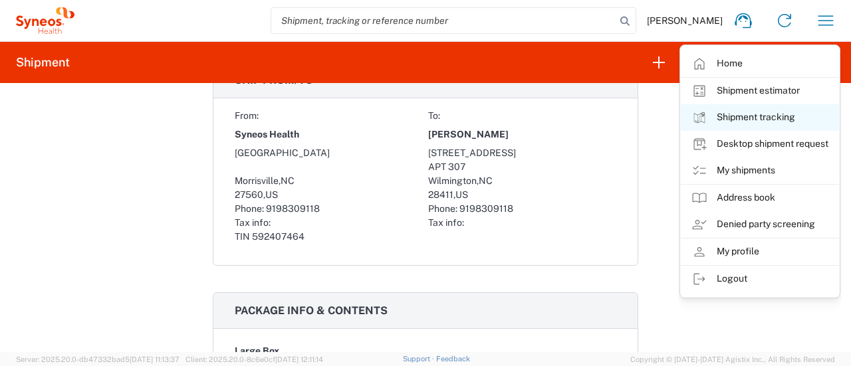
click at [771, 122] on link "Shipment tracking" at bounding box center [760, 117] width 158 height 27
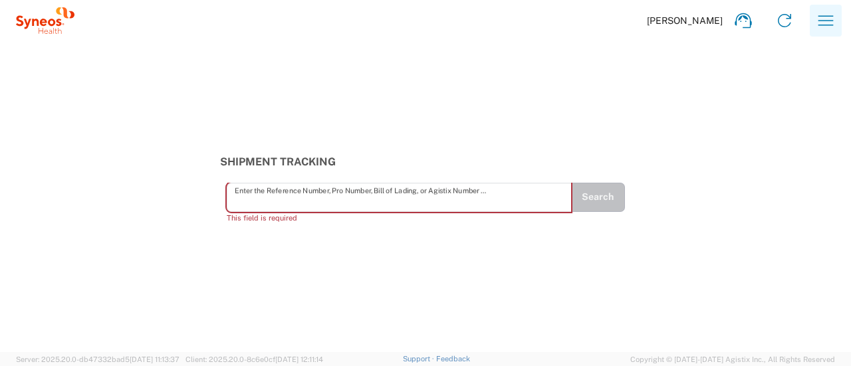
click at [821, 20] on icon "button" at bounding box center [826, 20] width 15 height 10
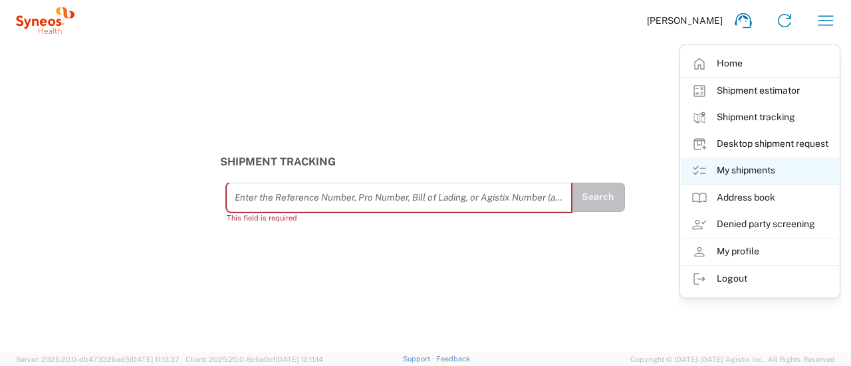
click at [714, 167] on link "My shipments" at bounding box center [760, 171] width 158 height 27
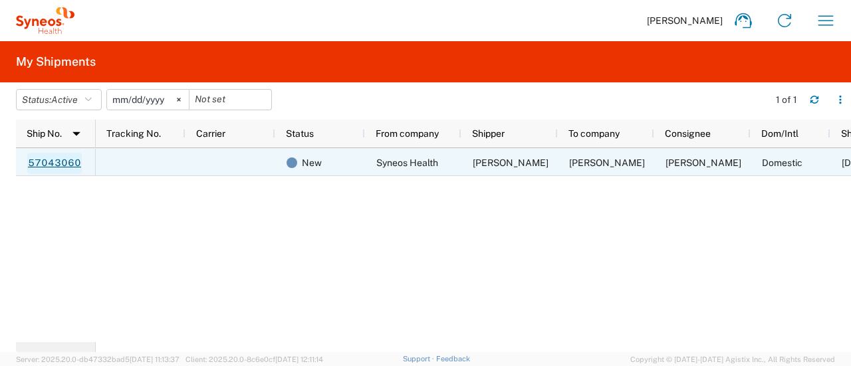
click at [67, 158] on link "57043060" at bounding box center [54, 163] width 55 height 21
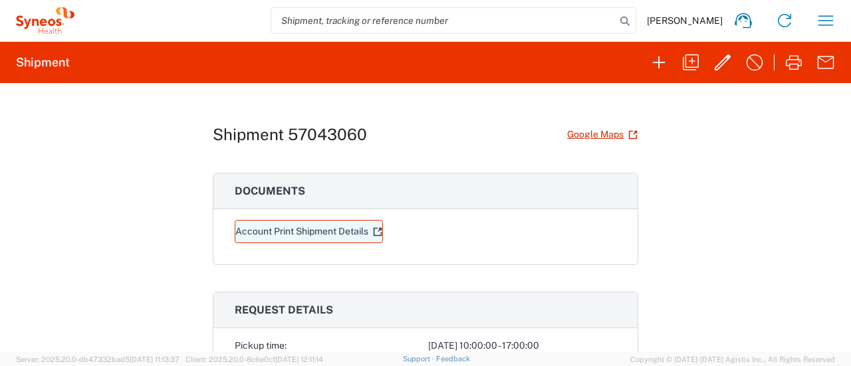
click at [325, 225] on link "Account Print Shipment Details" at bounding box center [309, 231] width 148 height 23
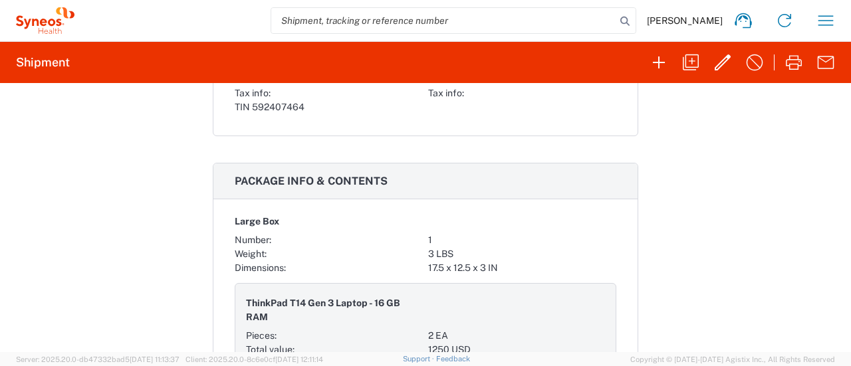
scroll to position [790, 0]
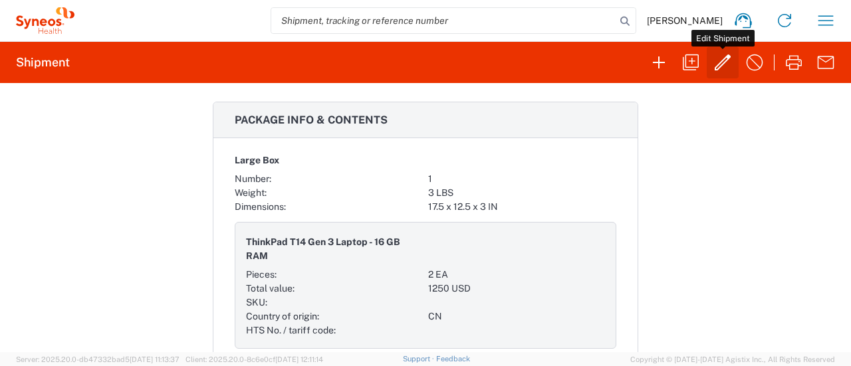
click at [714, 65] on icon "button" at bounding box center [722, 62] width 21 height 21
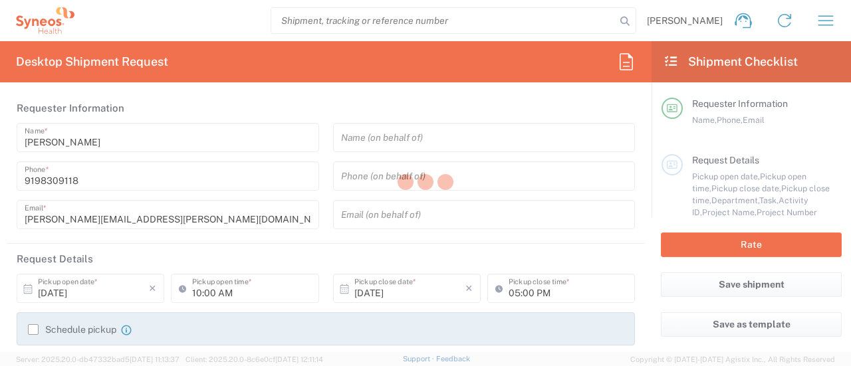
type input "3301"
type input "**6183 DEPARTMENTAL EXPENSE"
type input "6183"
type input "[US_STATE]"
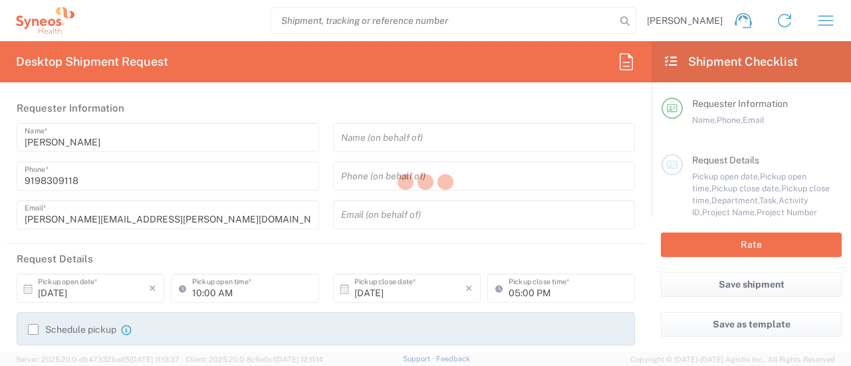
type input "Large Box"
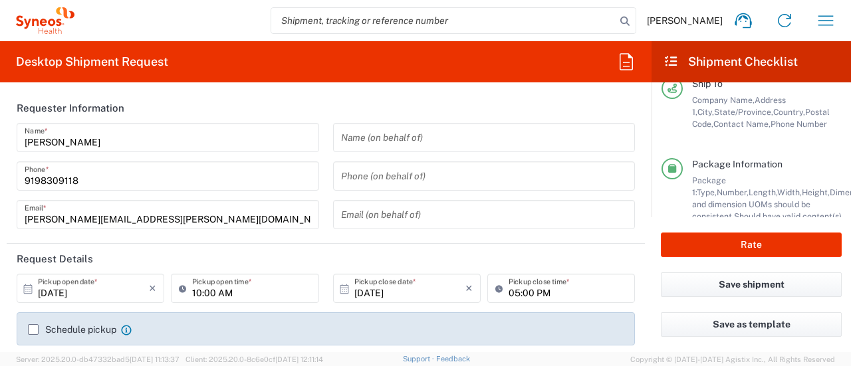
scroll to position [293, 0]
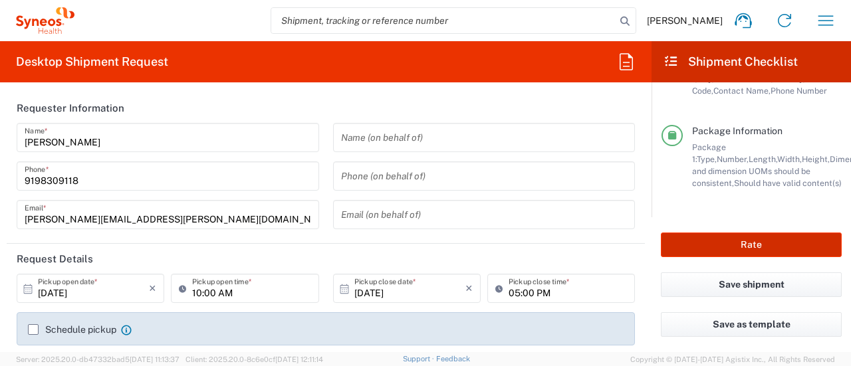
click at [763, 243] on button "Rate" at bounding box center [751, 245] width 181 height 25
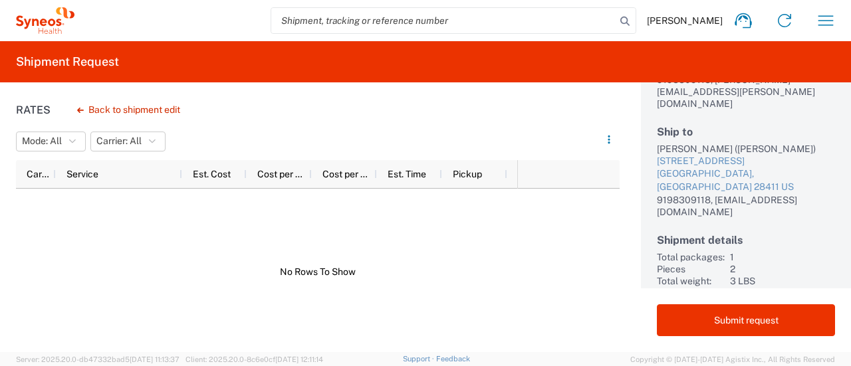
scroll to position [158, 0]
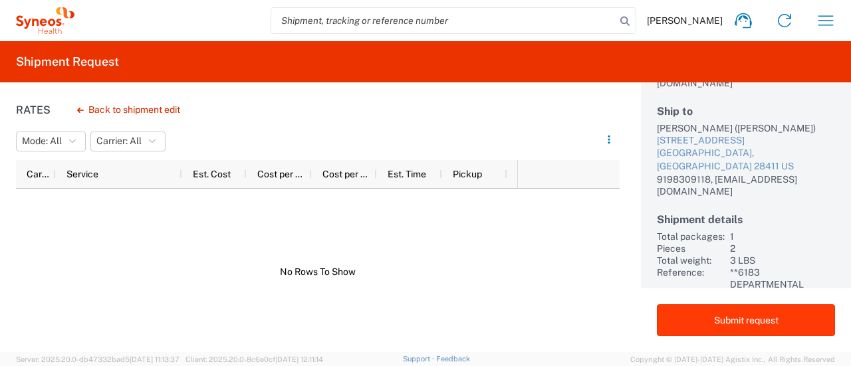
click at [732, 315] on button "Submit request" at bounding box center [746, 321] width 178 height 32
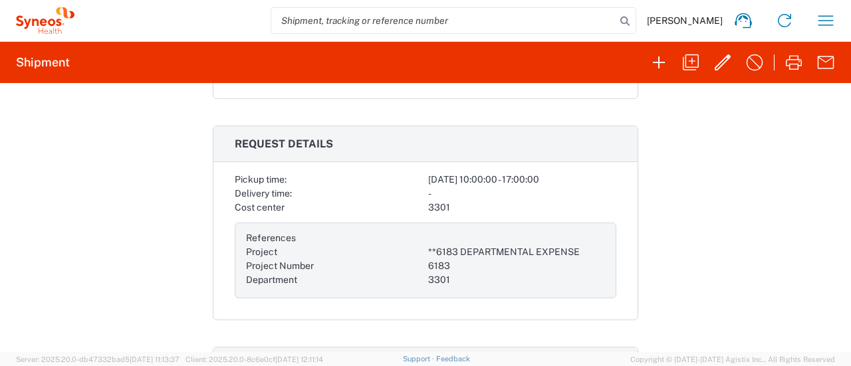
scroll to position [333, 0]
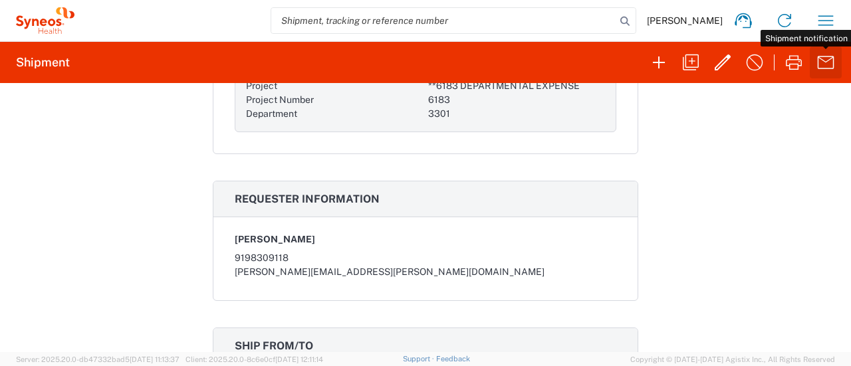
click at [828, 64] on icon "button" at bounding box center [825, 62] width 21 height 21
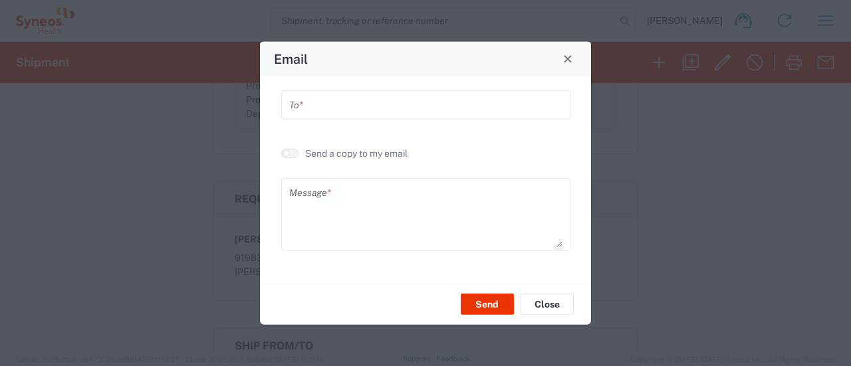
click at [564, 55] on button "Close" at bounding box center [568, 58] width 19 height 19
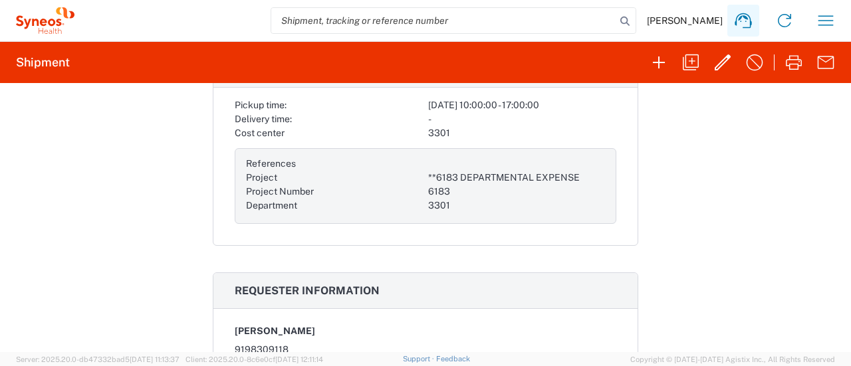
scroll to position [133, 0]
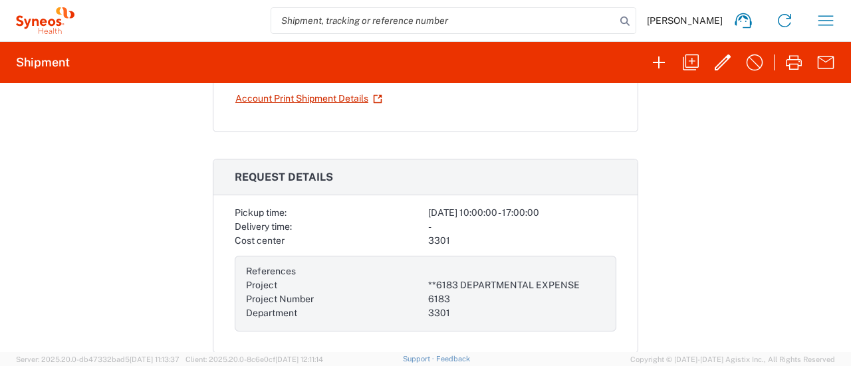
click at [706, 19] on span "[PERSON_NAME]" at bounding box center [685, 21] width 76 height 12
click at [818, 17] on icon "button" at bounding box center [825, 20] width 21 height 21
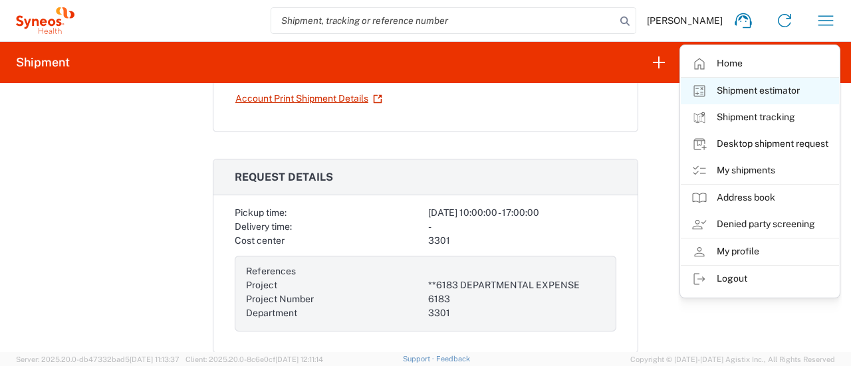
click at [755, 88] on link "Shipment estimator" at bounding box center [760, 91] width 158 height 27
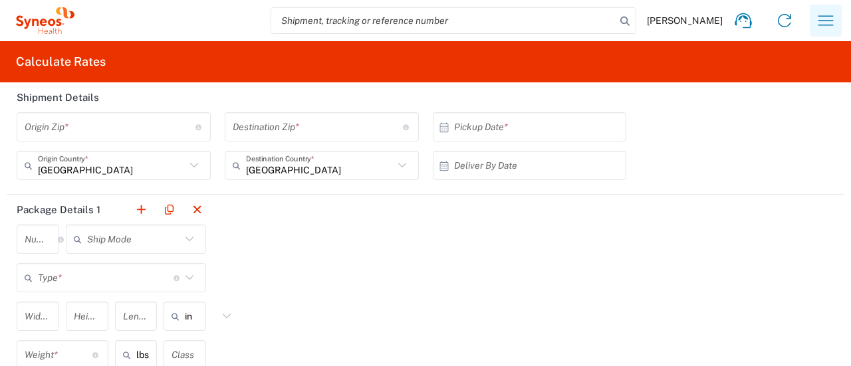
drag, startPoint x: 792, startPoint y: 25, endPoint x: 801, endPoint y: 24, distance: 8.7
click at [801, 24] on div "[PERSON_NAME] Home Shipment estimator Shipment tracking Desktop shipment reques…" at bounding box center [460, 21] width 772 height 32
drag, startPoint x: 819, startPoint y: 19, endPoint x: 803, endPoint y: 30, distance: 20.1
click at [819, 19] on icon "button" at bounding box center [825, 20] width 21 height 21
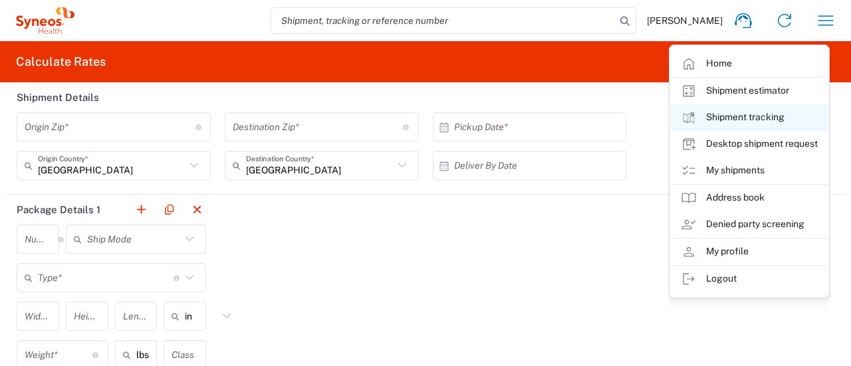
click at [774, 112] on link "Shipment tracking" at bounding box center [749, 117] width 158 height 27
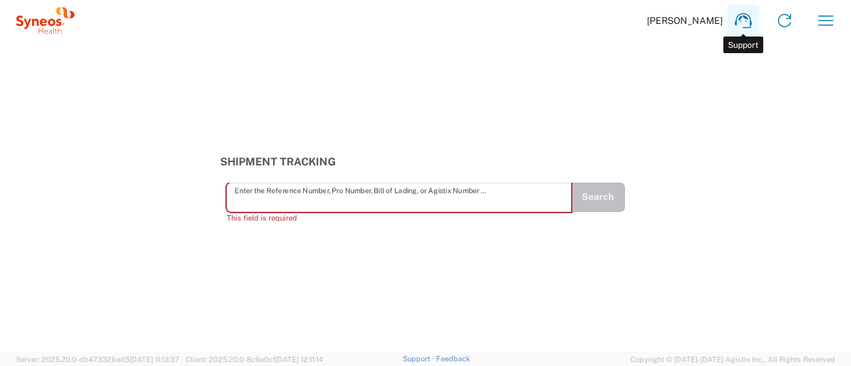
click at [740, 15] on icon at bounding box center [743, 20] width 21 height 21
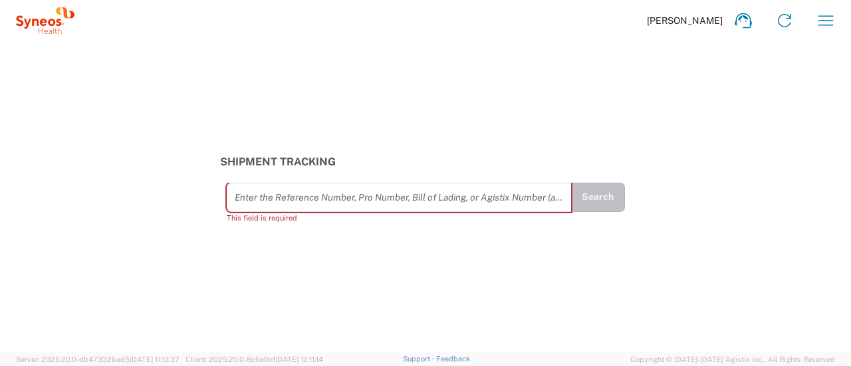
click at [540, 10] on div "[PERSON_NAME] Home Shipment estimator Shipment tracking Desktop shipment reques…" at bounding box center [460, 21] width 772 height 32
click at [823, 27] on icon "button" at bounding box center [825, 20] width 21 height 21
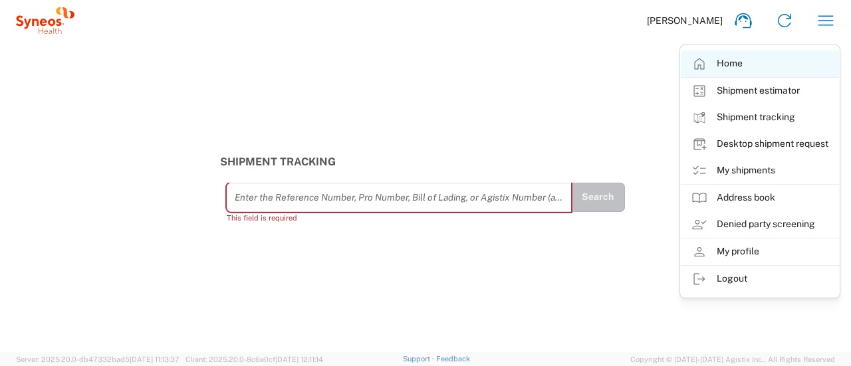
click at [733, 65] on link "Home" at bounding box center [760, 64] width 158 height 27
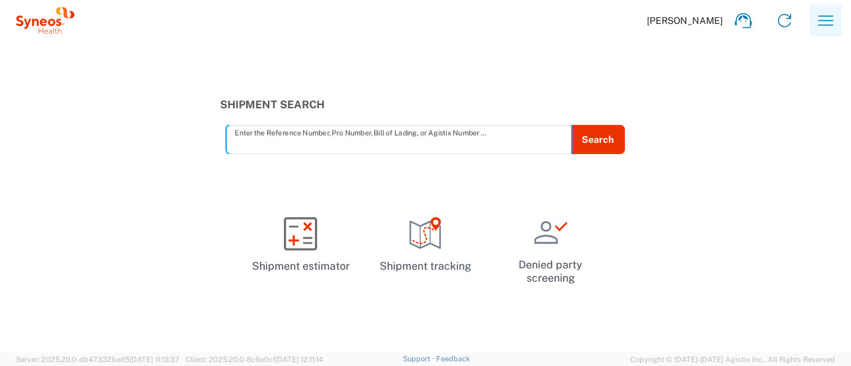
click at [812, 21] on button "button" at bounding box center [826, 21] width 32 height 32
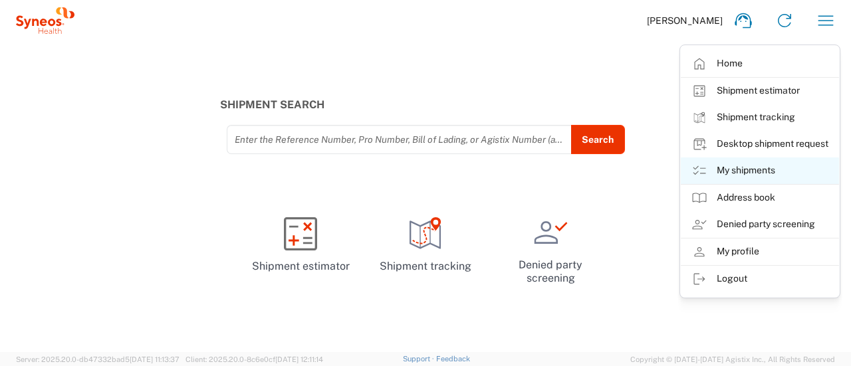
click at [732, 166] on link "My shipments" at bounding box center [760, 171] width 158 height 27
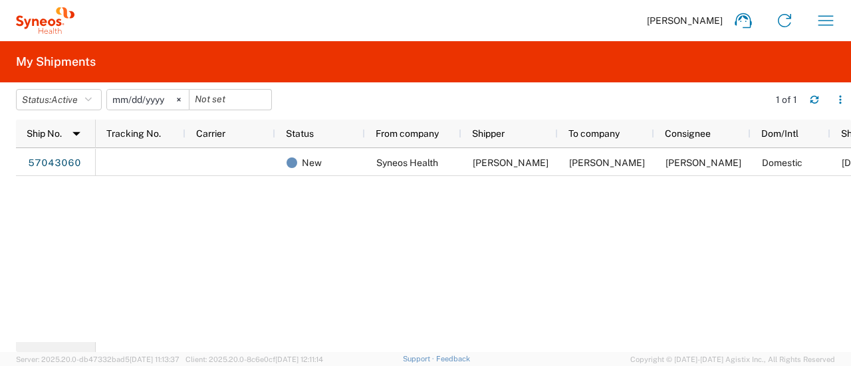
scroll to position [0, 59]
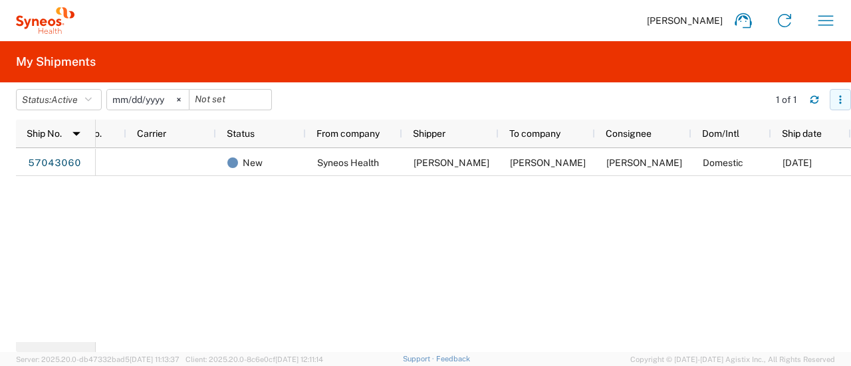
click at [836, 106] on button "button" at bounding box center [840, 99] width 21 height 21
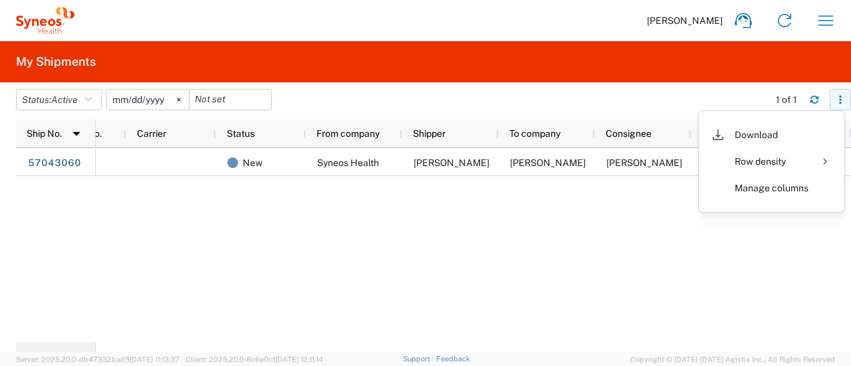
click at [836, 106] on button "button" at bounding box center [840, 99] width 21 height 21
